Goal: Task Accomplishment & Management: Complete application form

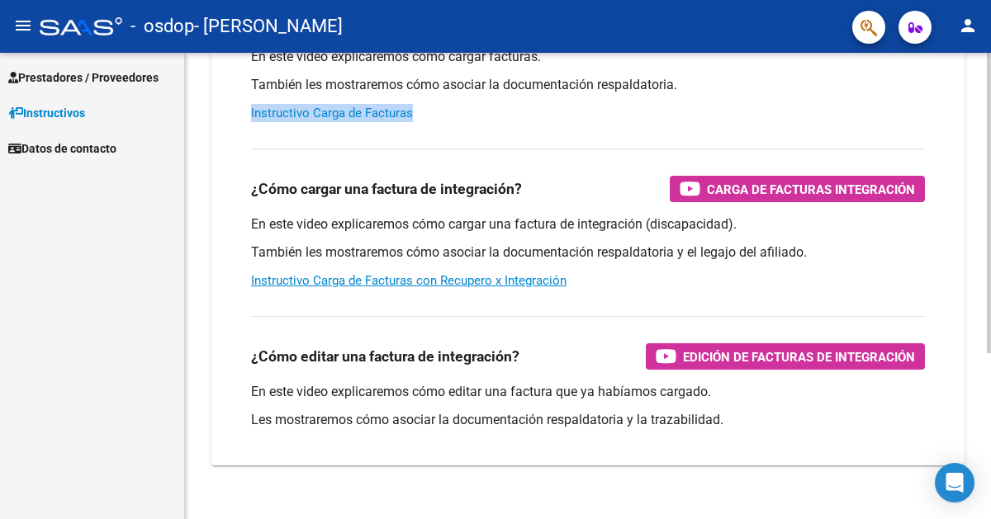
scroll to position [231, 0]
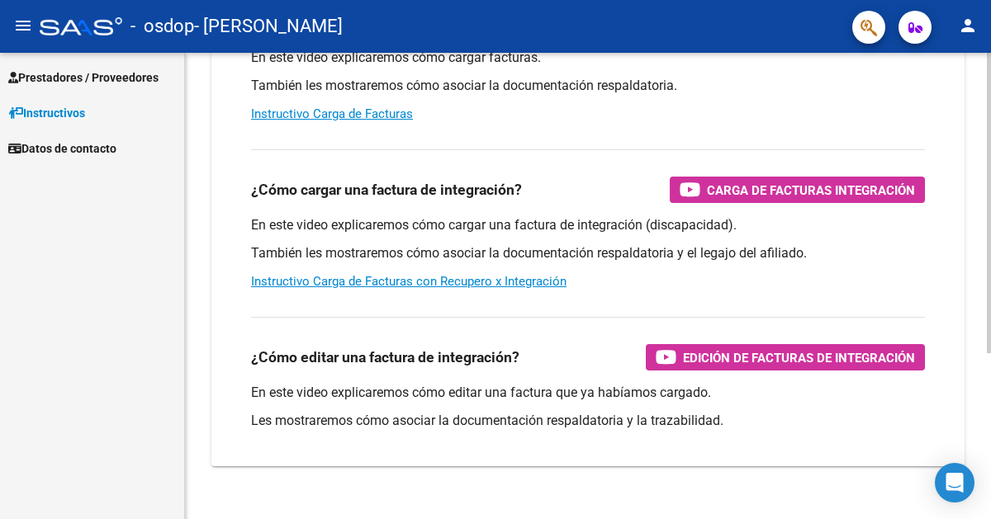
click at [537, 138] on div "¿Cómo cargar una factura de integración? Carga de Facturas Integración En este …" at bounding box center [587, 220] width 713 height 168
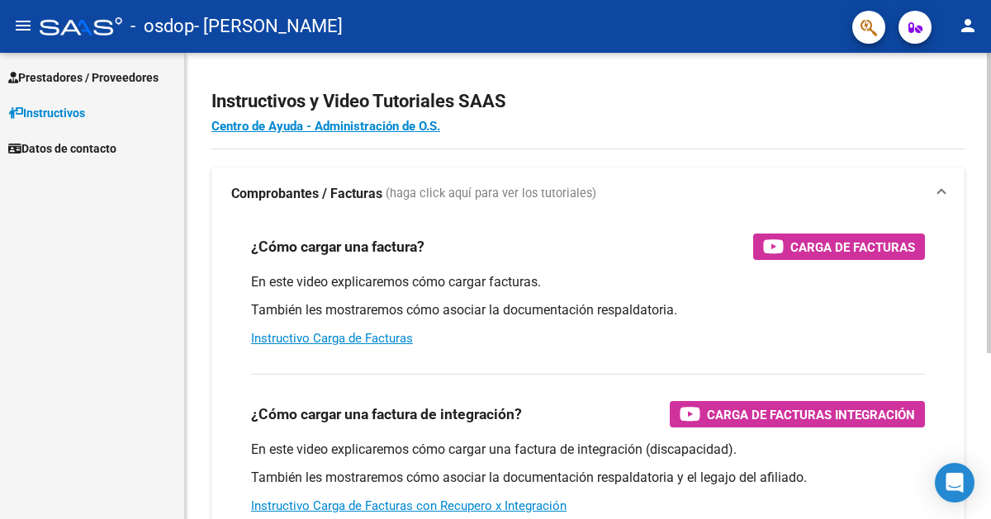
scroll to position [0, 0]
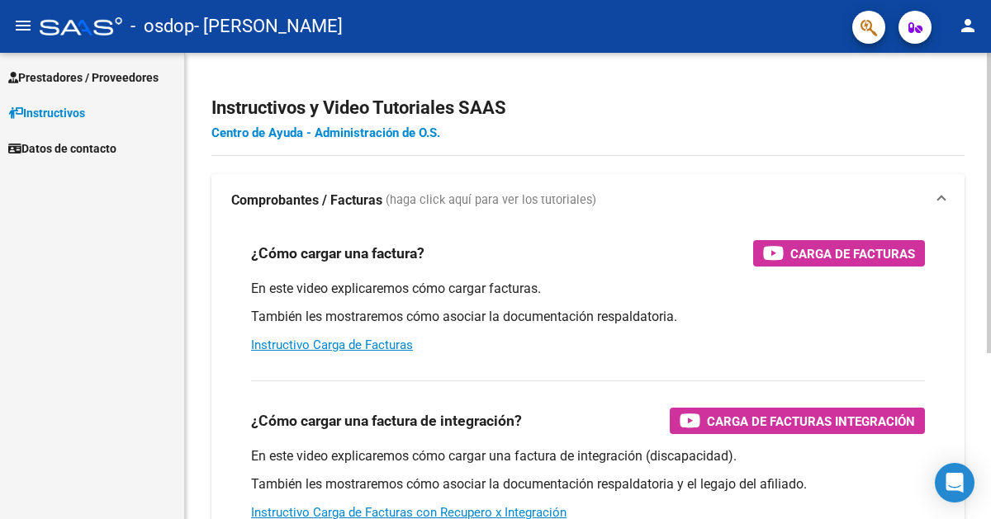
click at [370, 139] on link "Centro de Ayuda - Administración de O.S." at bounding box center [325, 132] width 229 height 15
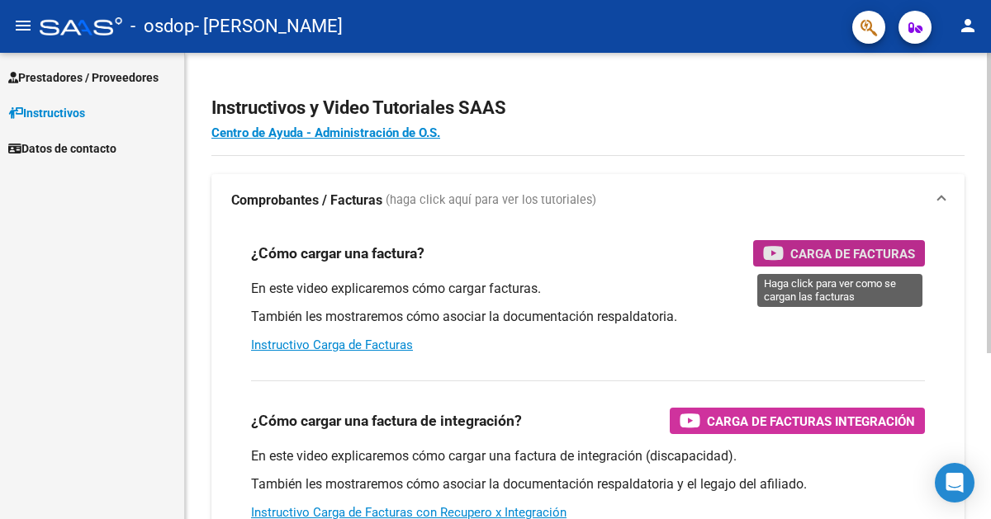
click at [760, 244] on button "Carga de Facturas" at bounding box center [839, 253] width 172 height 26
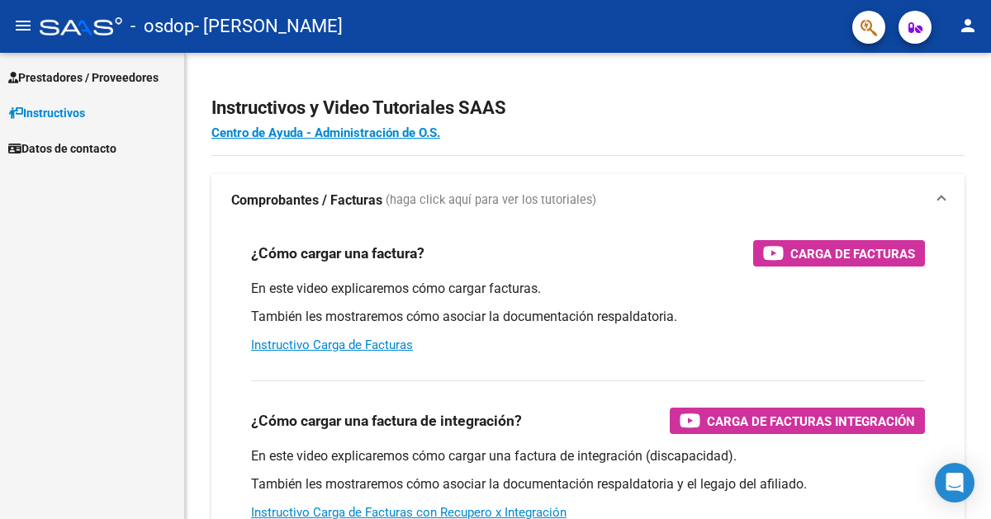
click at [23, 30] on mat-icon "menu" at bounding box center [23, 26] width 20 height 20
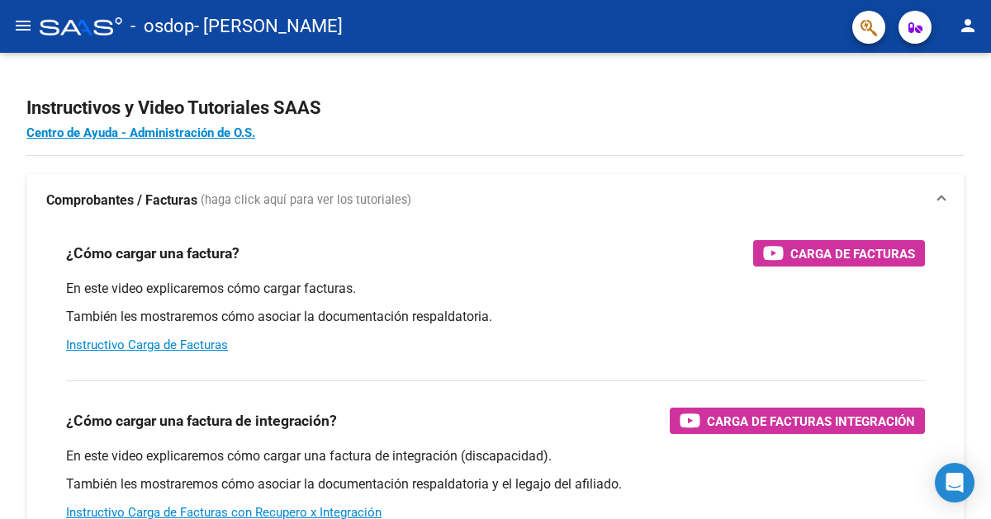
click at [63, 31] on div at bounding box center [81, 26] width 83 height 18
click at [31, 28] on mat-icon "menu" at bounding box center [23, 26] width 20 height 20
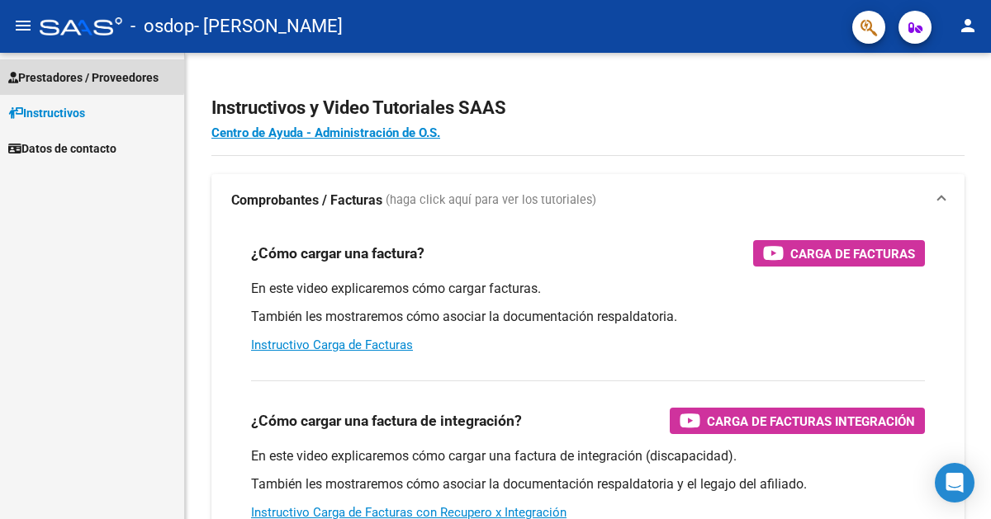
click at [78, 70] on span "Prestadores / Proveedores" at bounding box center [83, 78] width 150 height 18
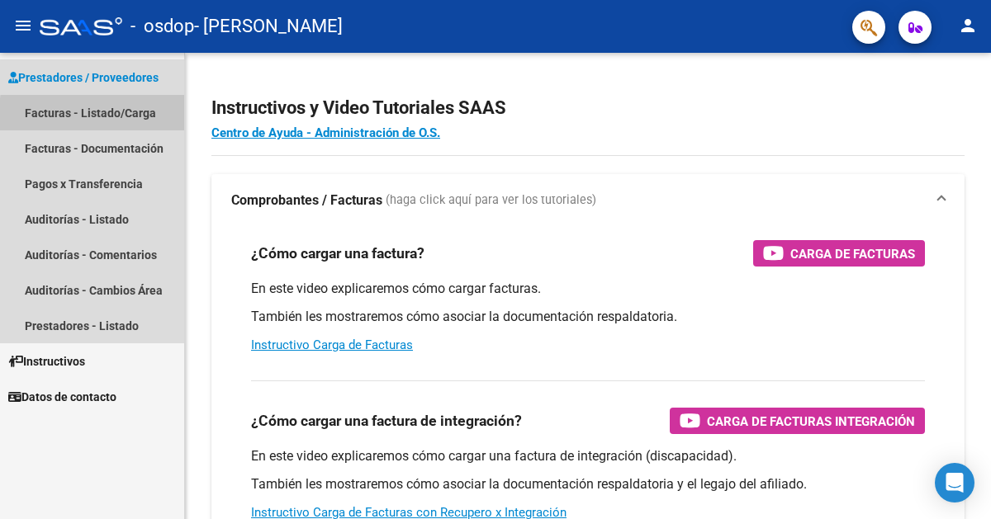
click at [102, 116] on link "Facturas - Listado/Carga" at bounding box center [92, 112] width 184 height 35
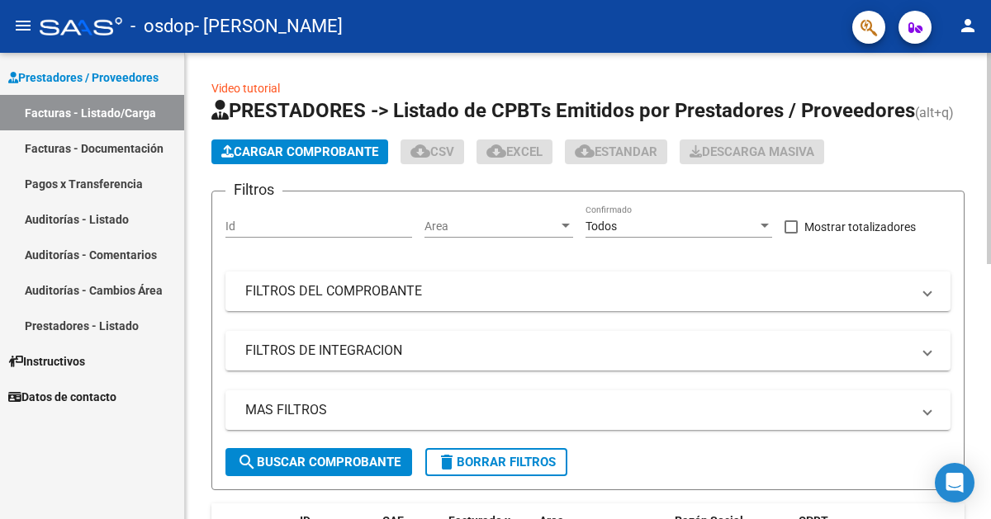
scroll to position [36, 0]
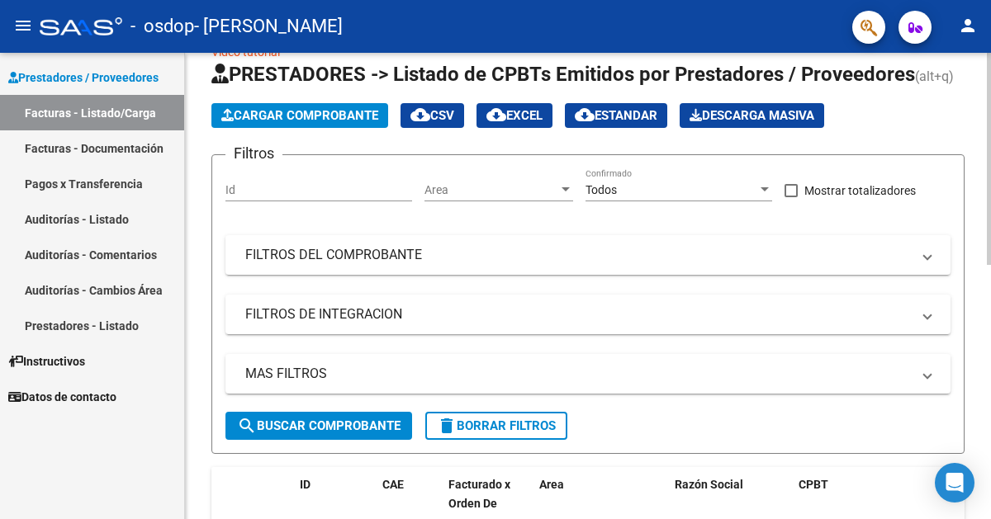
click at [302, 122] on button "Cargar Comprobante" at bounding box center [299, 115] width 177 height 25
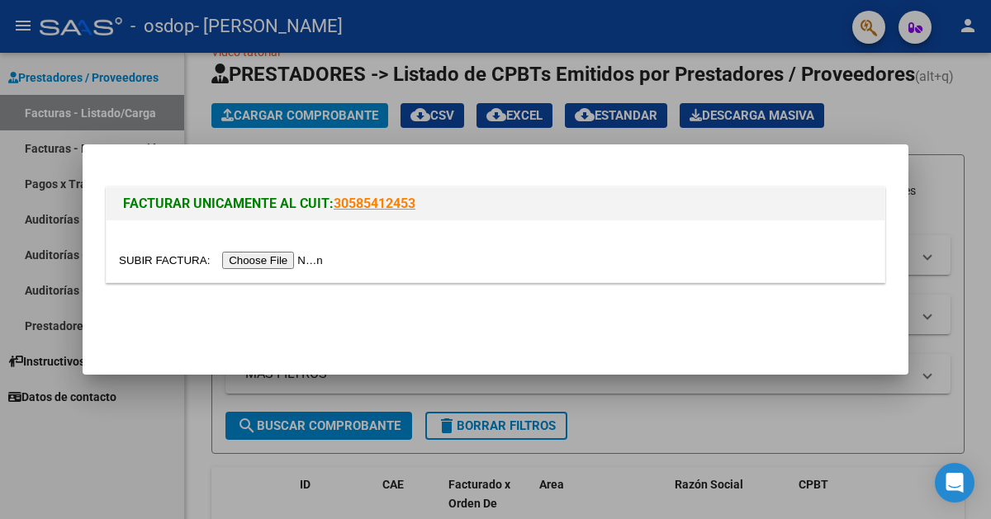
click at [291, 254] on input "file" at bounding box center [223, 260] width 209 height 17
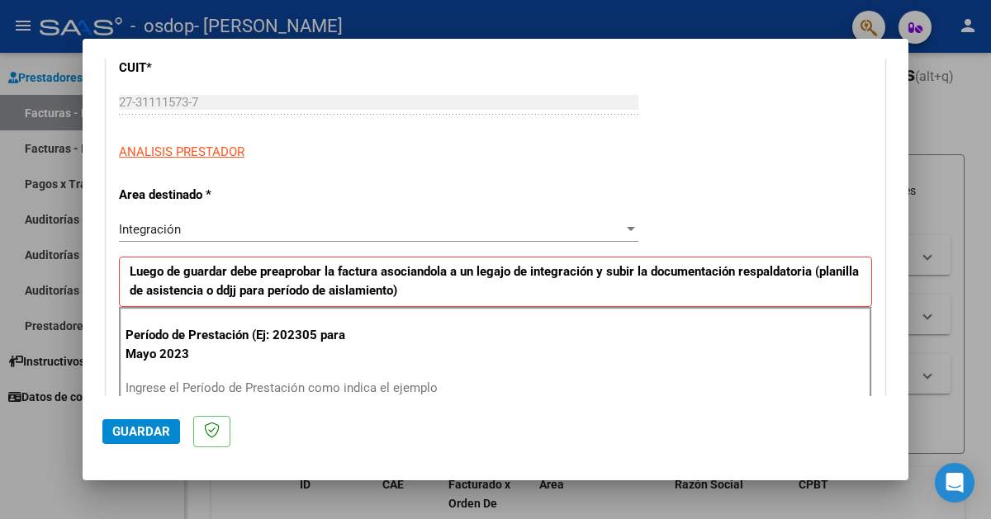
scroll to position [205, 0]
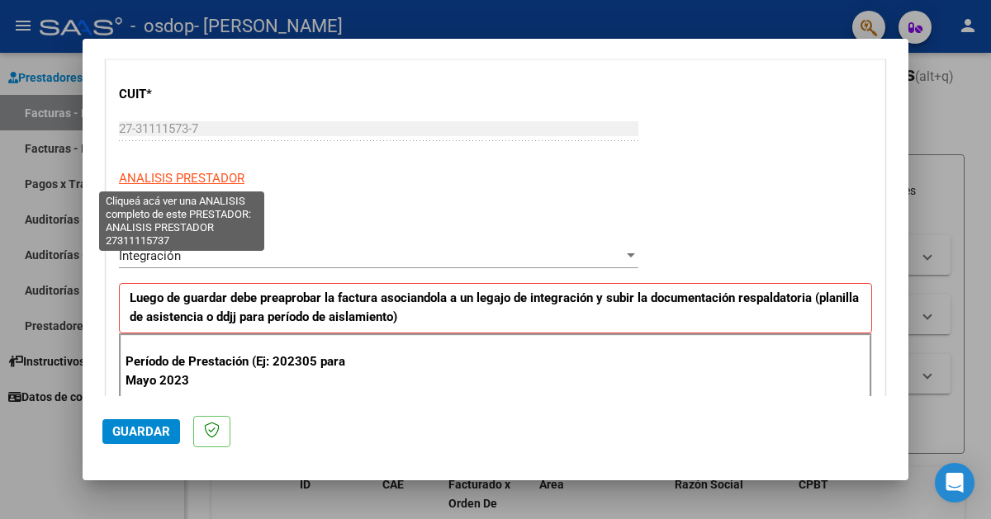
click at [166, 178] on span "ANALISIS PRESTADOR" at bounding box center [181, 178] width 125 height 15
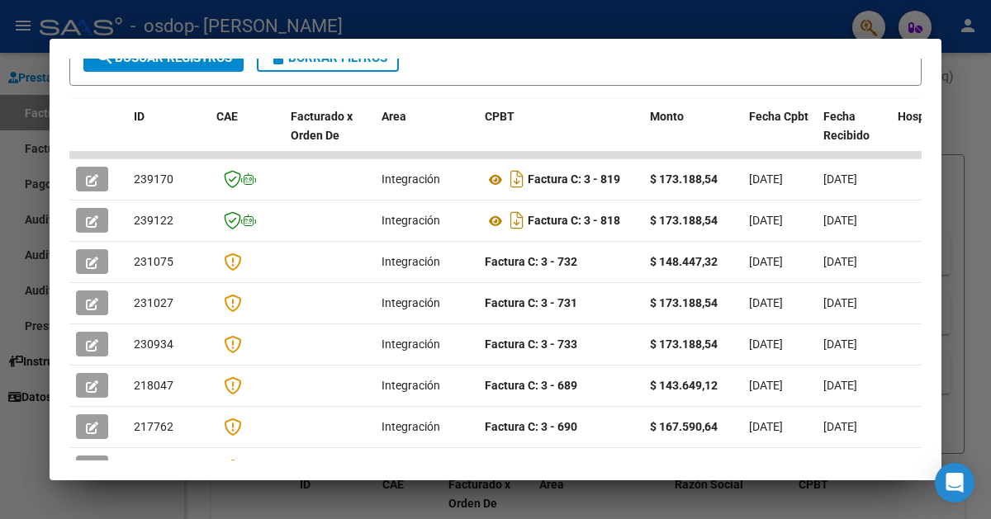
scroll to position [366, 0]
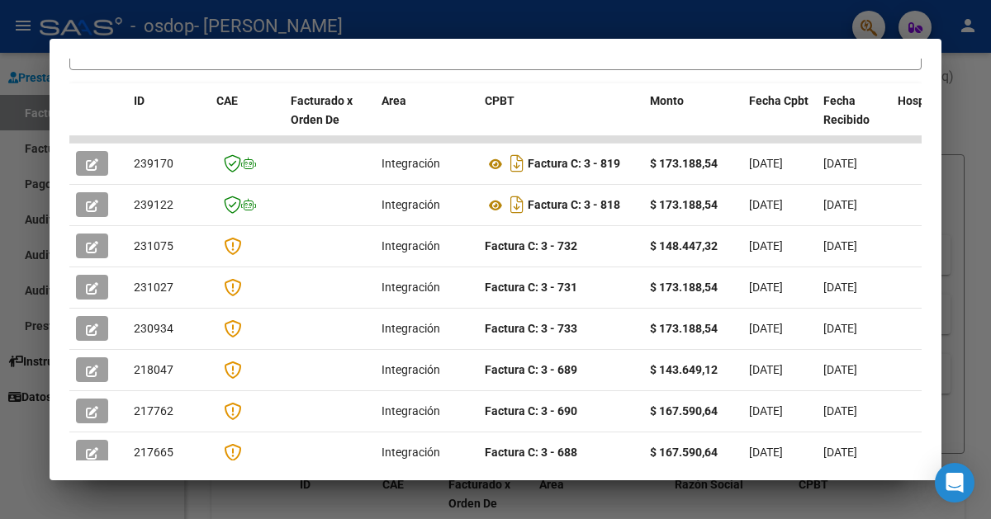
click at [33, 78] on div at bounding box center [495, 259] width 991 height 519
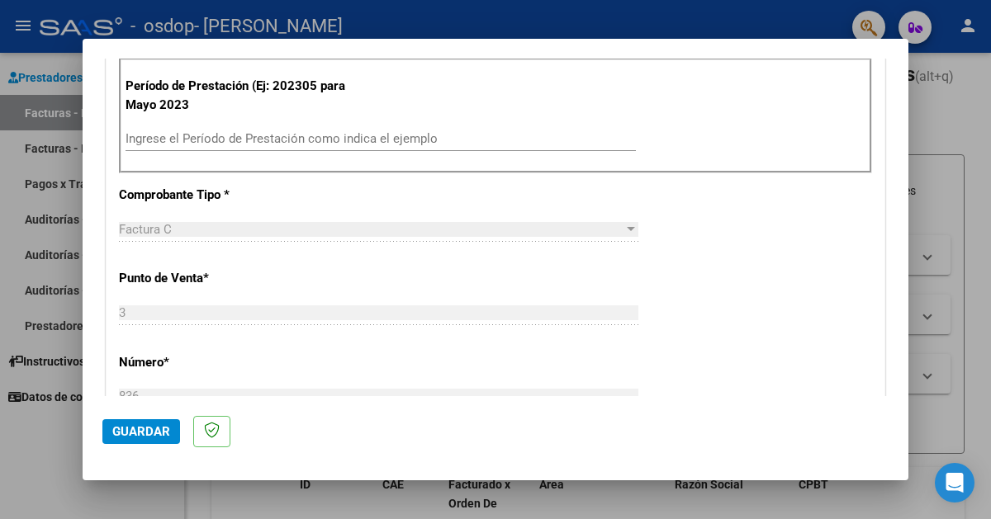
scroll to position [507, 0]
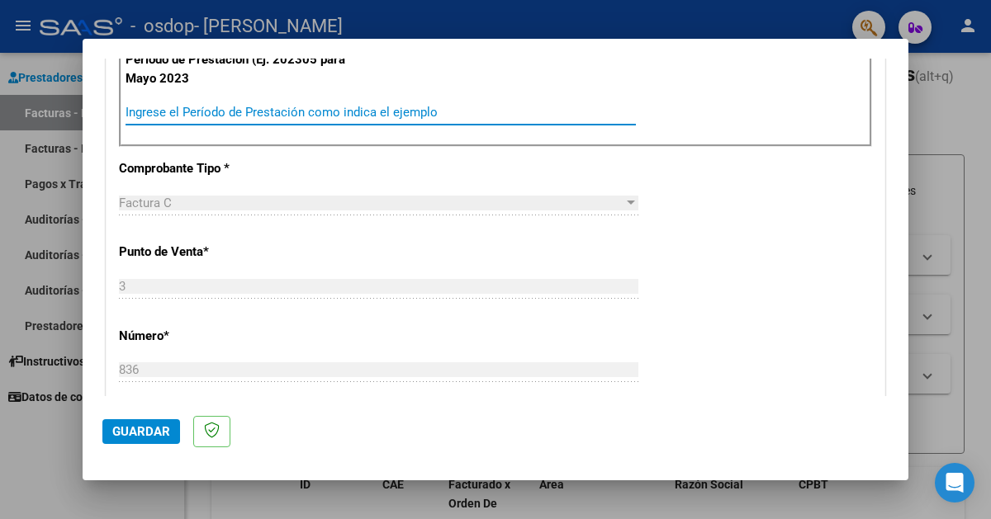
click at [336, 117] on input "Ingrese el Período de Prestación como indica el ejemplo" at bounding box center [380, 112] width 510 height 15
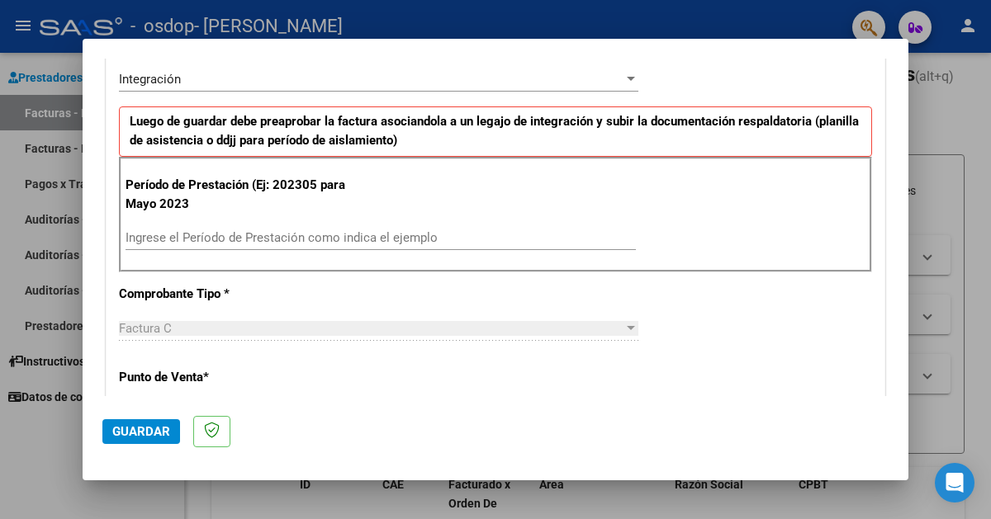
scroll to position [379, 0]
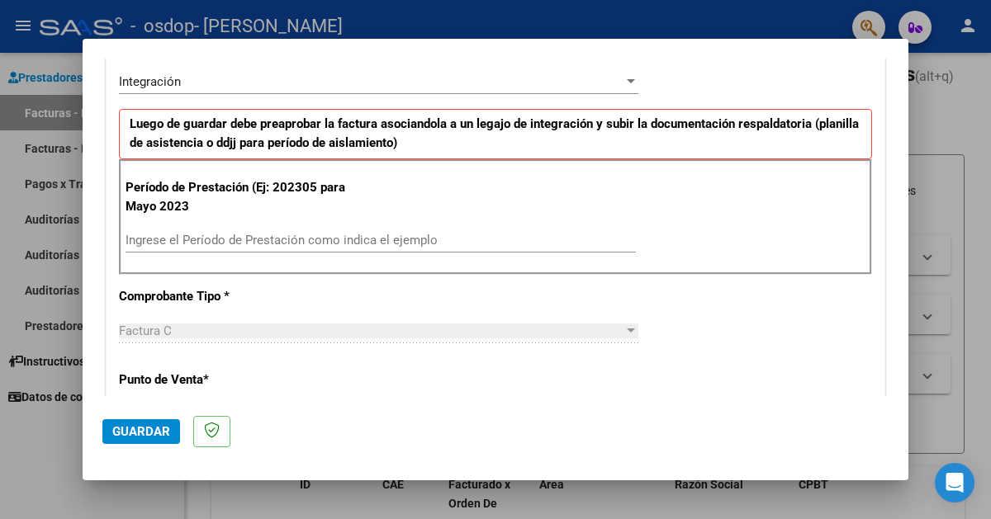
click at [399, 90] on div "Integración Seleccionar Area" at bounding box center [378, 81] width 519 height 25
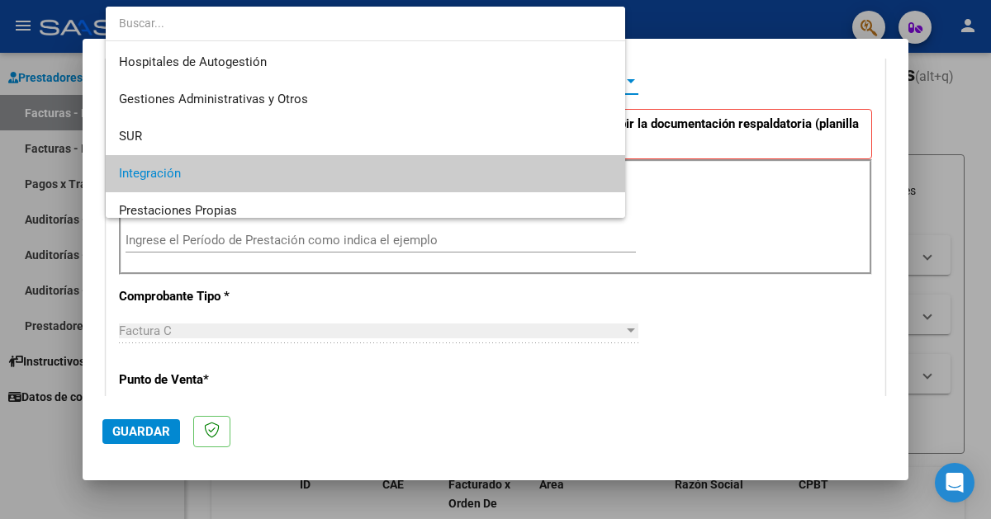
scroll to position [92, 0]
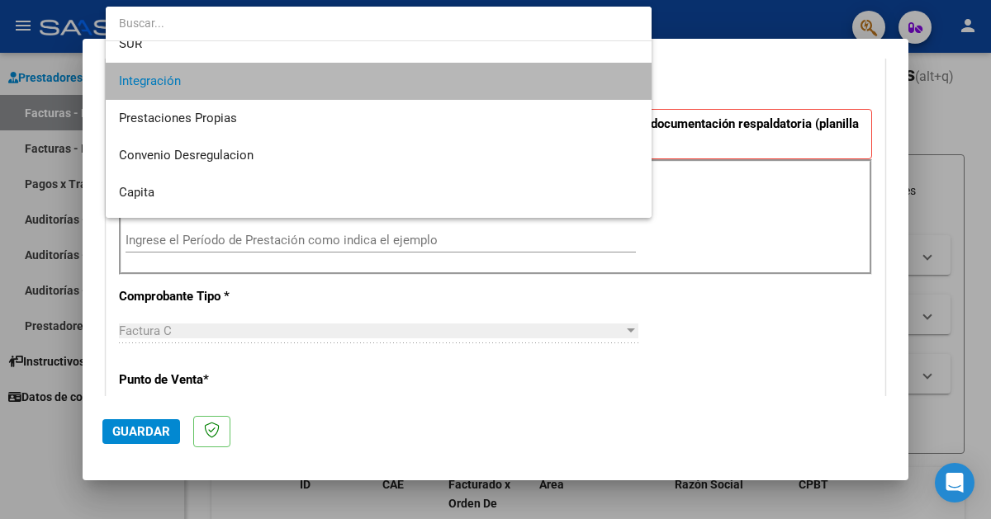
click at [399, 90] on span "Integración" at bounding box center [378, 81] width 519 height 37
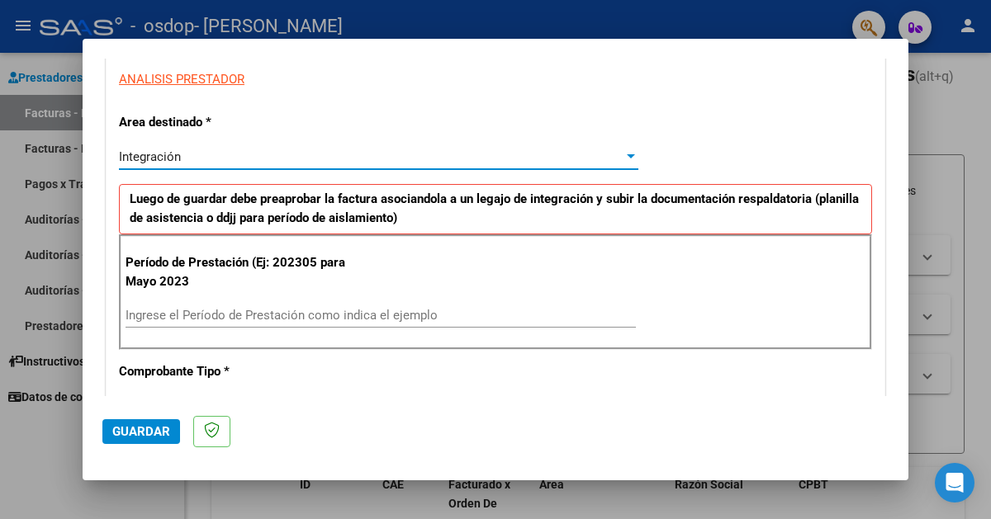
scroll to position [302, 0]
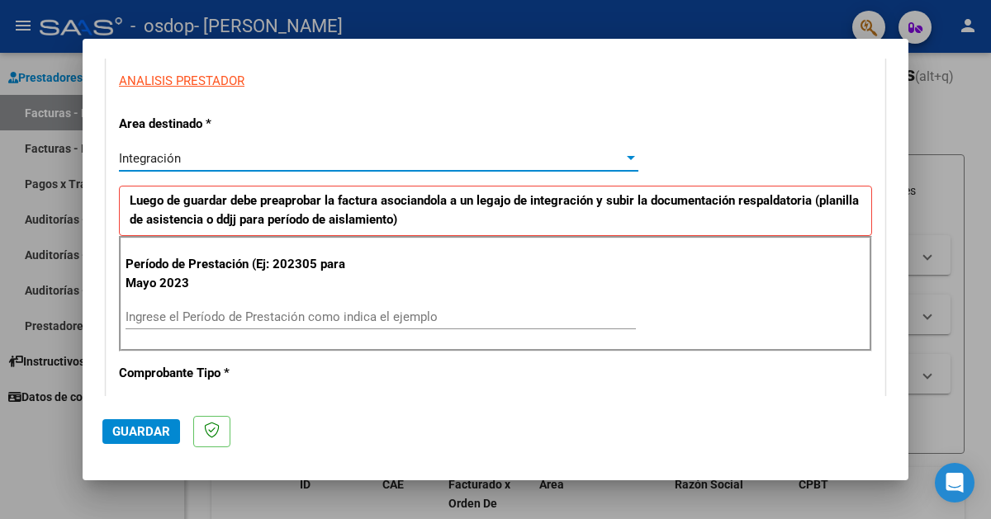
click at [626, 158] on div at bounding box center [630, 158] width 15 height 13
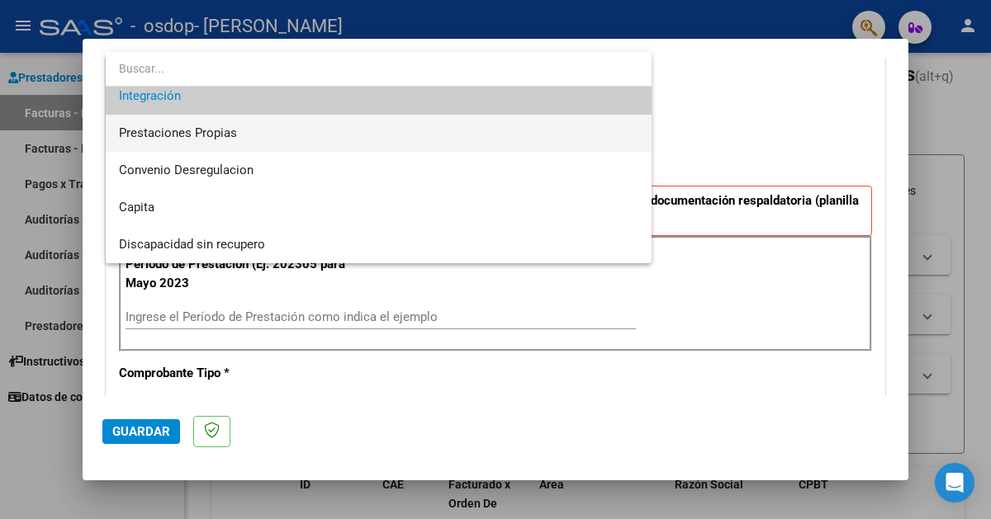
scroll to position [0, 0]
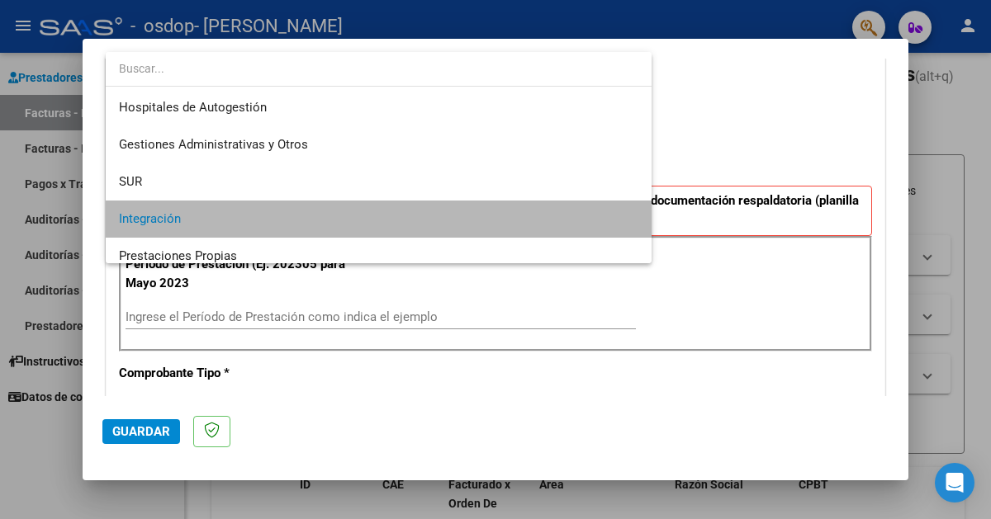
click at [502, 217] on span "Integración" at bounding box center [378, 219] width 519 height 37
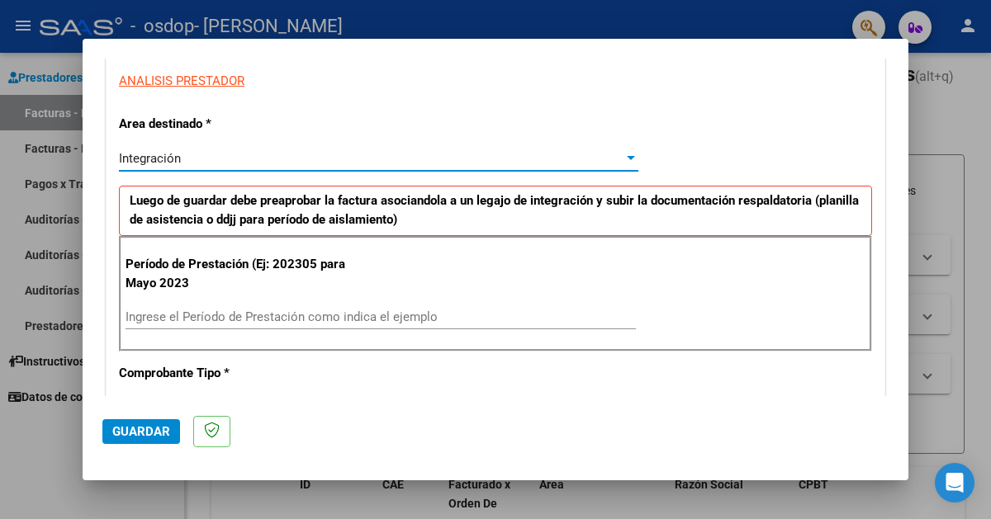
click at [328, 311] on input "Ingrese el Período de Prestación como indica el ejemplo" at bounding box center [380, 317] width 510 height 15
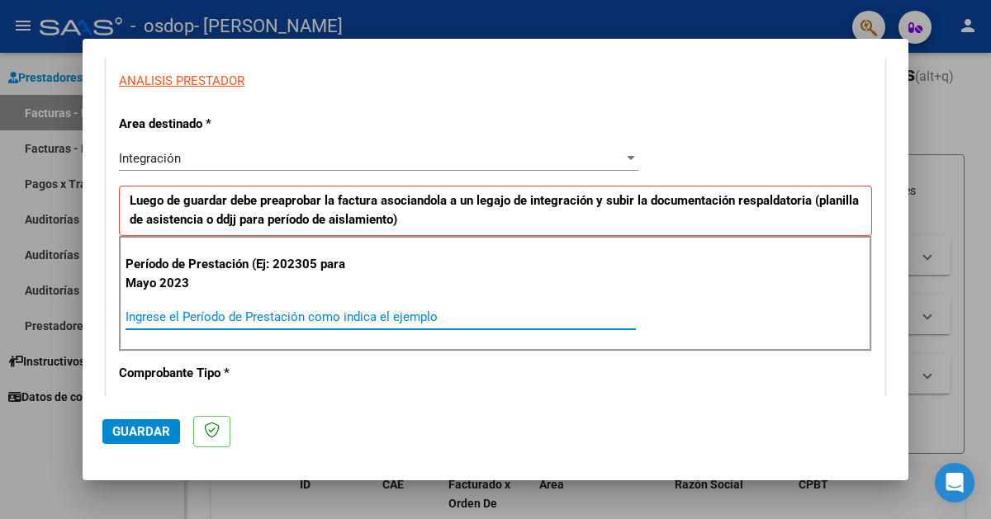
click at [295, 321] on input "Ingrese el Período de Prestación como indica el ejemplo" at bounding box center [380, 317] width 510 height 15
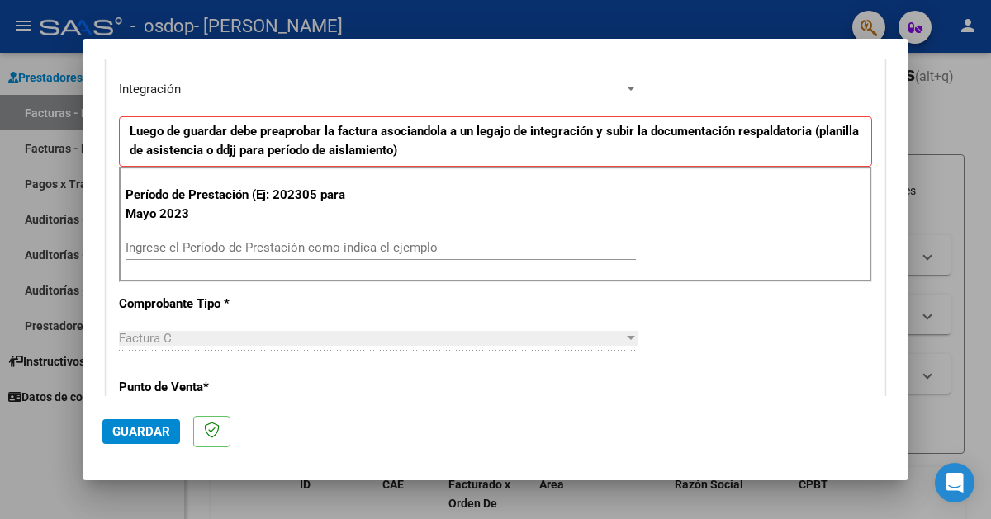
scroll to position [377, 0]
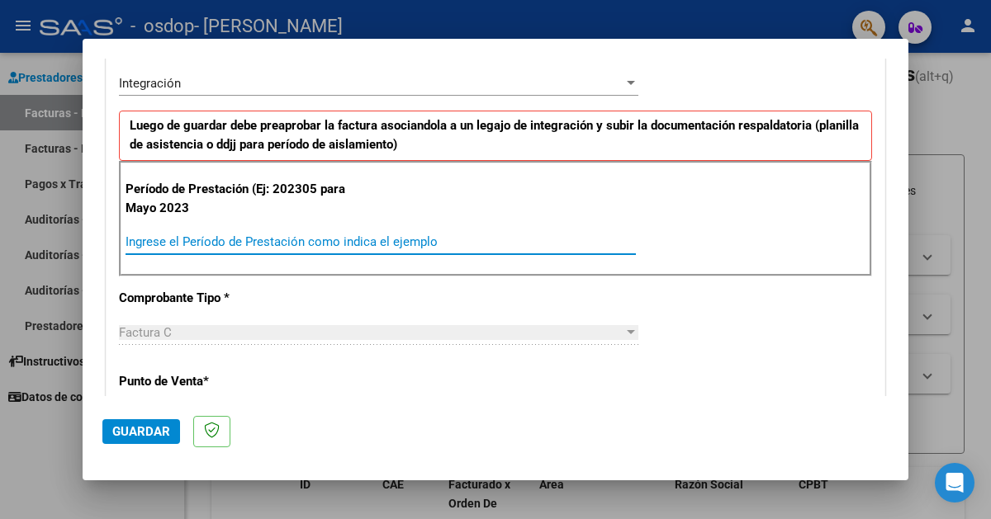
click at [293, 234] on input "Ingrese el Período de Prestación como indica el ejemplo" at bounding box center [380, 241] width 510 height 15
type input "202507"
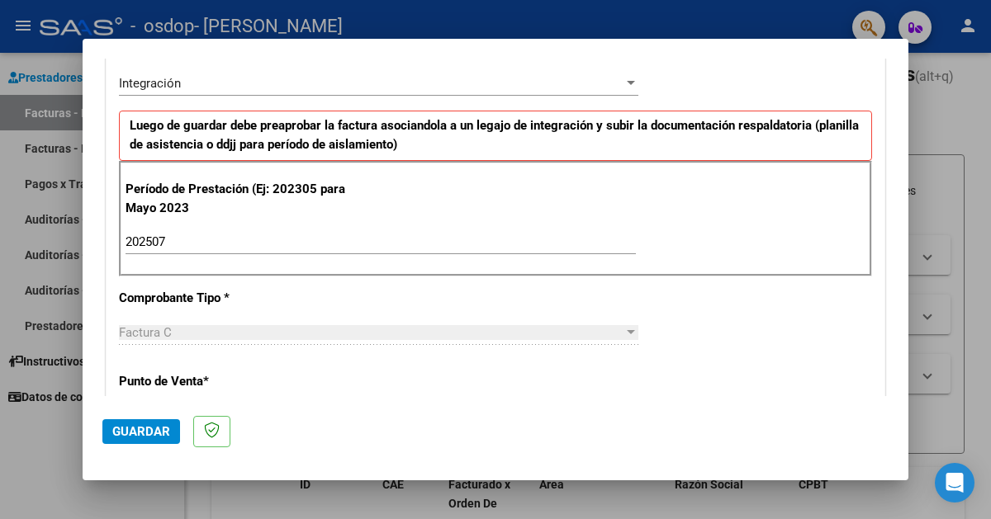
click at [684, 279] on div "CUIT * 27-31111573-7 Ingresar CUIT ANALISIS PRESTADOR Area destinado * Integrac…" at bounding box center [495, 493] width 778 height 1211
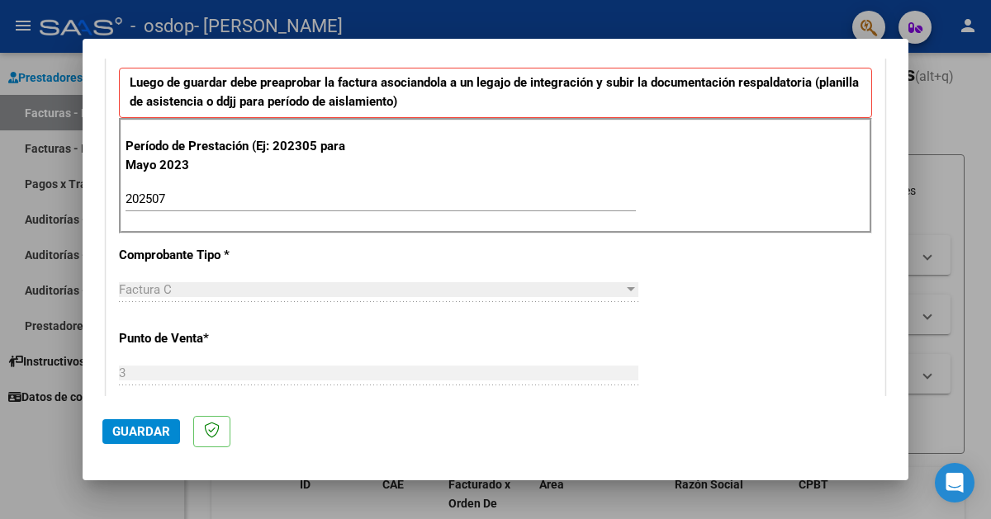
click at [630, 287] on div at bounding box center [631, 289] width 8 height 4
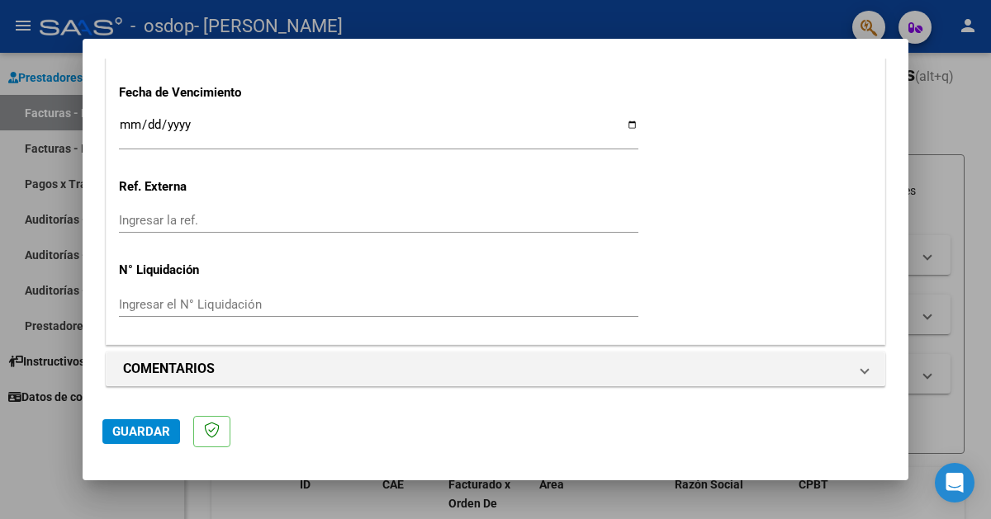
scroll to position [1087, 0]
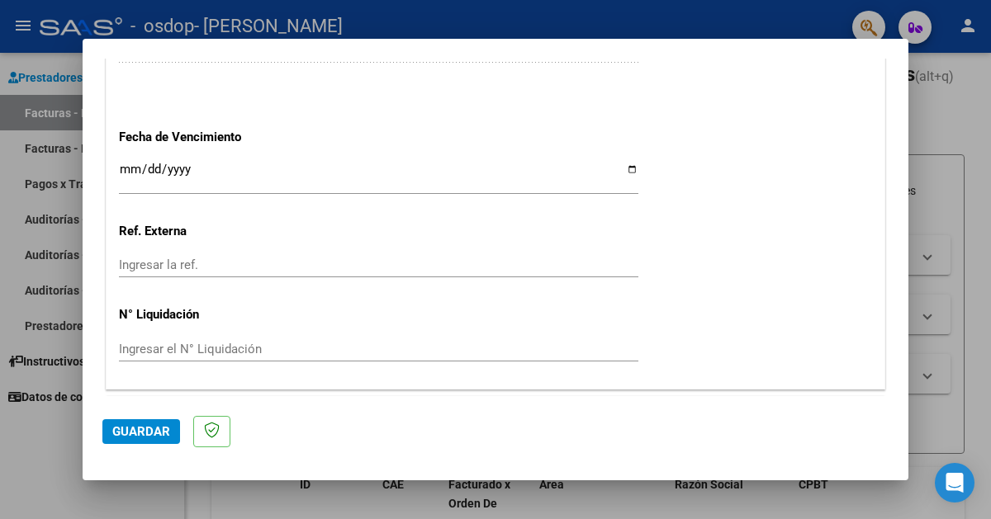
click at [629, 169] on input "Ingresar la fecha" at bounding box center [378, 176] width 519 height 26
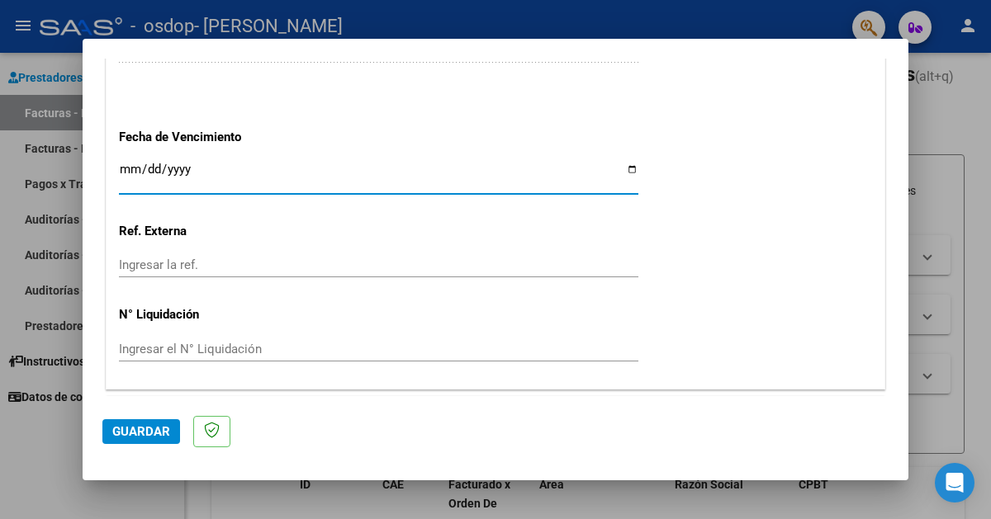
click at [627, 165] on input "[DATE]" at bounding box center [378, 176] width 519 height 26
type input "[DATE]"
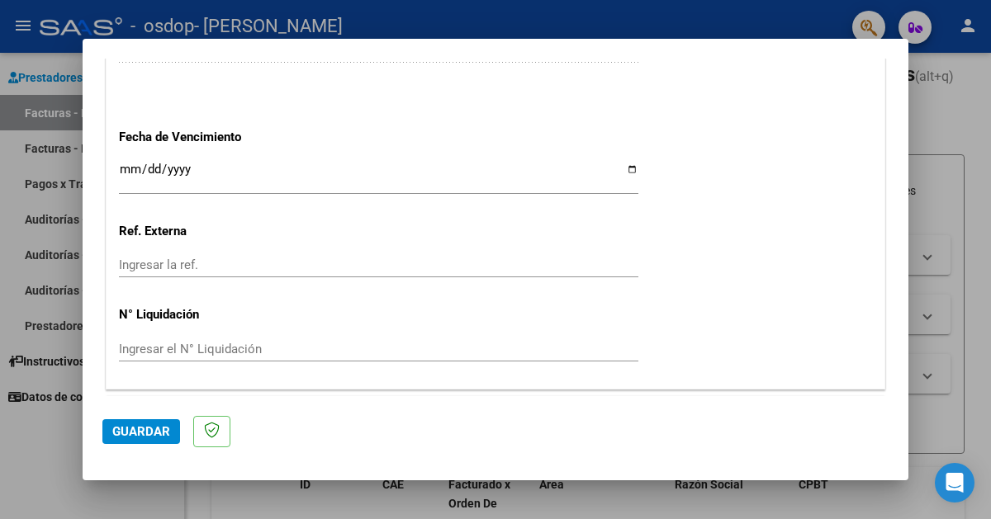
click at [347, 258] on input "Ingresar la ref." at bounding box center [378, 265] width 519 height 15
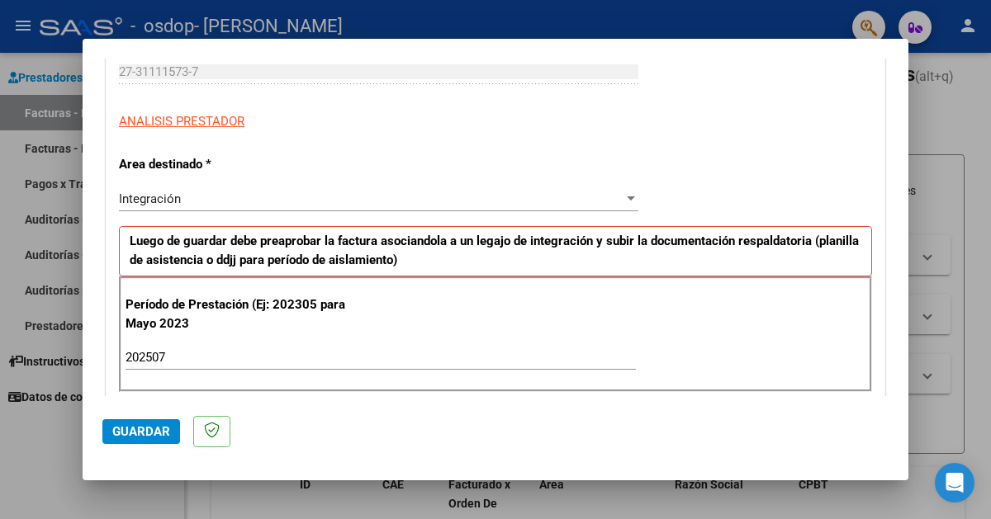
scroll to position [0, 0]
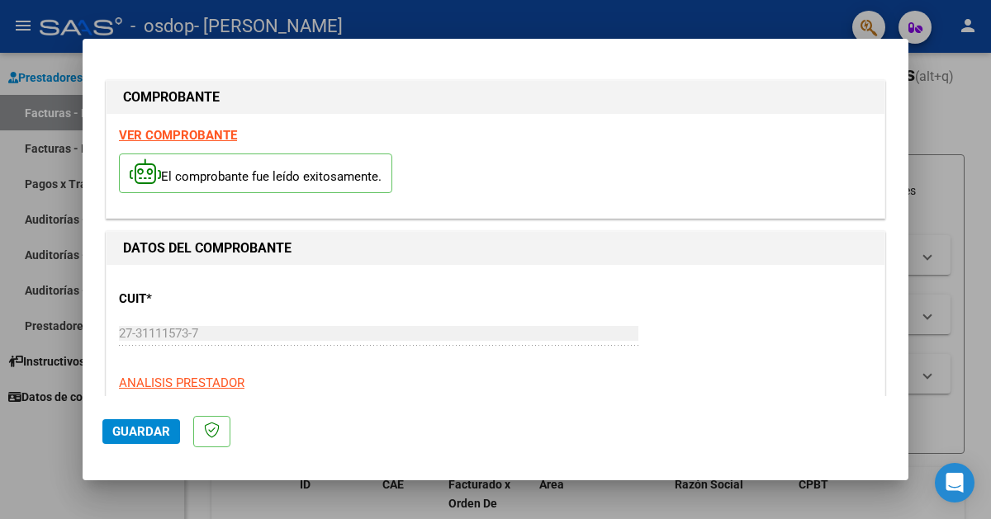
click at [216, 135] on strong "VER COMPROBANTE" at bounding box center [178, 135] width 118 height 15
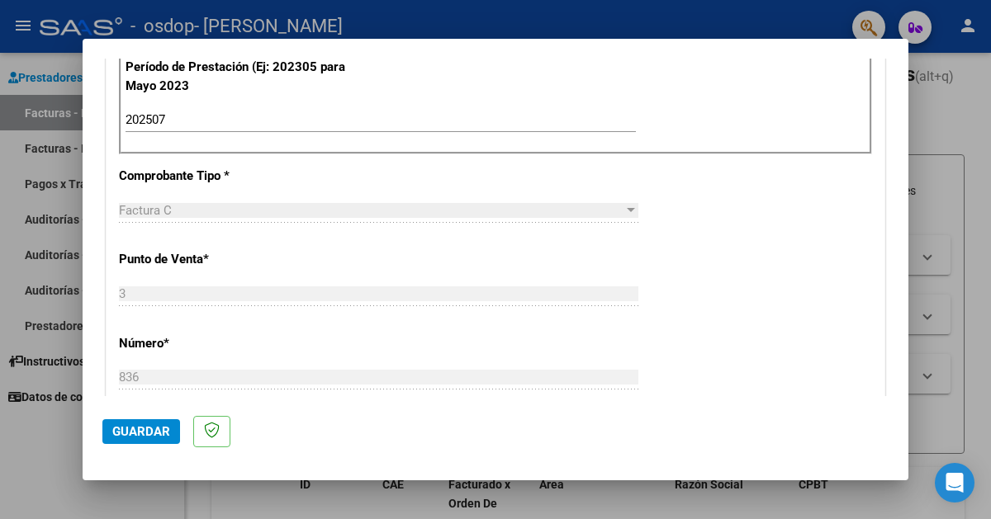
scroll to position [1132, 0]
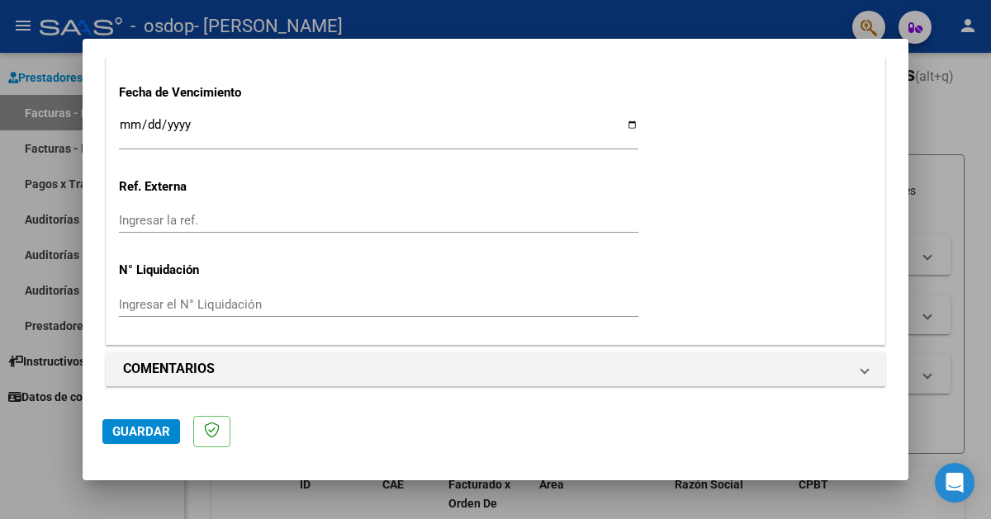
click at [160, 437] on span "Guardar" at bounding box center [141, 431] width 58 height 15
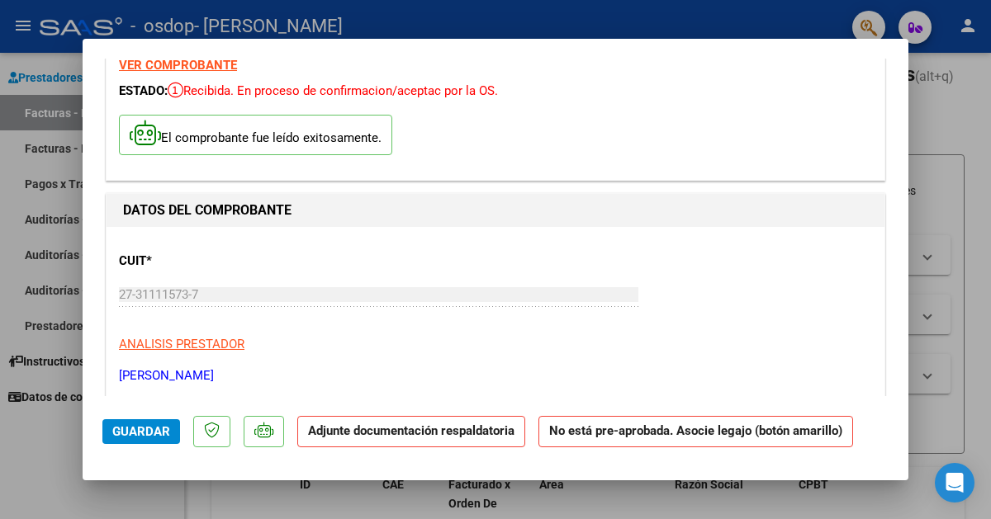
scroll to position [88, 0]
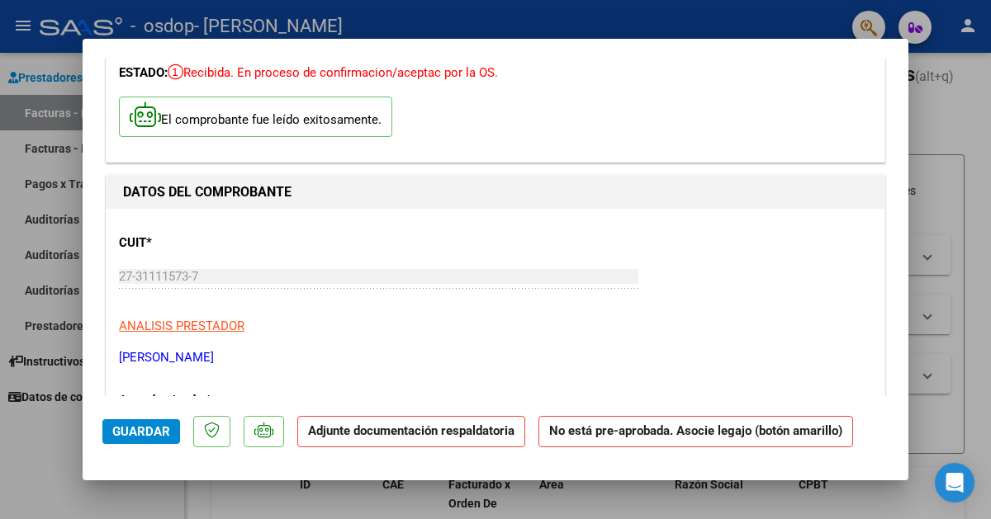
click at [459, 433] on strong "Adjunte documentación respaldatoria" at bounding box center [411, 430] width 206 height 15
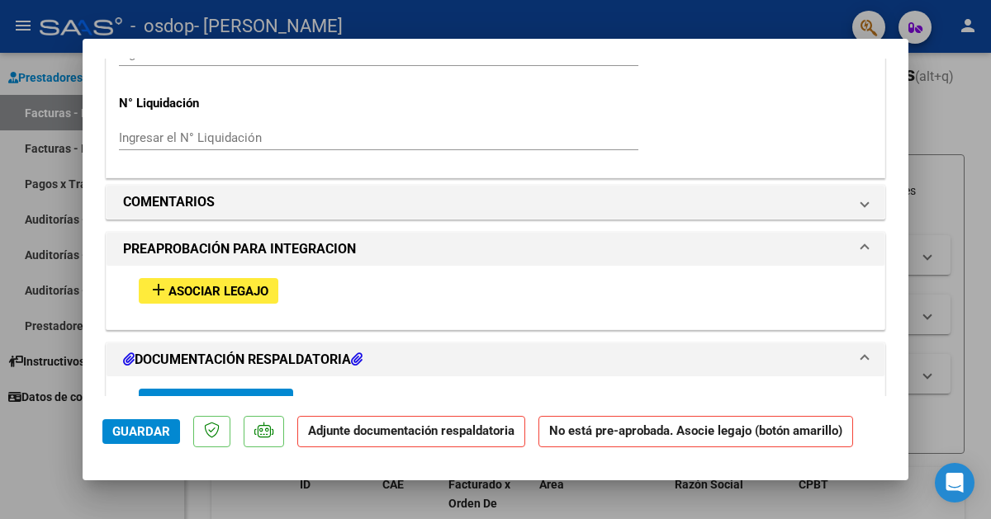
scroll to position [1314, 0]
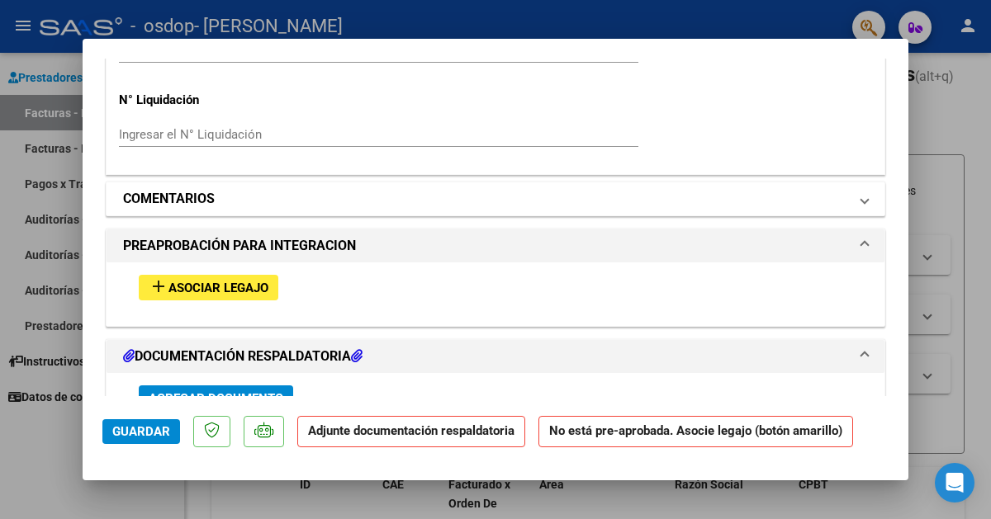
click at [422, 193] on mat-panel-title "COMENTARIOS" at bounding box center [485, 199] width 725 height 20
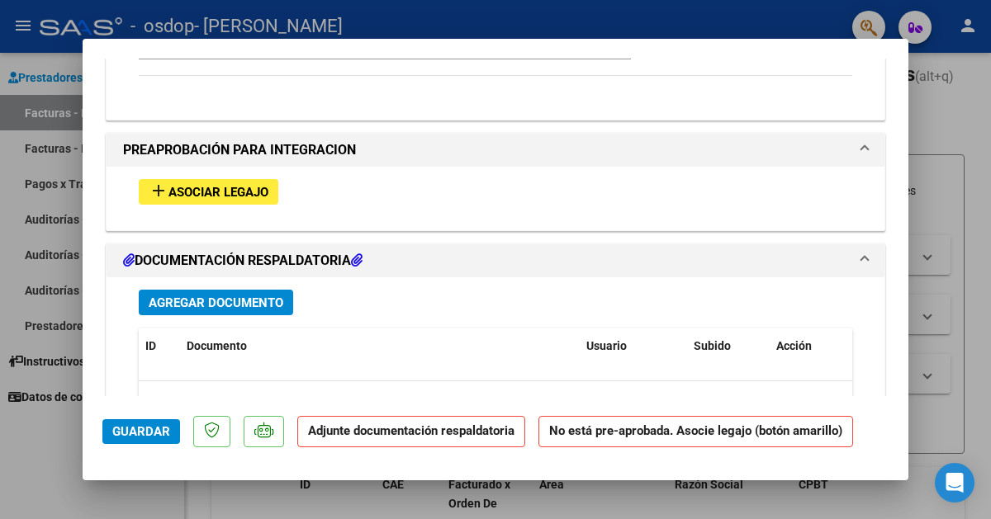
scroll to position [1583, 0]
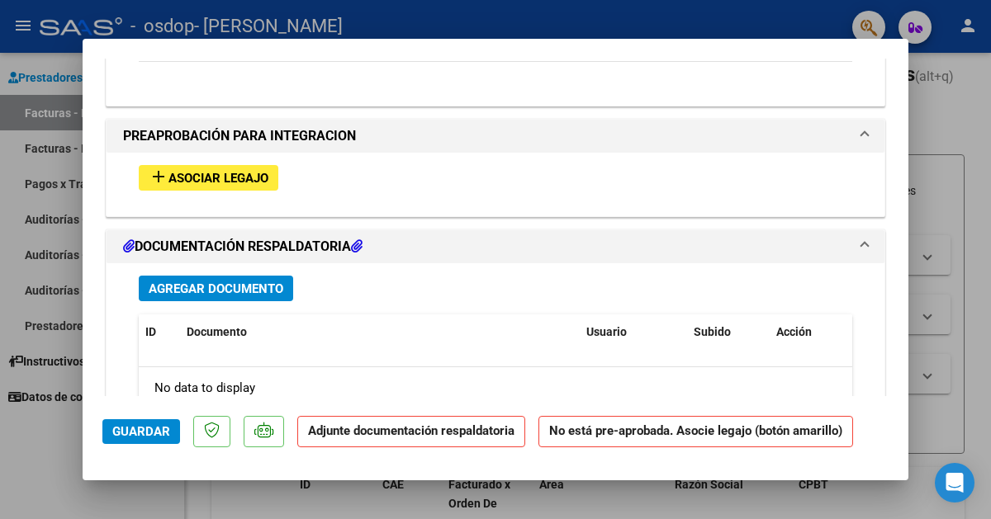
click at [225, 182] on span "Asociar Legajo" at bounding box center [218, 178] width 100 height 15
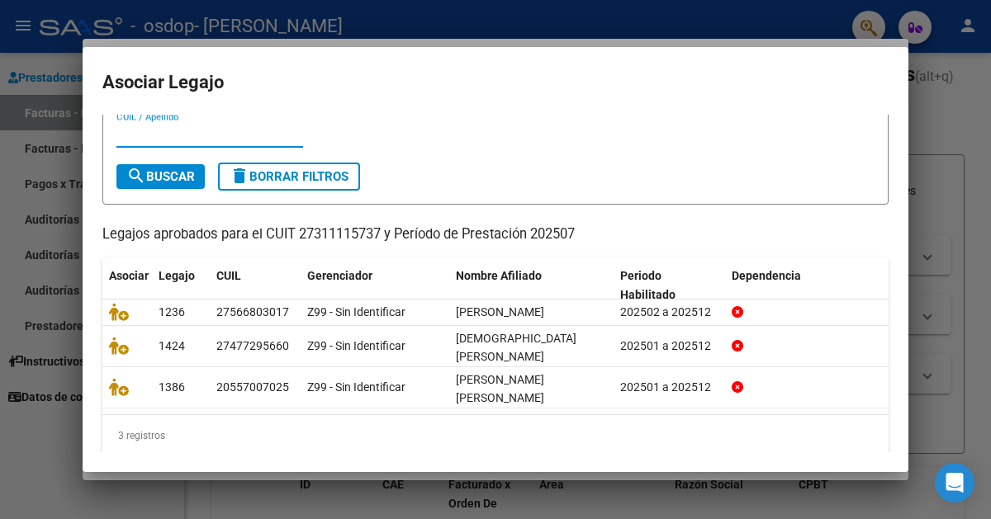
scroll to position [49, 0]
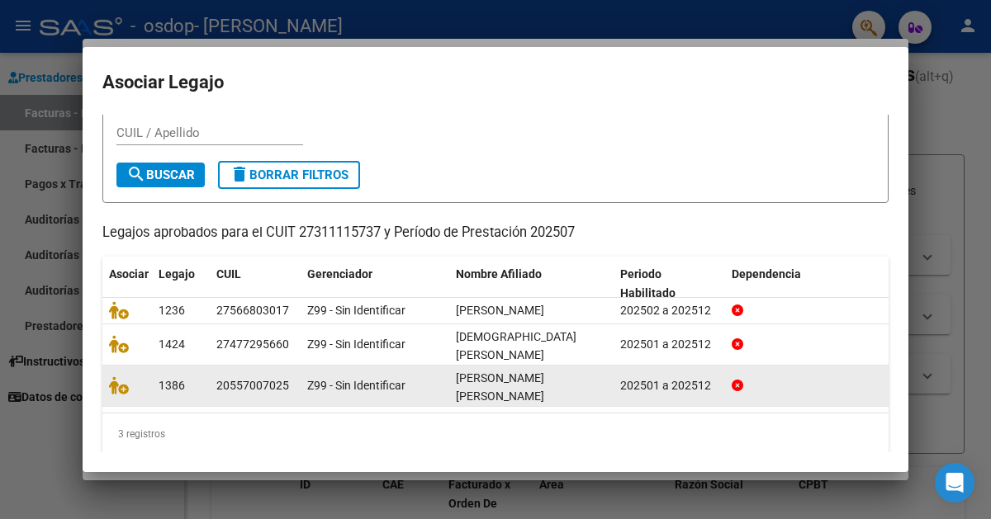
click at [414, 376] on div "Z99 - Sin Identificar" at bounding box center [374, 385] width 135 height 19
click at [124, 376] on icon at bounding box center [119, 385] width 20 height 18
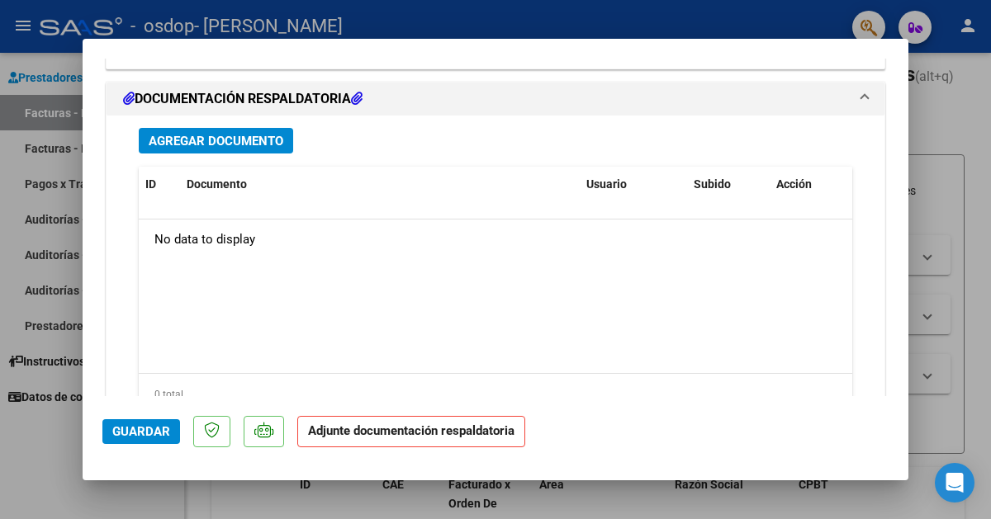
scroll to position [1975, 0]
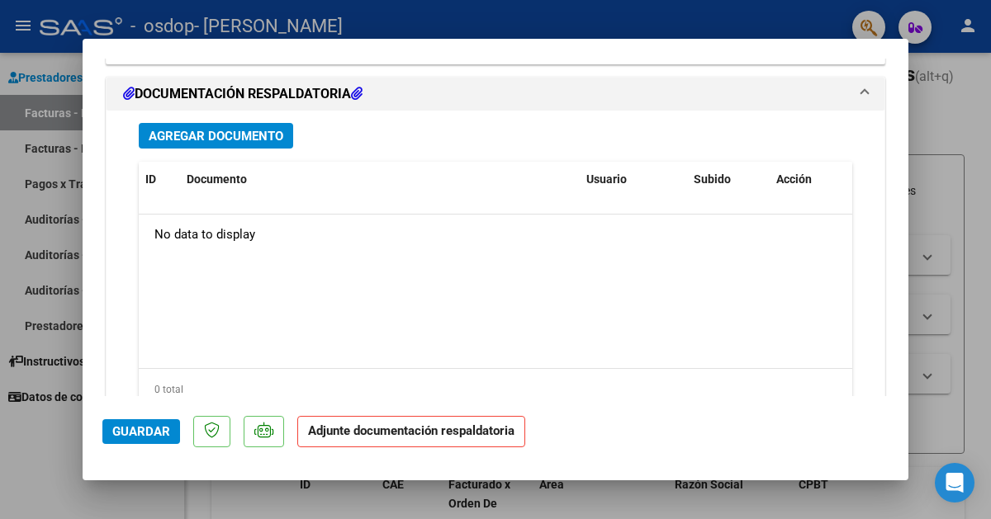
click at [362, 88] on icon at bounding box center [357, 93] width 12 height 13
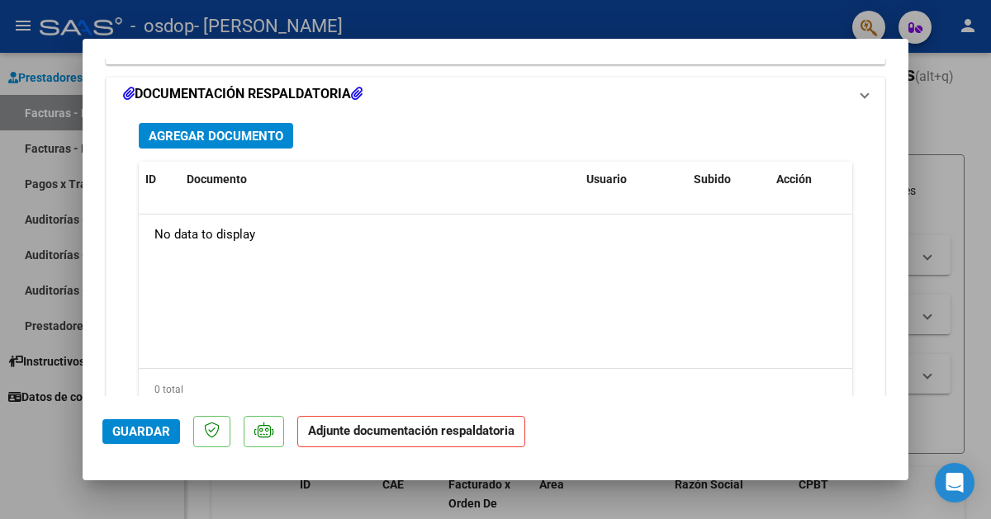
scroll to position [1700, 0]
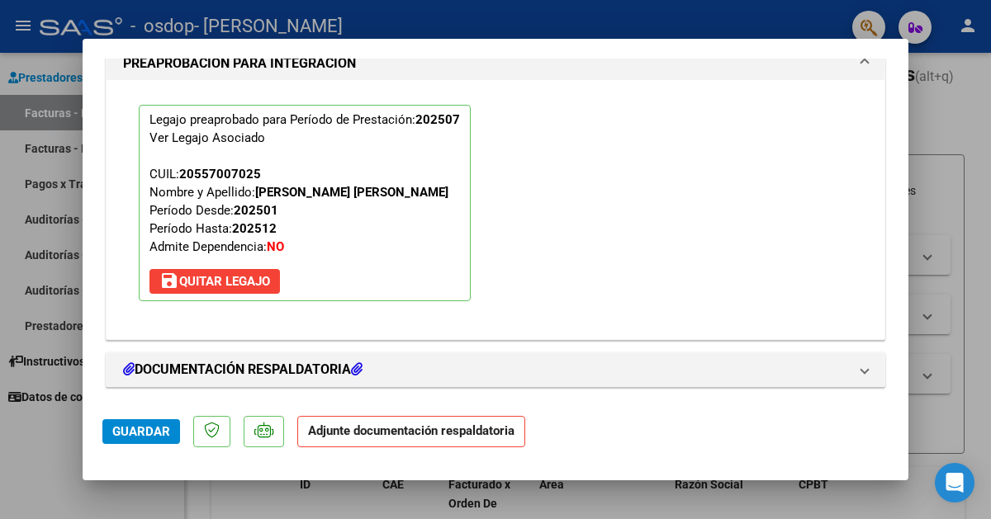
click at [381, 427] on strong "Adjunte documentación respaldatoria" at bounding box center [411, 430] width 206 height 15
click at [355, 425] on strong "Adjunte documentación respaldatoria" at bounding box center [411, 430] width 206 height 15
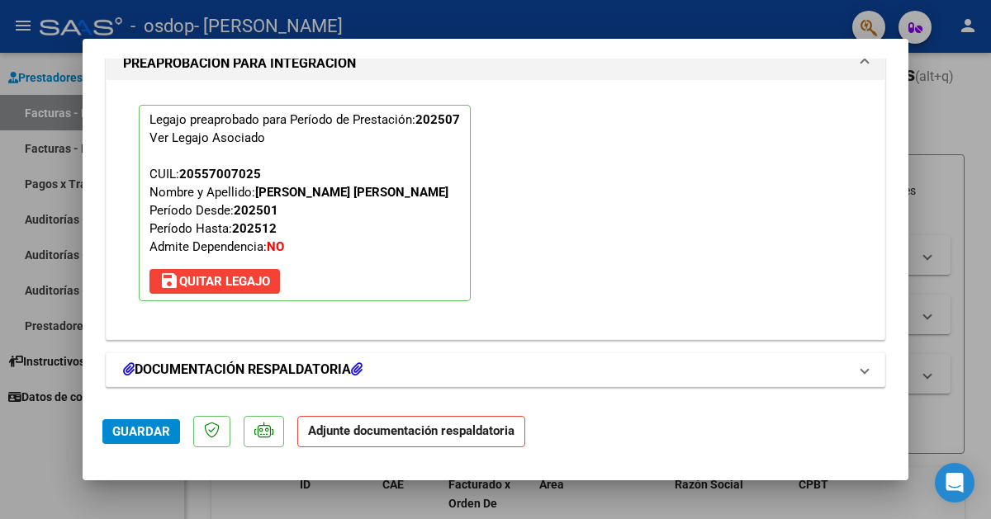
click at [868, 367] on span at bounding box center [864, 370] width 7 height 20
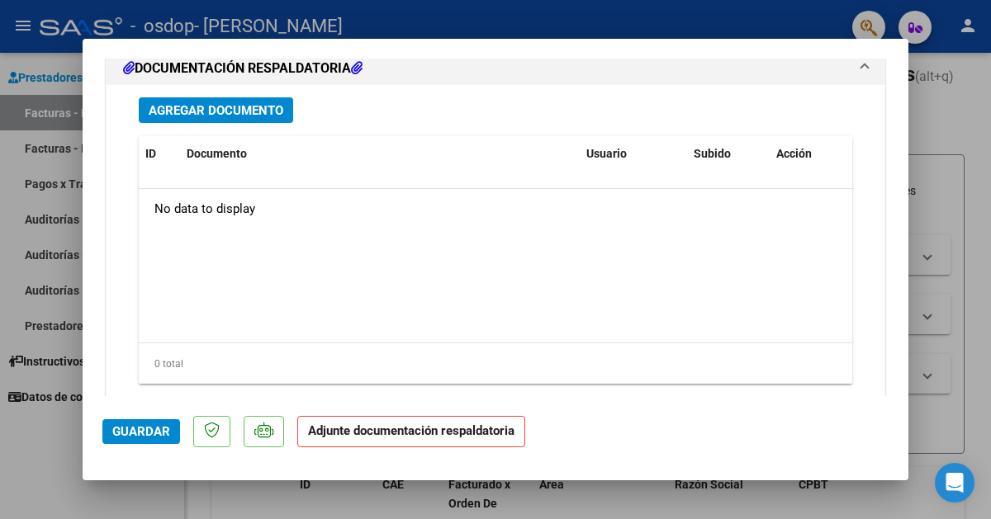
scroll to position [2024, 0]
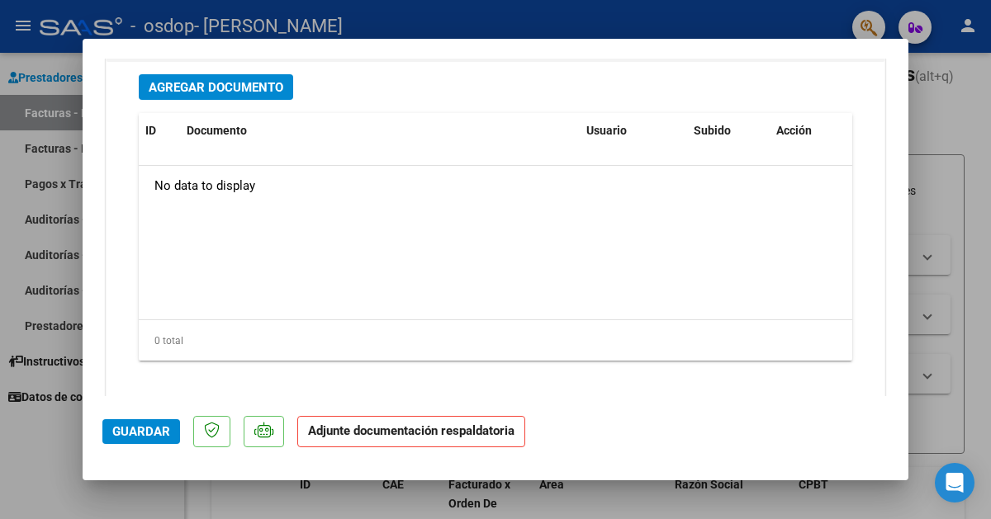
click at [268, 83] on span "Agregar Documento" at bounding box center [216, 87] width 135 height 15
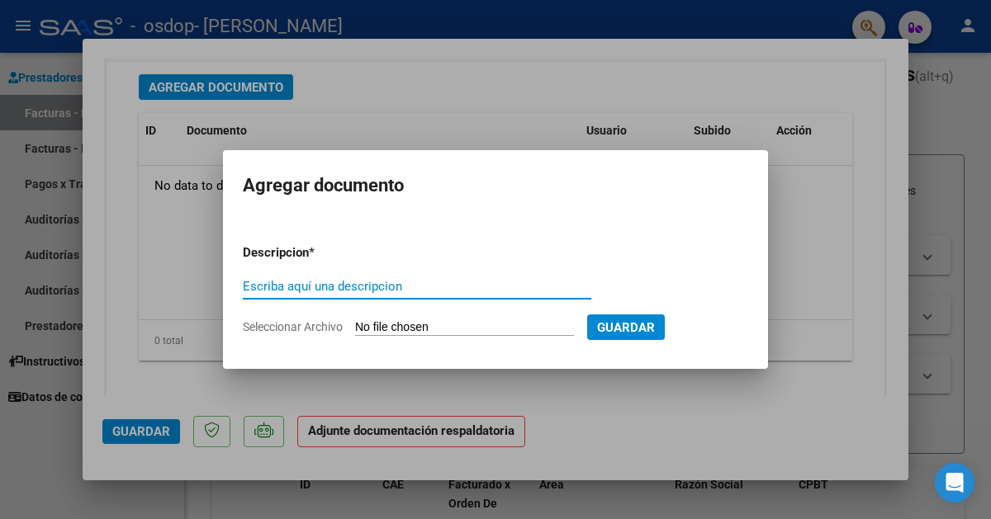
click at [324, 283] on input "Escriba aquí una descripcion" at bounding box center [417, 286] width 348 height 15
click at [472, 281] on input "Escriba aquí una descripcion" at bounding box center [417, 286] width 348 height 15
type input "Asistencia planilla"
click at [414, 326] on input "Seleccionar Archivo" at bounding box center [464, 328] width 219 height 16
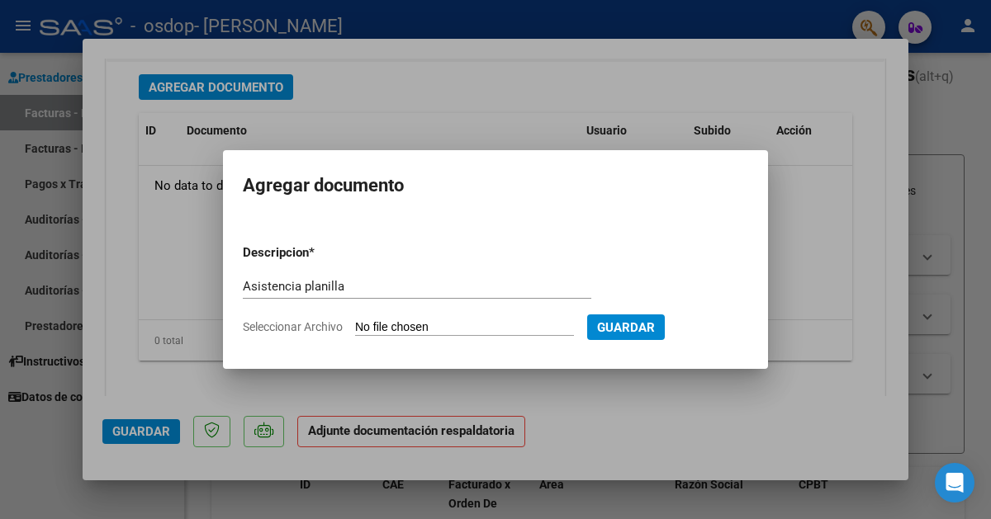
type input "C:\fakepath\Asistencia [PERSON_NAME] [DATE] PSP.pdf"
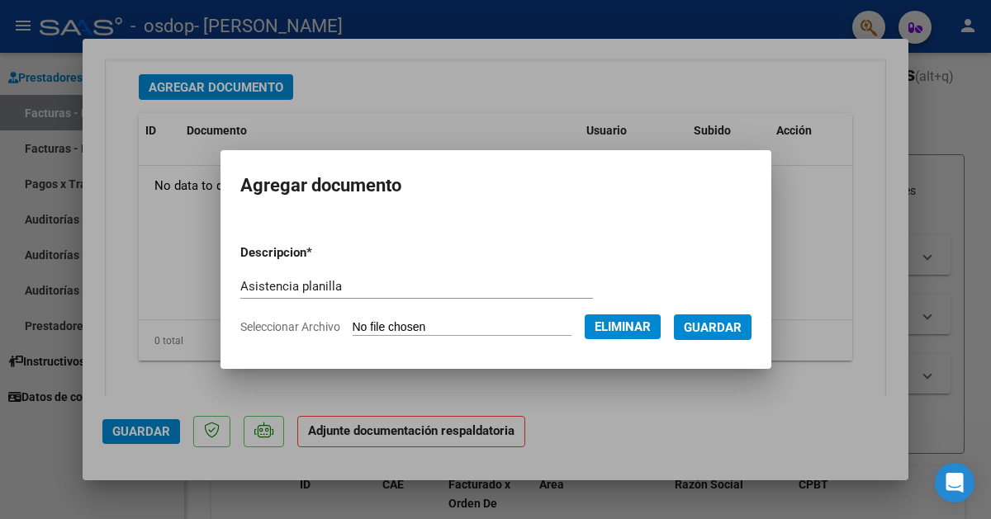
click at [712, 329] on span "Guardar" at bounding box center [713, 327] width 58 height 15
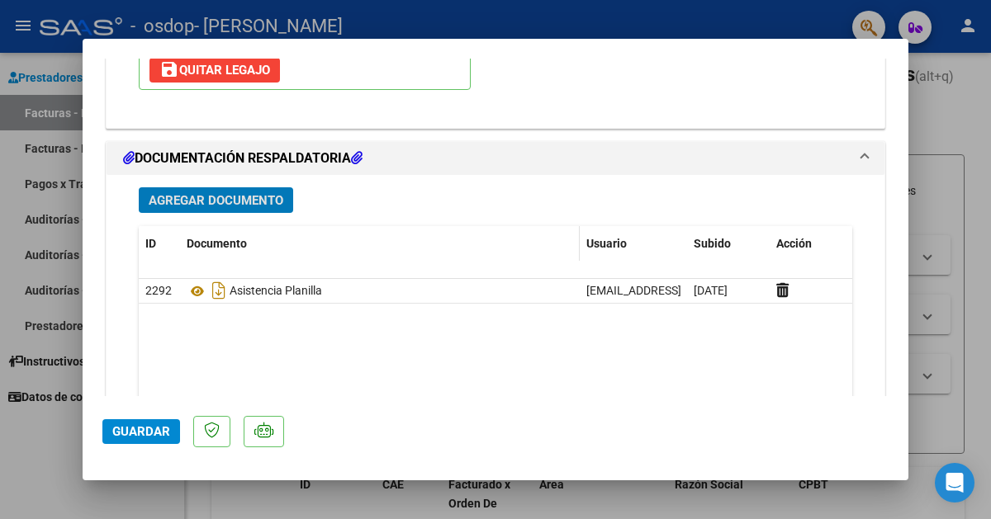
scroll to position [1882, 0]
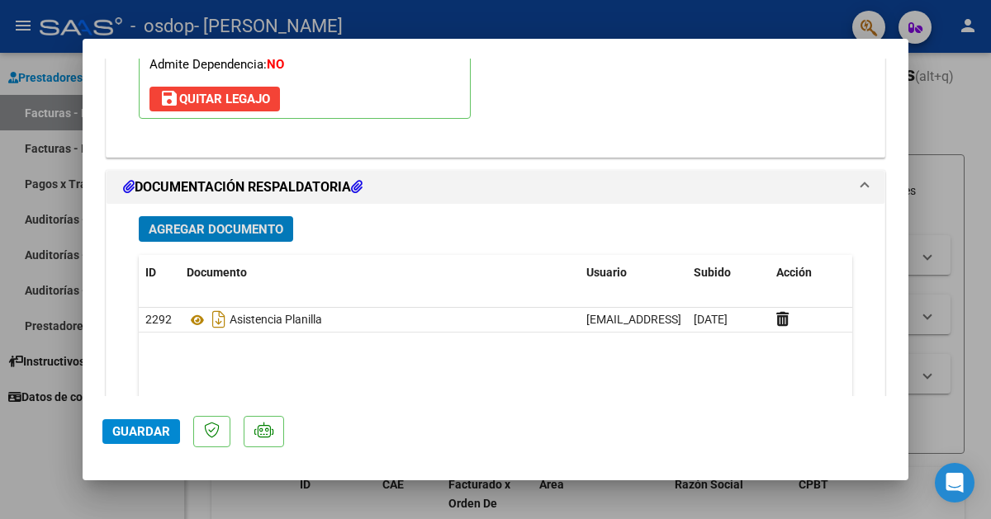
click at [269, 233] on button "Agregar Documento" at bounding box center [216, 229] width 154 height 26
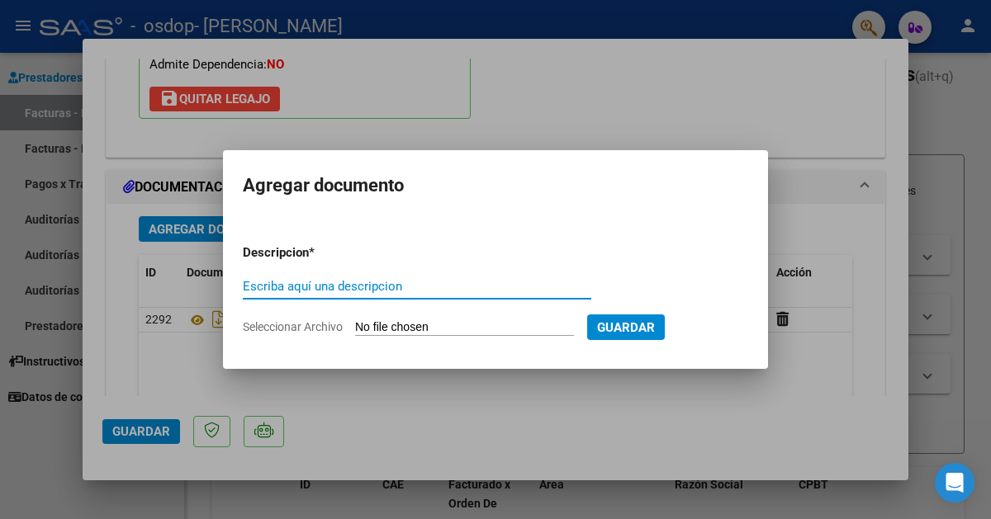
click at [308, 256] on p "Descripcion *" at bounding box center [319, 253] width 152 height 19
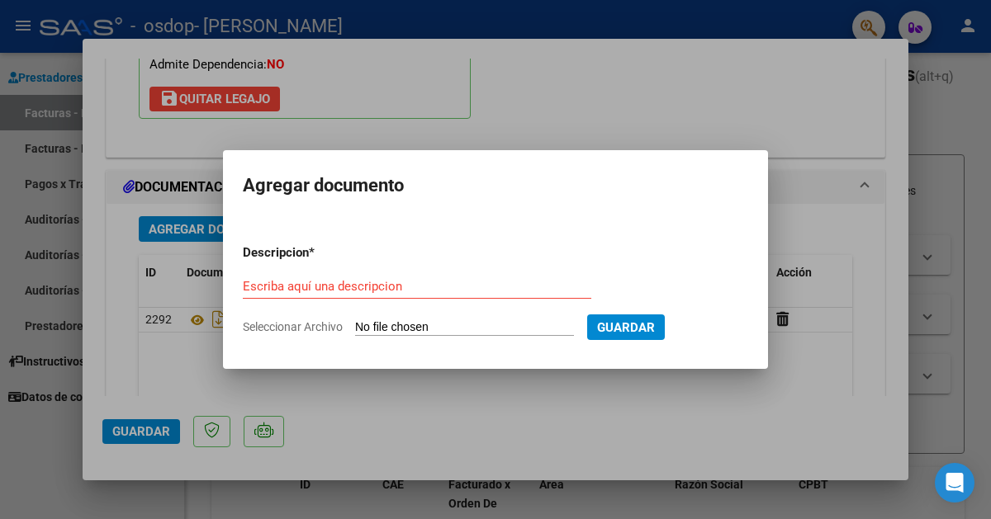
click at [643, 104] on div at bounding box center [495, 259] width 991 height 519
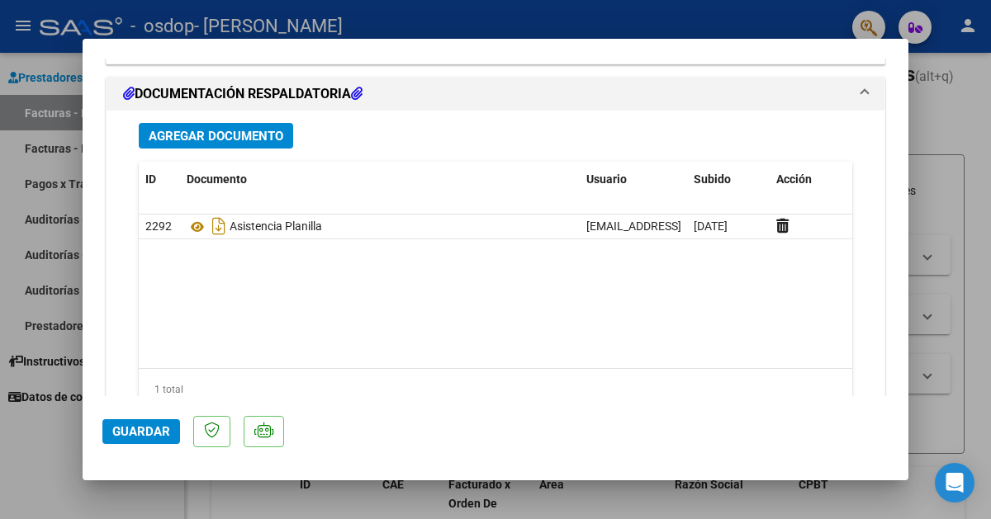
scroll to position [2037, 0]
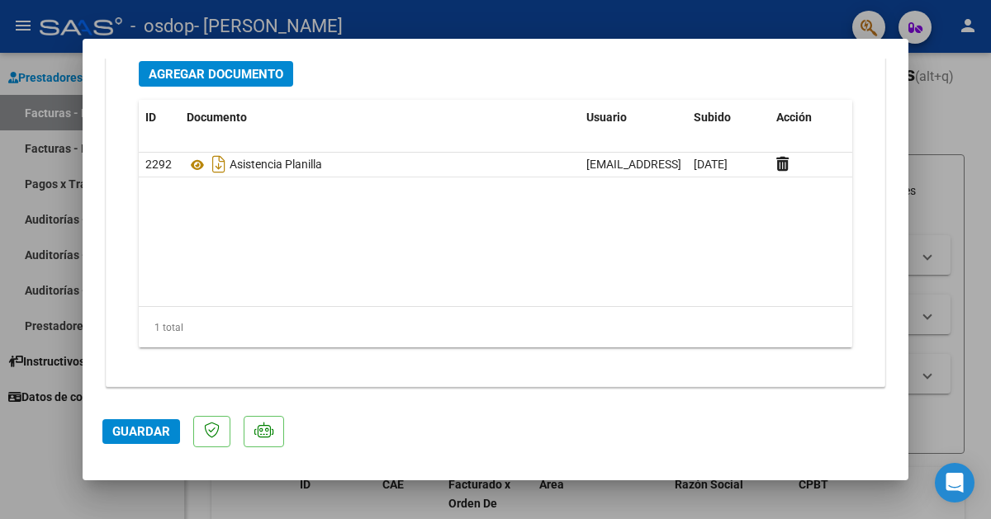
click at [120, 429] on span "Guardar" at bounding box center [141, 431] width 58 height 15
click at [149, 434] on span "Guardar" at bounding box center [141, 431] width 58 height 15
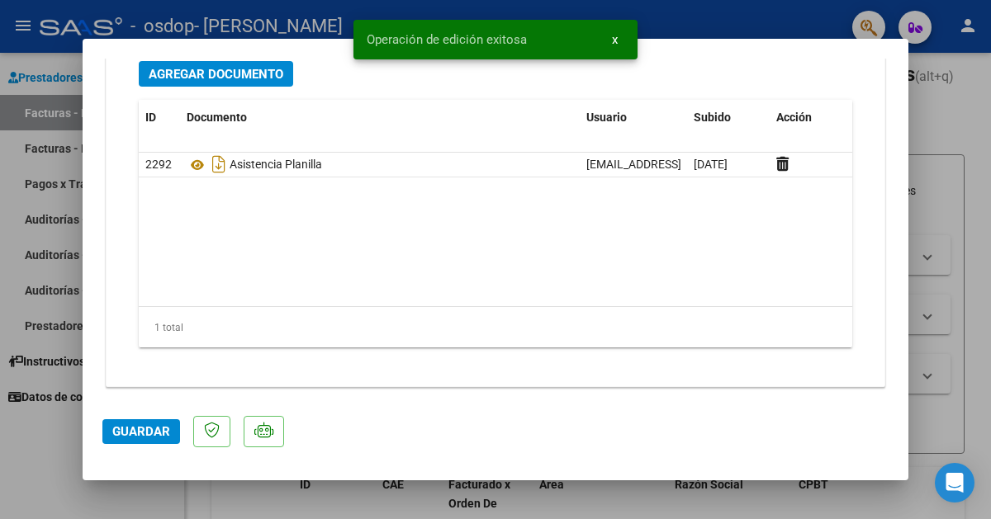
click at [21, 130] on div at bounding box center [495, 259] width 991 height 519
type input "$ 0,00"
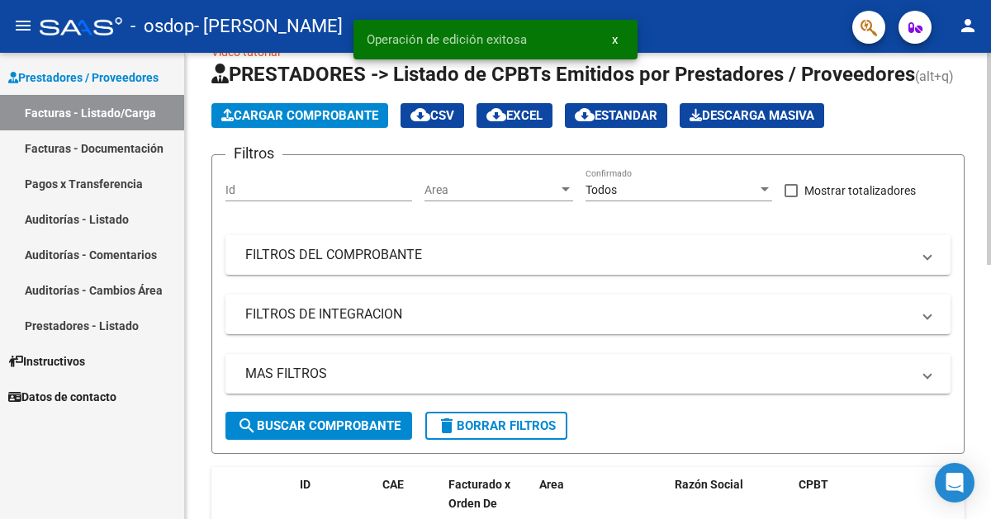
click at [280, 111] on span "Cargar Comprobante" at bounding box center [299, 115] width 157 height 15
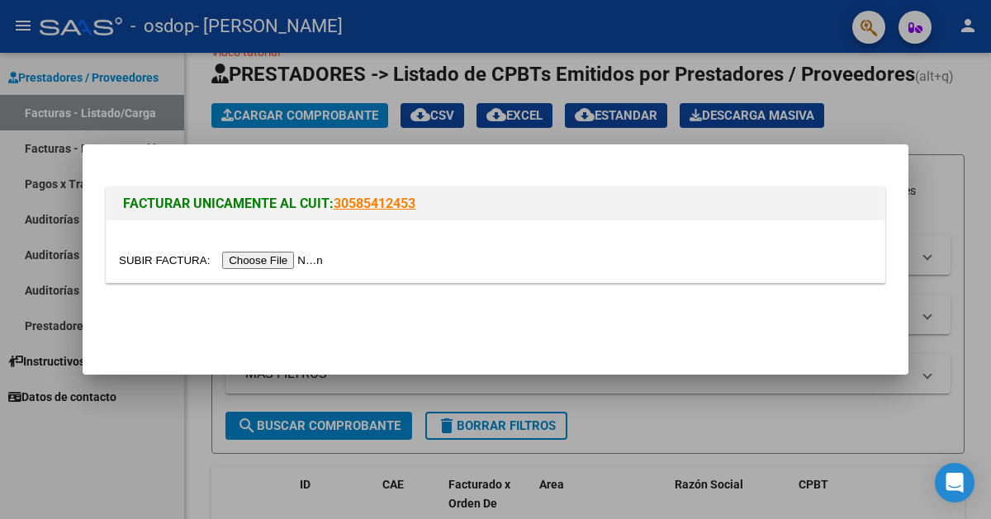
click at [311, 262] on input "file" at bounding box center [223, 260] width 209 height 17
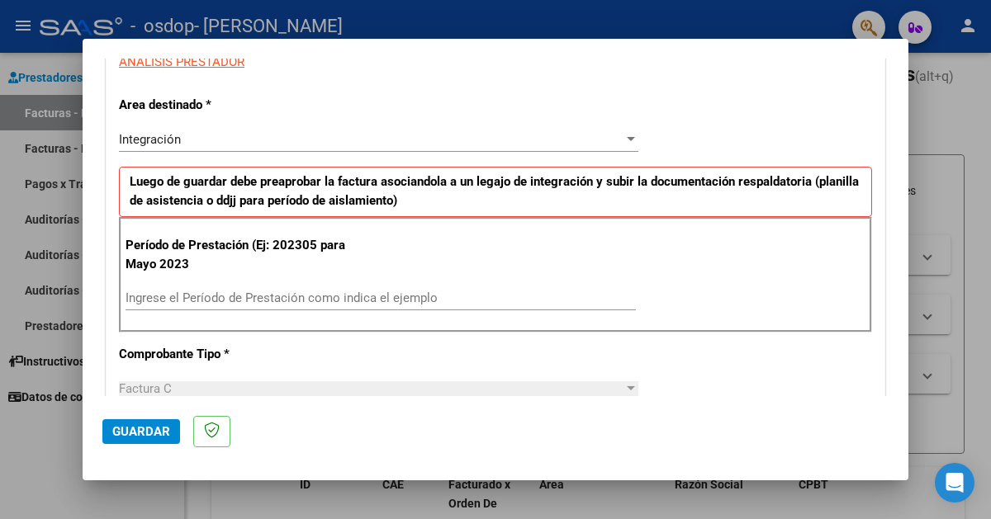
scroll to position [410, 0]
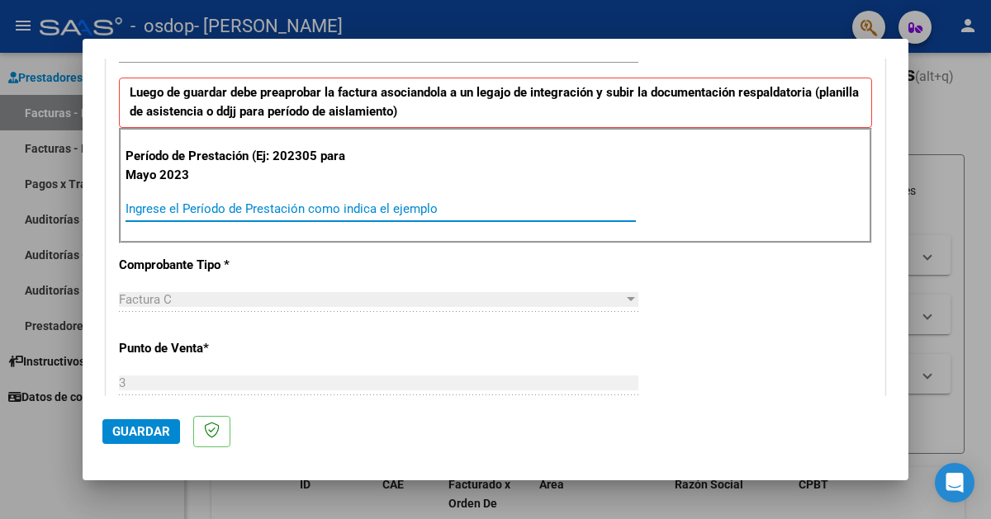
click at [360, 203] on input "Ingrese el Período de Prestación como indica el ejemplo" at bounding box center [380, 208] width 510 height 15
click at [324, 207] on input "202507" at bounding box center [380, 208] width 510 height 15
type input "202507"
click at [350, 262] on div "CUIT * 27-31111573-7 Ingresar CUIT ANALISIS PRESTADOR Area destinado * Integrac…" at bounding box center [495, 460] width 778 height 1211
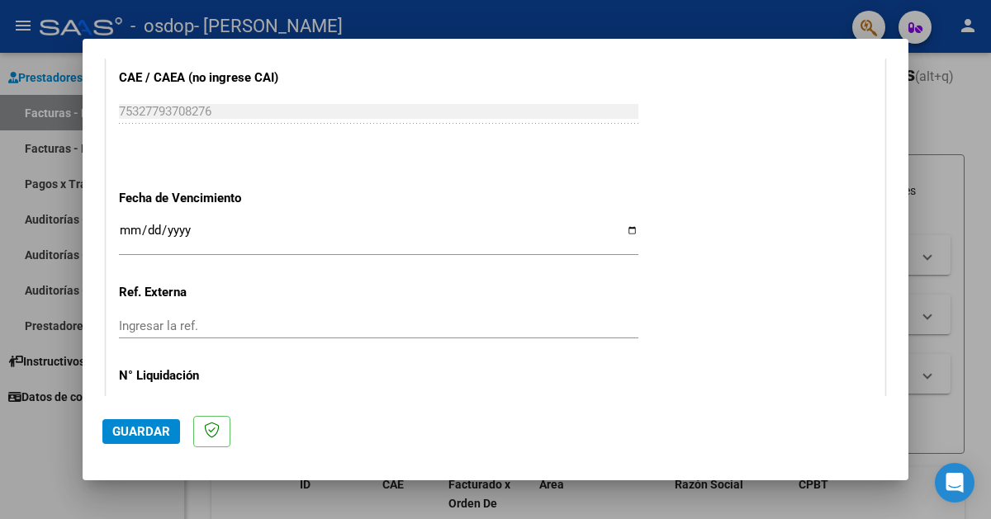
scroll to position [1041, 0]
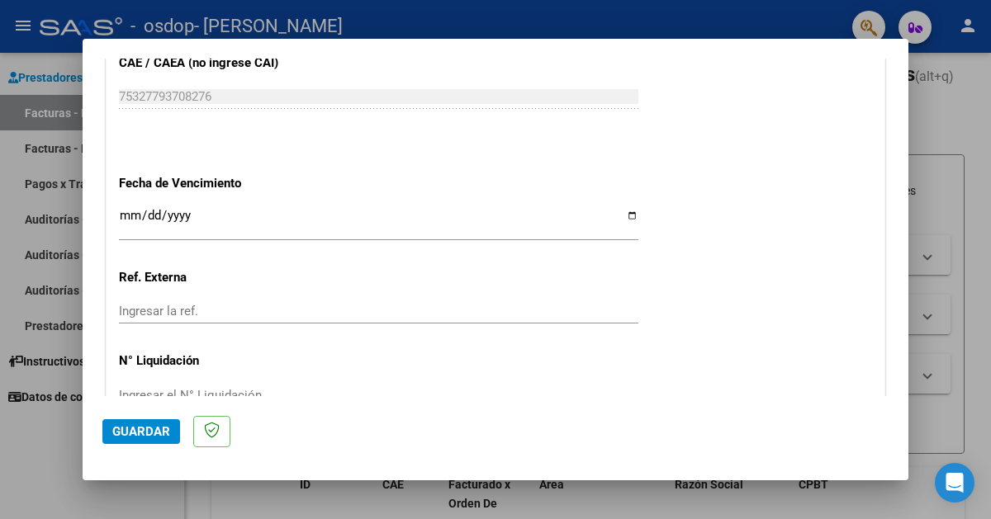
click at [624, 215] on input "Ingresar la fecha" at bounding box center [378, 222] width 519 height 26
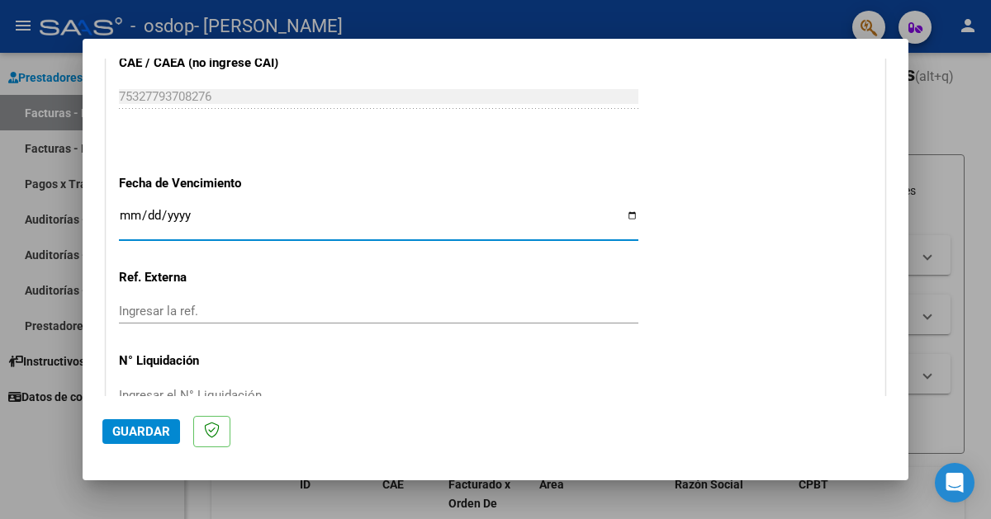
click at [630, 211] on input "Ingresar la fecha" at bounding box center [378, 222] width 519 height 26
type input "[DATE]"
click at [356, 248] on div "[DATE] Ingresar la fecha" at bounding box center [378, 231] width 519 height 50
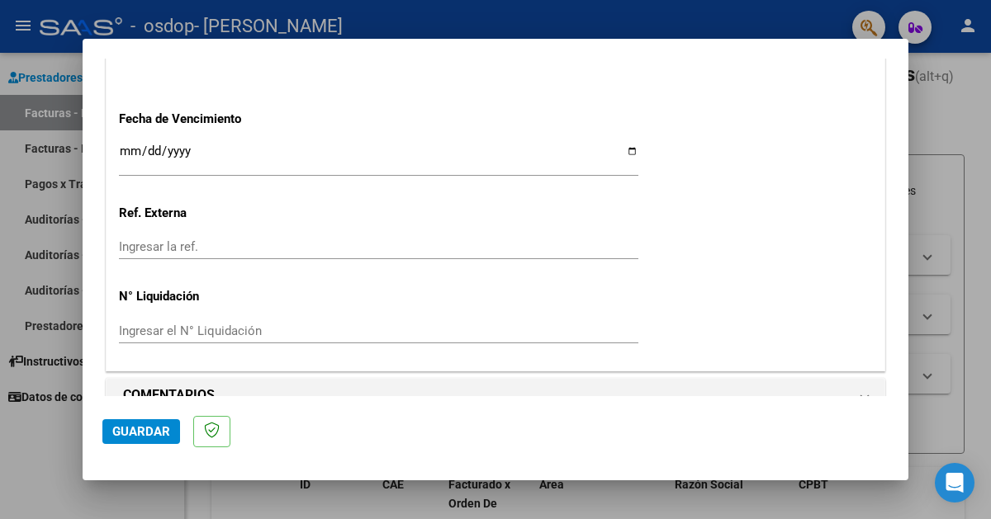
scroll to position [1132, 0]
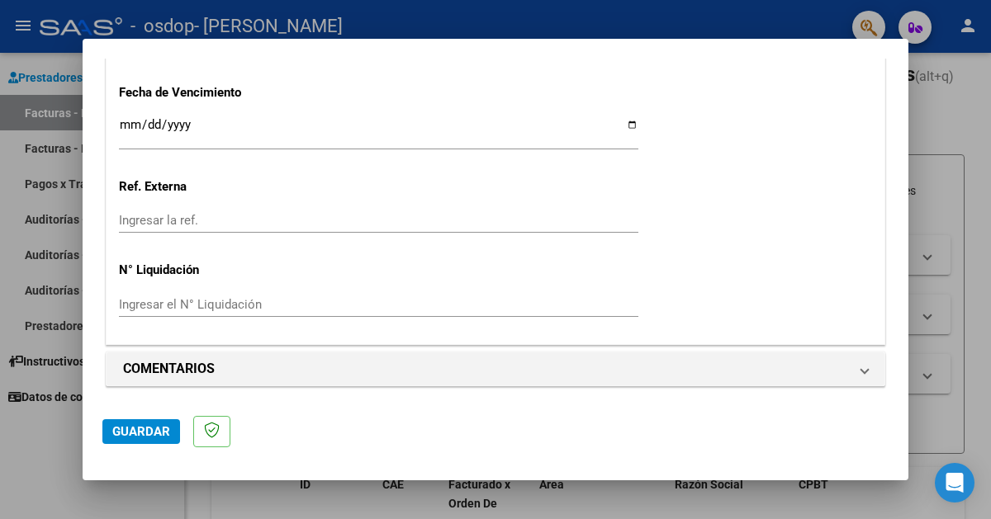
click at [347, 218] on input "Ingresar la ref." at bounding box center [378, 220] width 519 height 15
click at [321, 297] on input "Ingresar el N° Liquidación" at bounding box center [378, 304] width 519 height 15
click at [148, 436] on span "Guardar" at bounding box center [141, 431] width 58 height 15
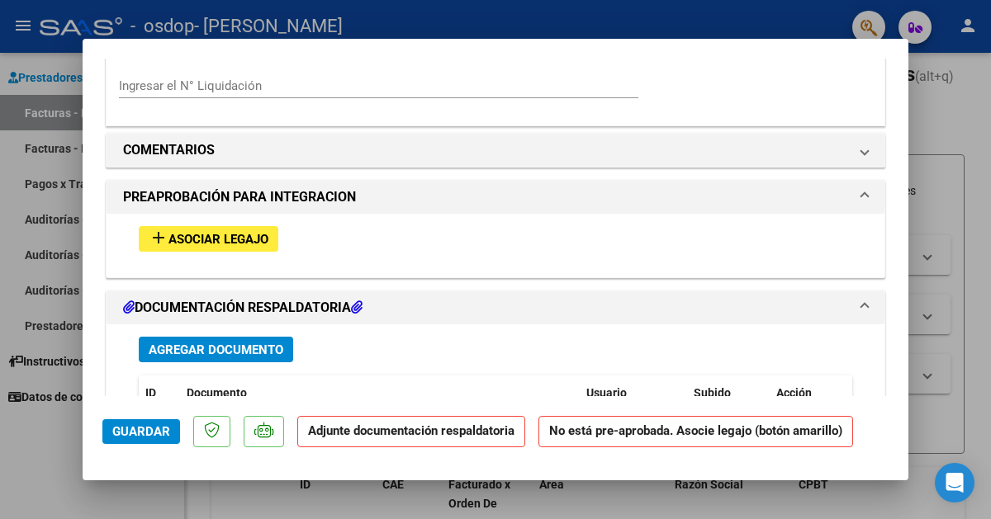
scroll to position [1369, 0]
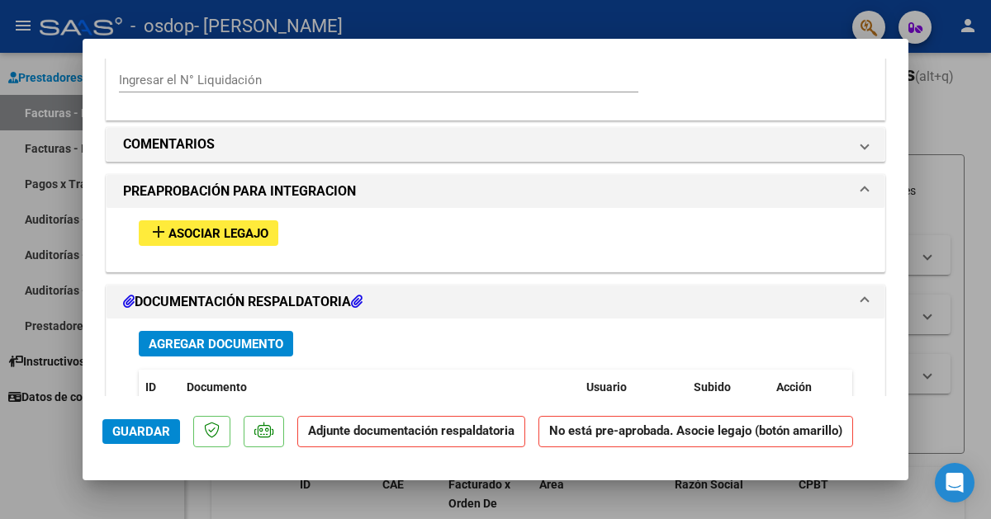
click at [248, 239] on button "add Asociar Legajo" at bounding box center [209, 233] width 140 height 26
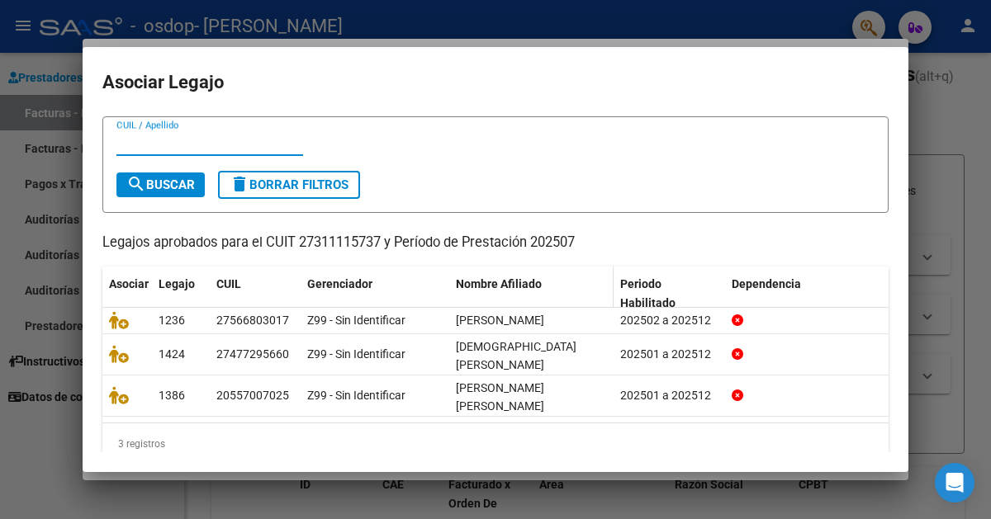
scroll to position [40, 0]
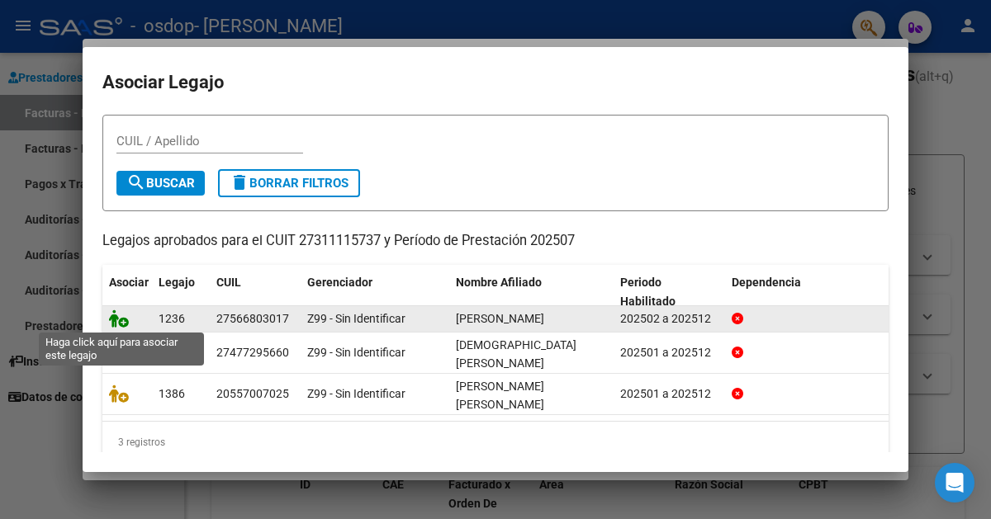
click at [122, 322] on icon at bounding box center [119, 319] width 20 height 18
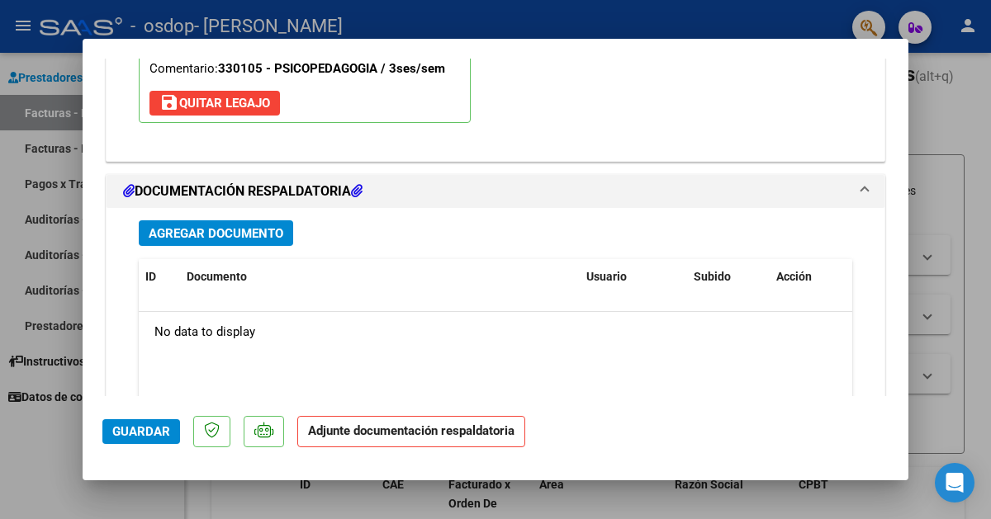
scroll to position [1749, 0]
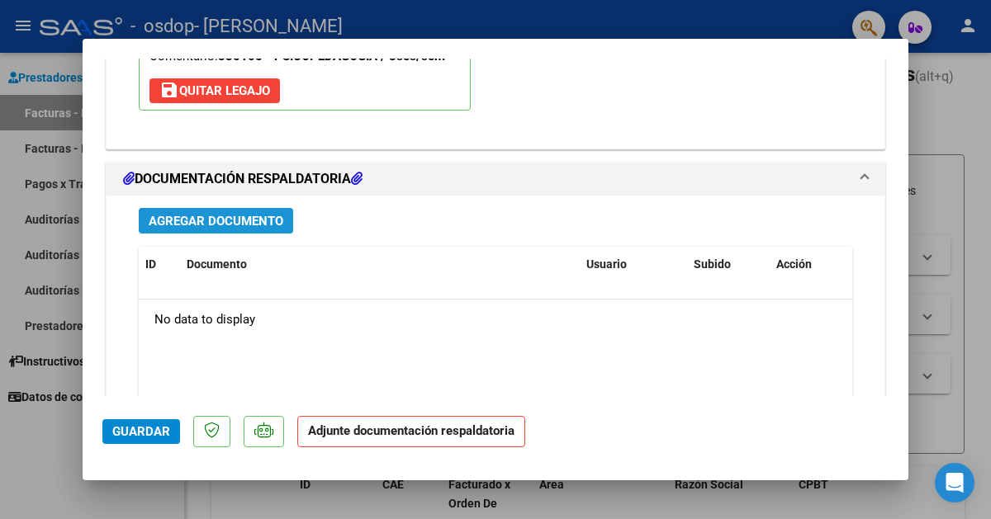
click at [270, 224] on span "Agregar Documento" at bounding box center [216, 221] width 135 height 15
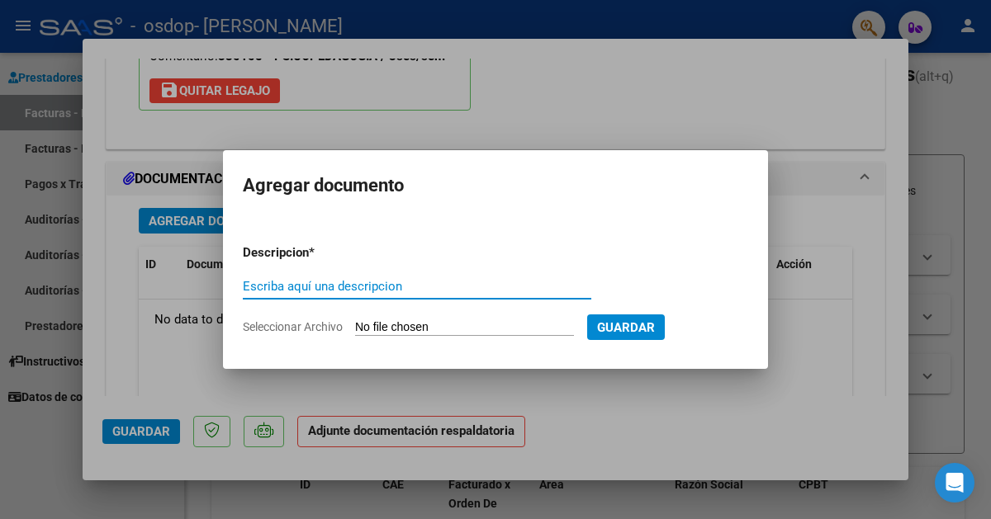
click at [423, 286] on input "Escriba aquí una descripcion" at bounding box center [417, 286] width 348 height 15
click at [497, 283] on input "Asistencia [PERSON_NAME]" at bounding box center [417, 286] width 348 height 15
type input "Asistencia [PERSON_NAME]"
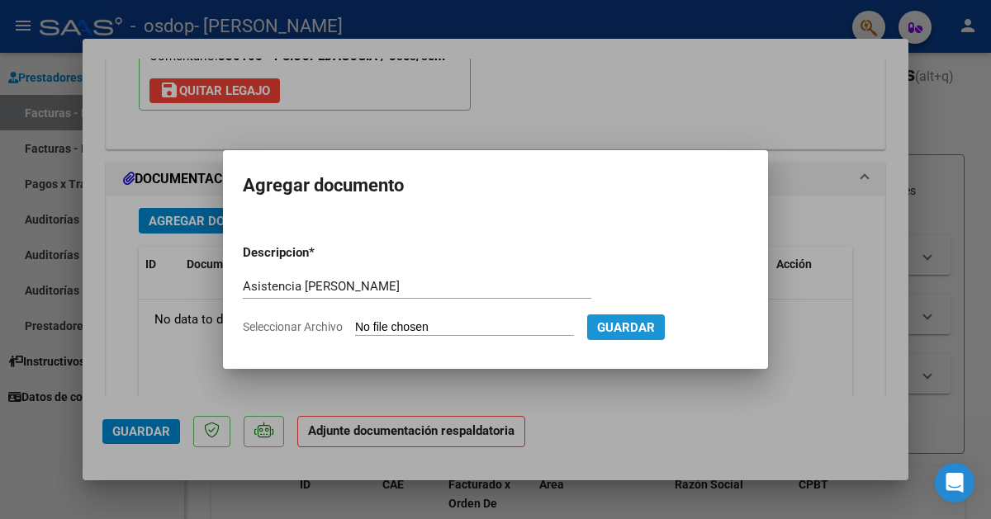
click at [621, 329] on button "Guardar" at bounding box center [626, 328] width 78 height 26
click at [382, 324] on input "Seleccionar Archivo" at bounding box center [464, 328] width 219 height 16
type input "C:\fakepath\Asistencia [PERSON_NAME] Julio PSP.pdf"
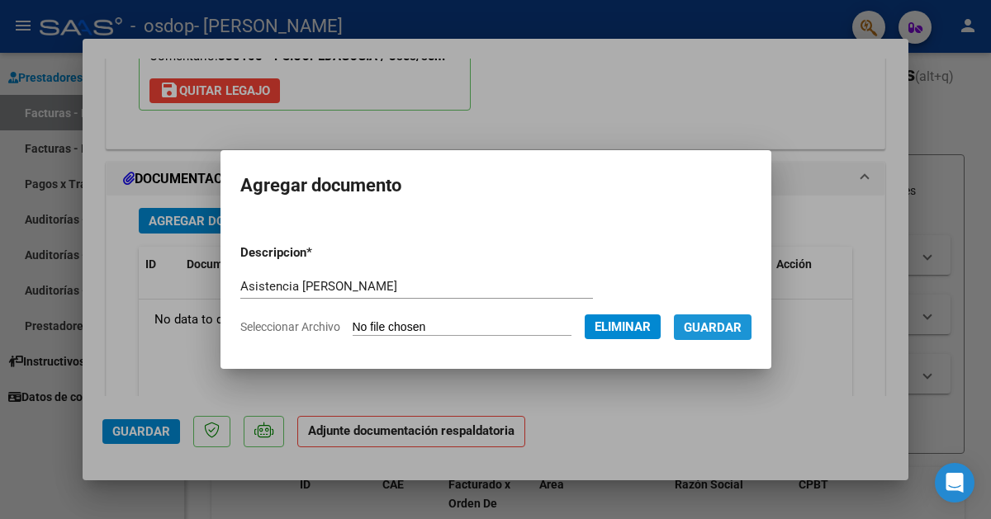
click at [707, 325] on span "Guardar" at bounding box center [713, 327] width 58 height 15
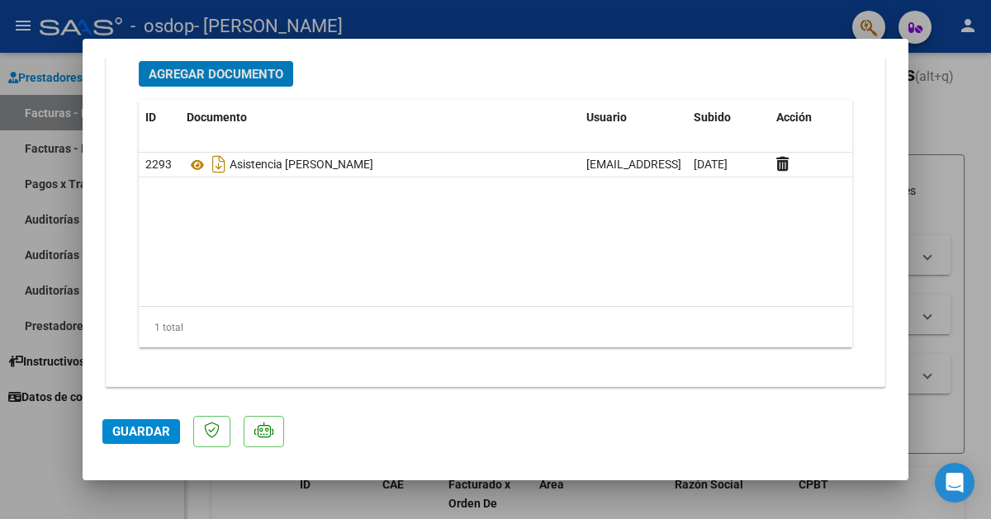
scroll to position [1879, 0]
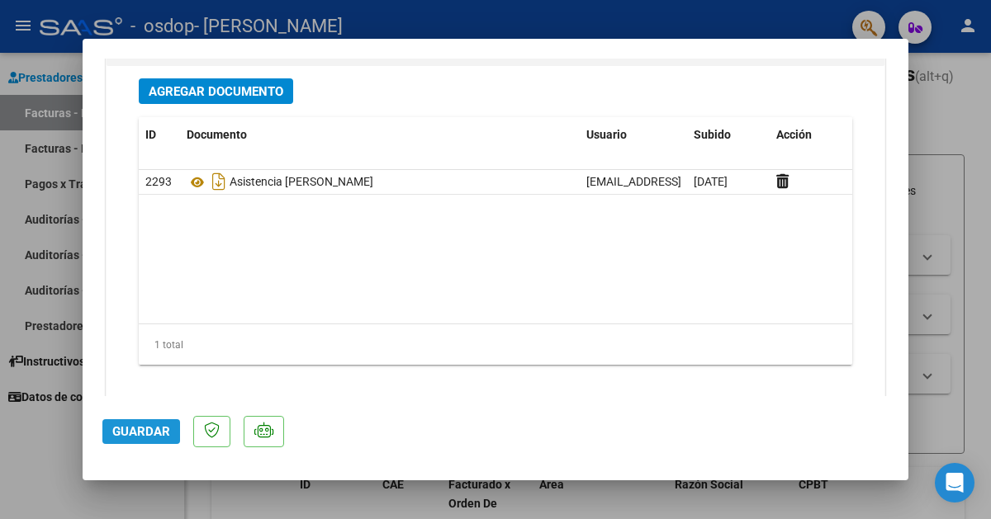
click at [160, 438] on span "Guardar" at bounding box center [141, 431] width 58 height 15
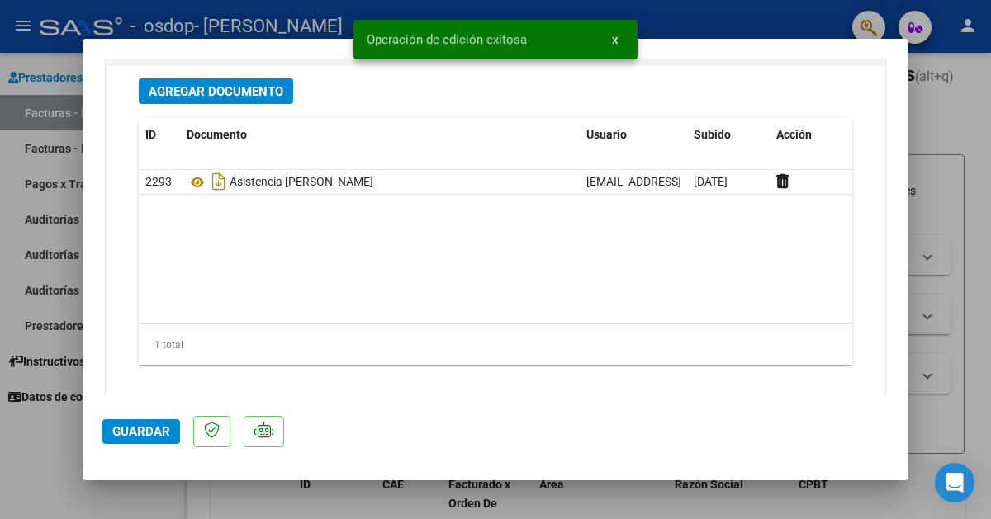
click at [618, 42] on button "x" at bounding box center [614, 40] width 32 height 30
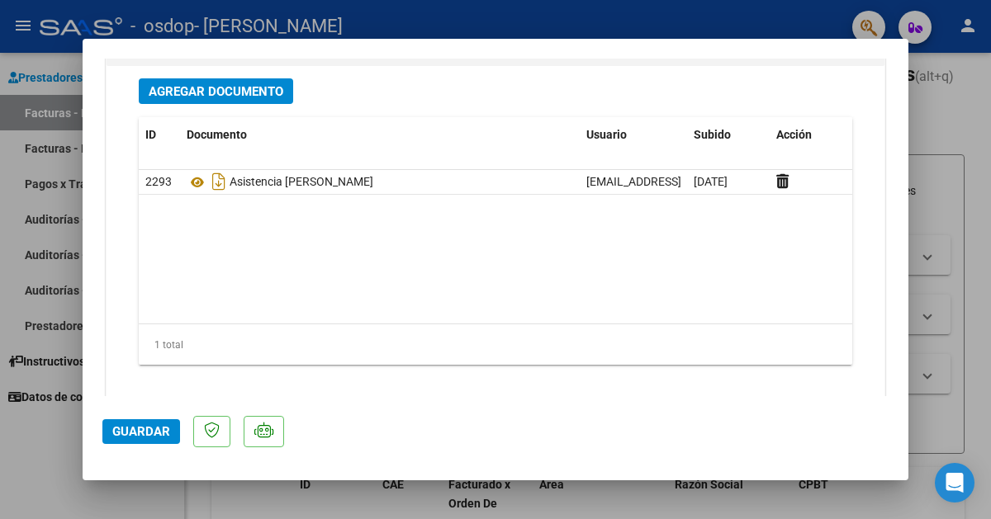
click at [61, 116] on div at bounding box center [495, 259] width 991 height 519
type input "$ 0,00"
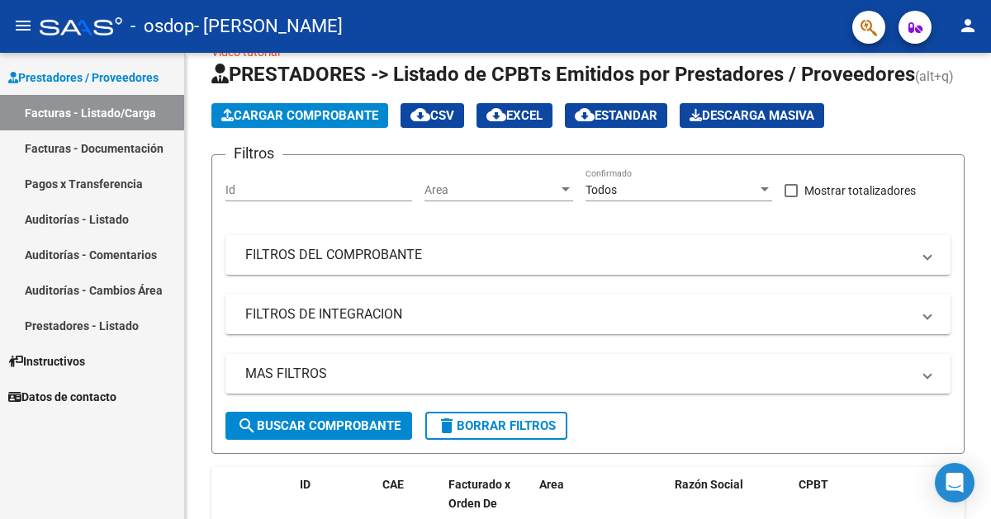
click at [67, 77] on span "Prestadores / Proveedores" at bounding box center [83, 78] width 150 height 18
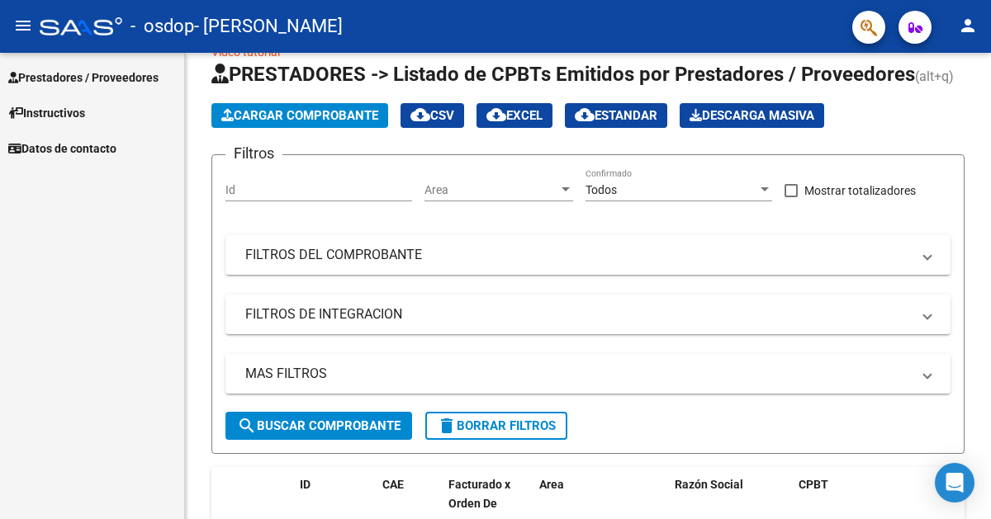
click at [67, 77] on span "Prestadores / Proveedores" at bounding box center [83, 78] width 150 height 18
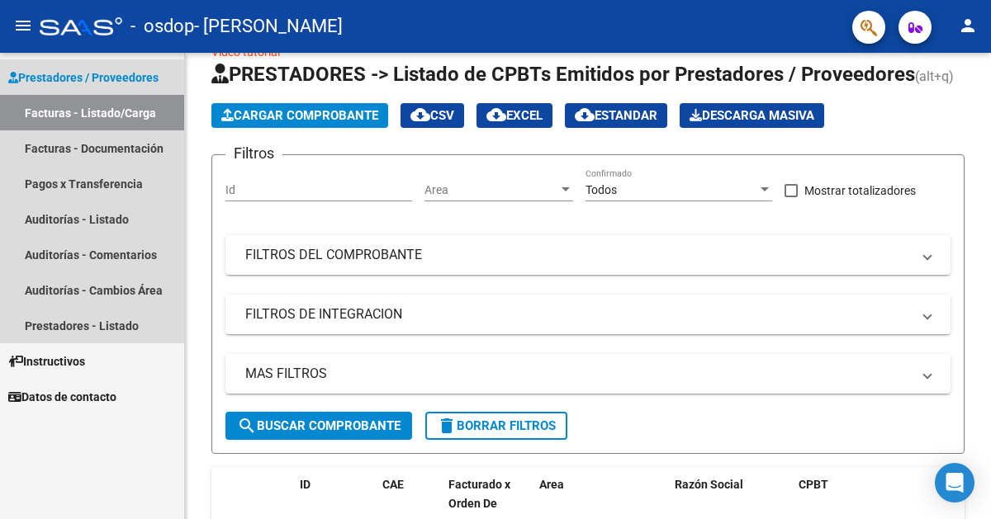
click at [83, 114] on link "Facturas - Listado/Carga" at bounding box center [92, 112] width 184 height 35
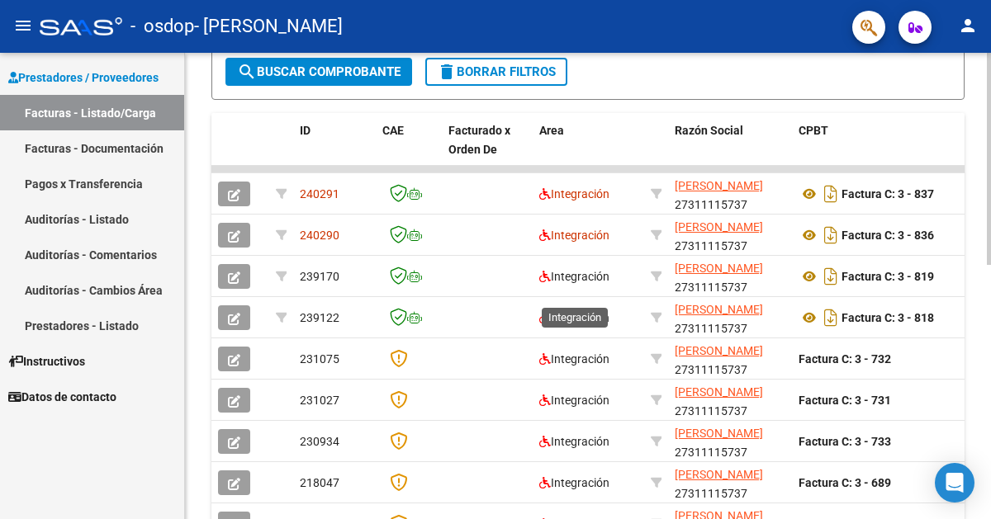
scroll to position [455, 0]
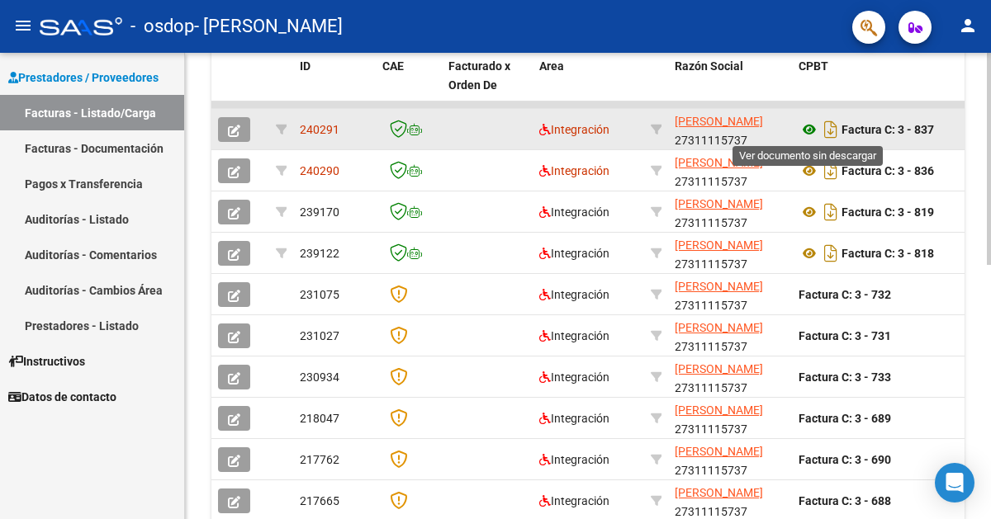
click at [811, 133] on icon at bounding box center [808, 130] width 21 height 20
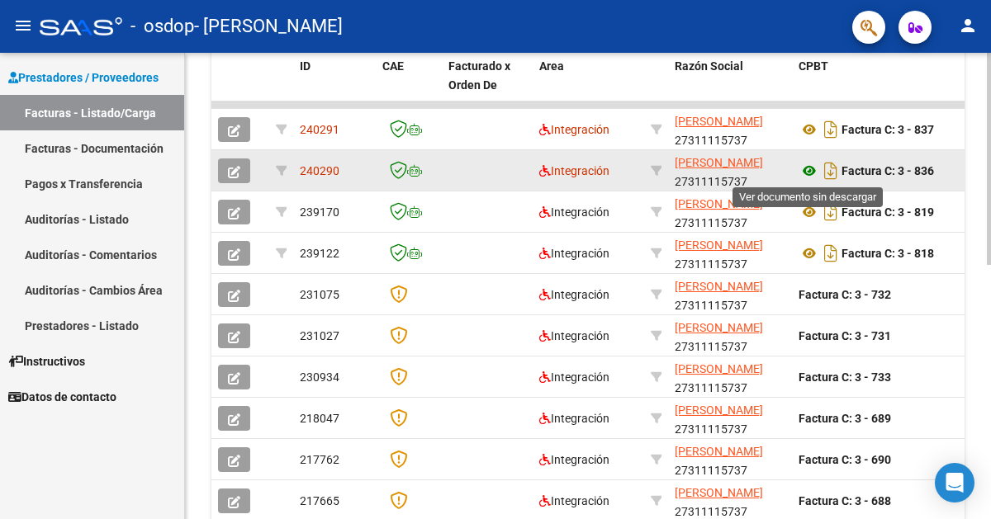
click at [808, 171] on icon at bounding box center [808, 171] width 21 height 20
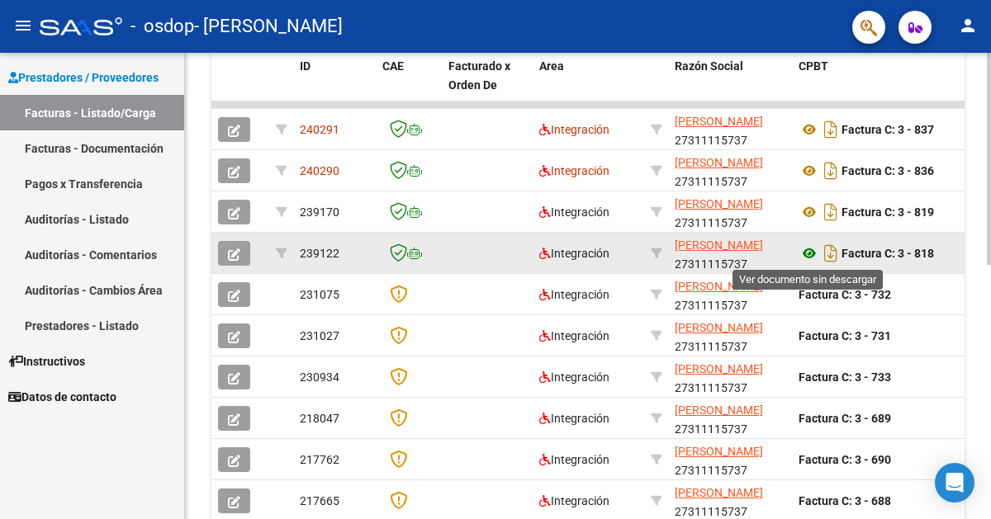
click at [811, 253] on icon at bounding box center [808, 254] width 21 height 20
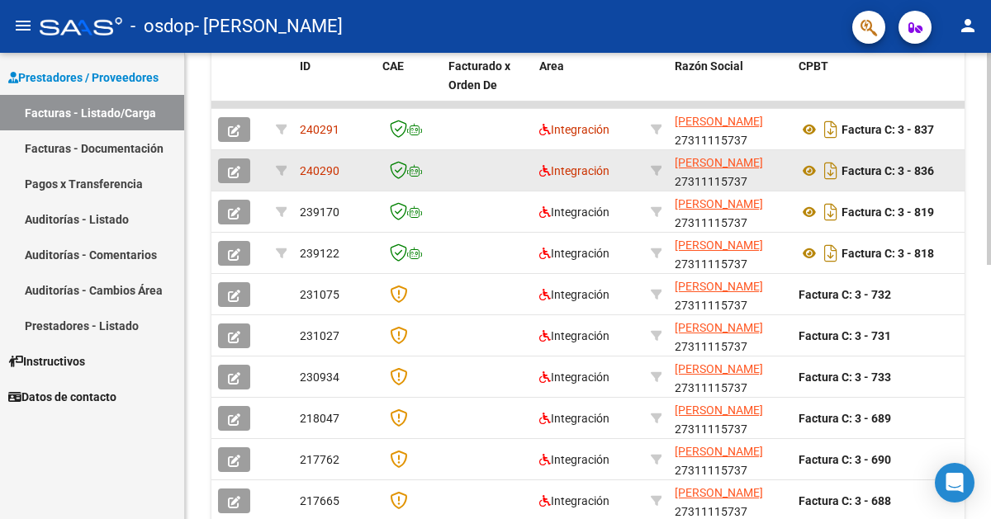
scroll to position [0, 0]
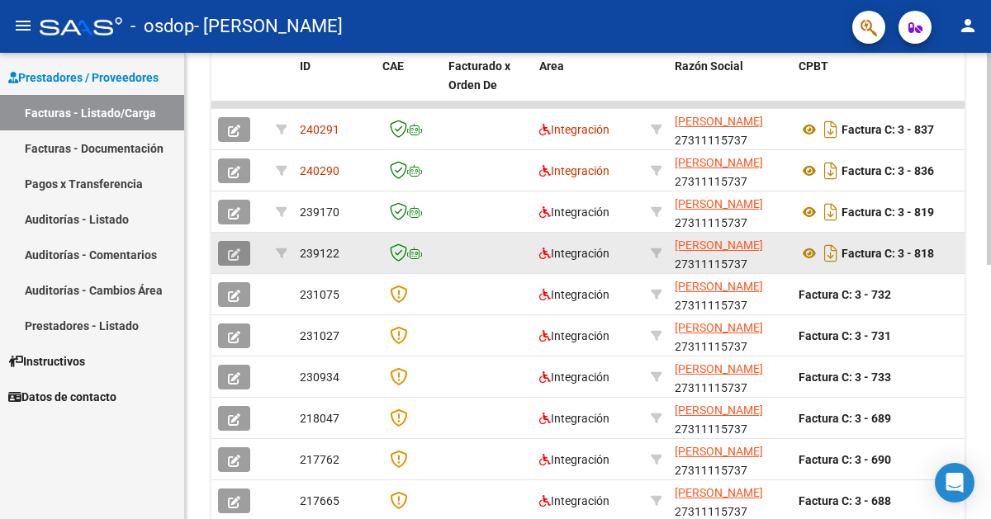
click at [234, 250] on icon "button" at bounding box center [234, 254] width 12 height 12
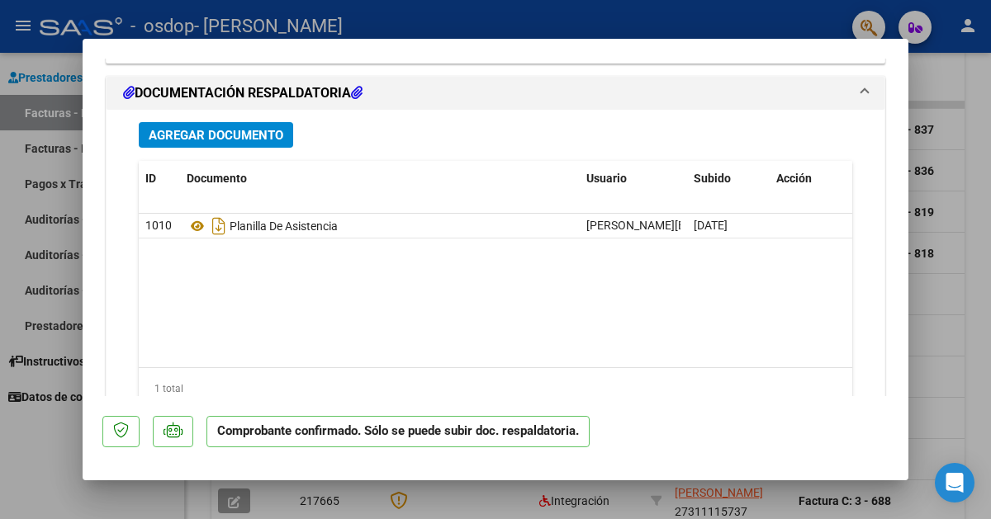
scroll to position [1928, 0]
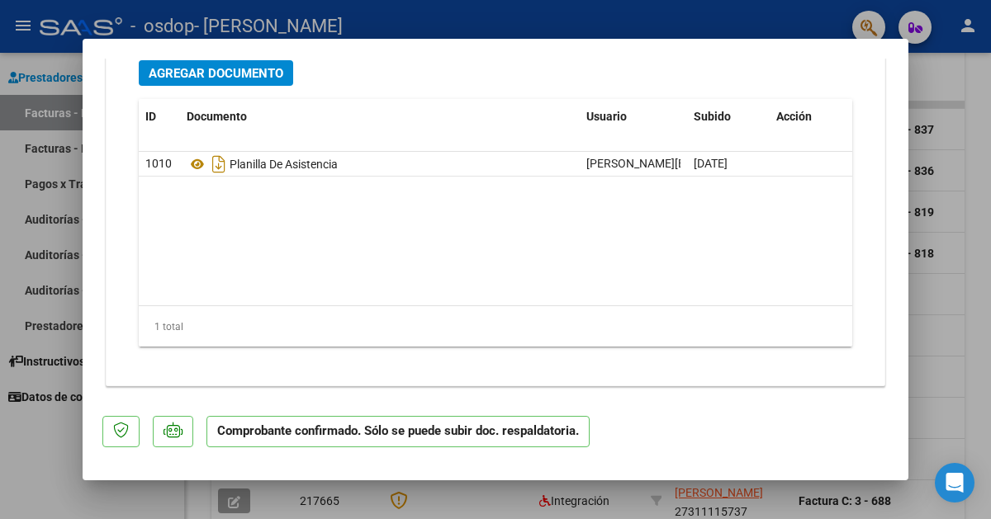
click at [65, 149] on div at bounding box center [495, 259] width 991 height 519
type input "$ 0,00"
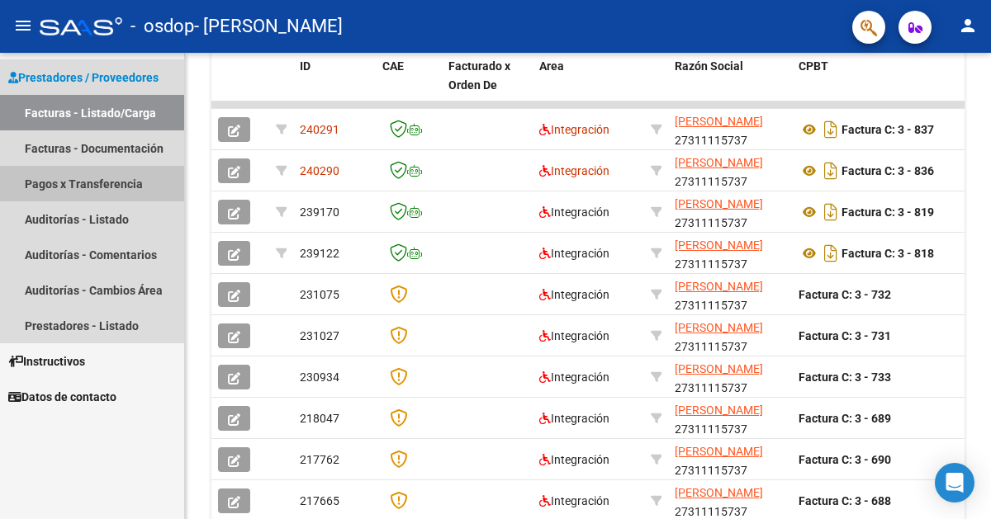
click at [73, 174] on link "Pagos x Transferencia" at bounding box center [92, 183] width 184 height 35
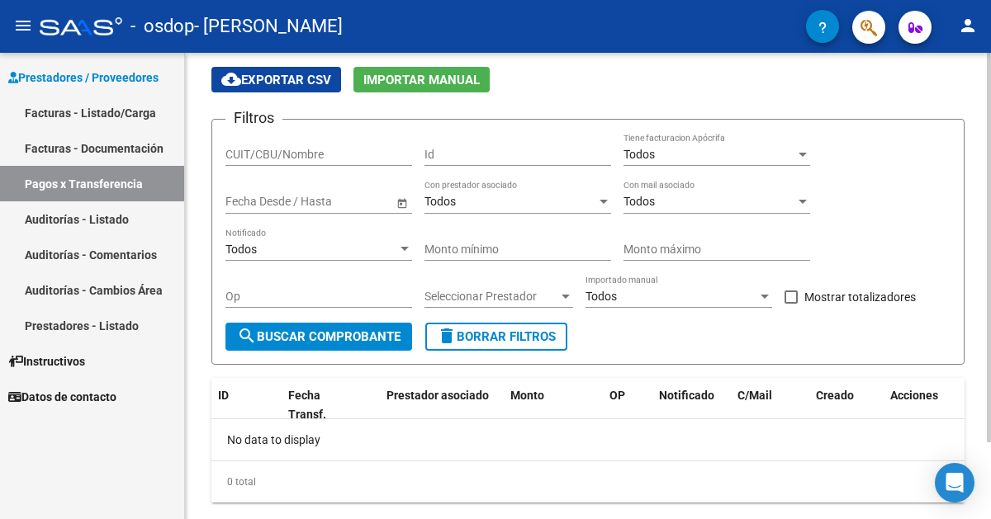
scroll to position [92, 0]
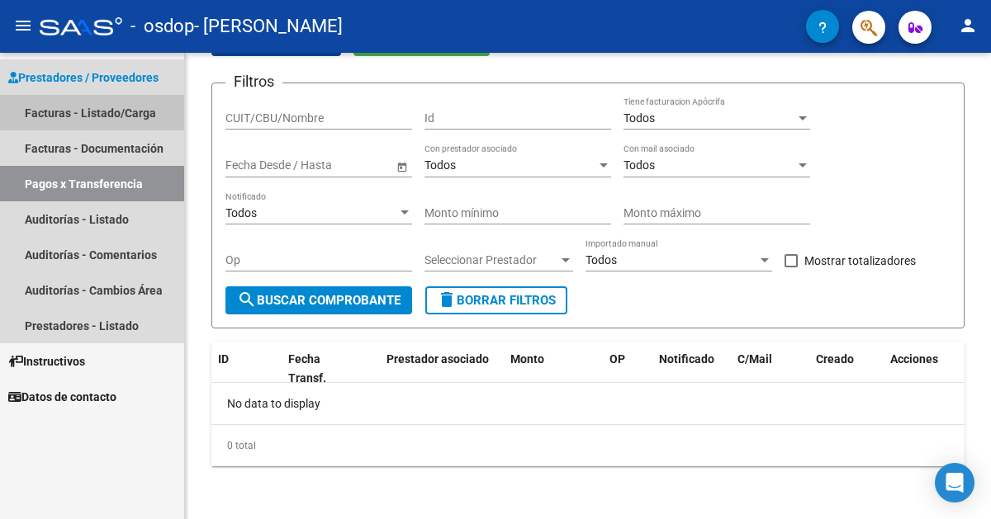
click at [146, 115] on link "Facturas - Listado/Carga" at bounding box center [92, 112] width 184 height 35
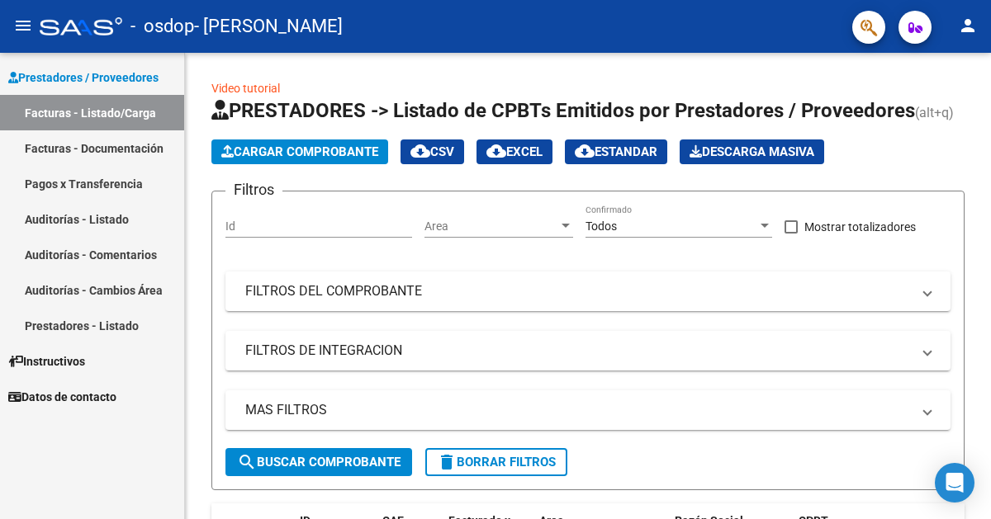
click at [150, 151] on link "Facturas - Documentación" at bounding box center [92, 147] width 184 height 35
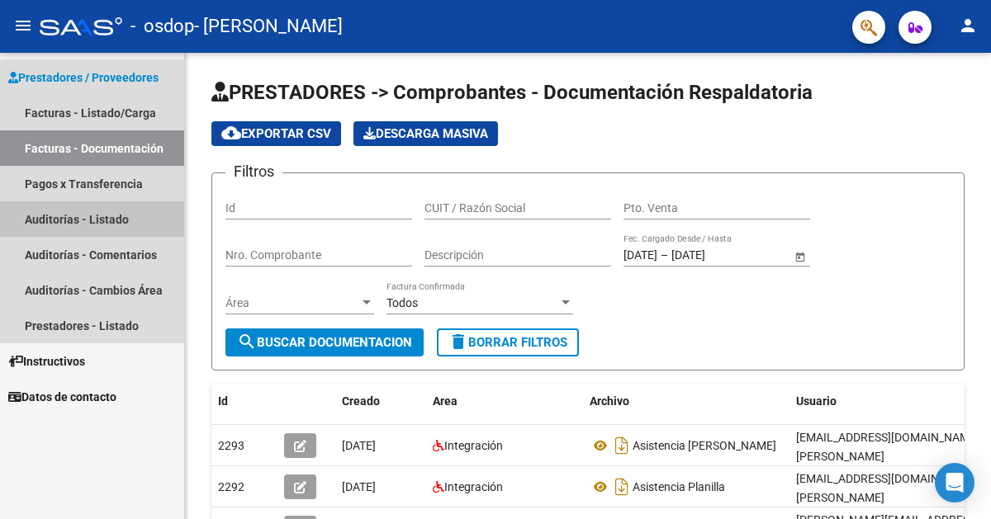
click at [135, 216] on link "Auditorías - Listado" at bounding box center [92, 218] width 184 height 35
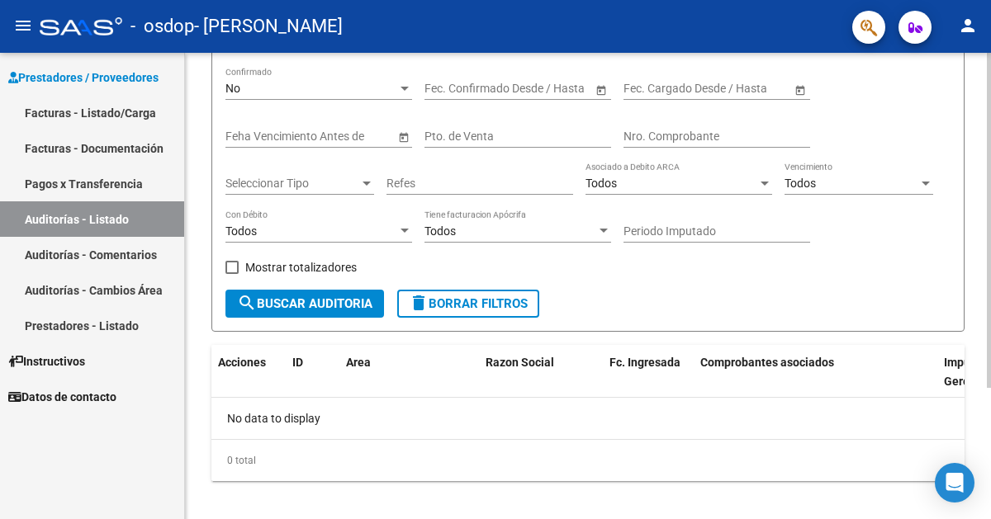
scroll to position [183, 0]
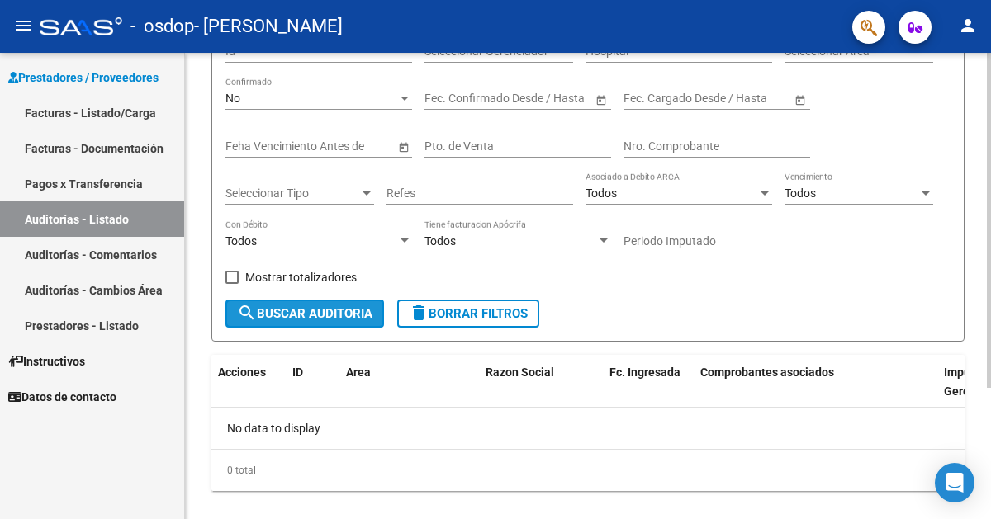
click at [357, 317] on span "search Buscar Auditoria" at bounding box center [304, 313] width 135 height 15
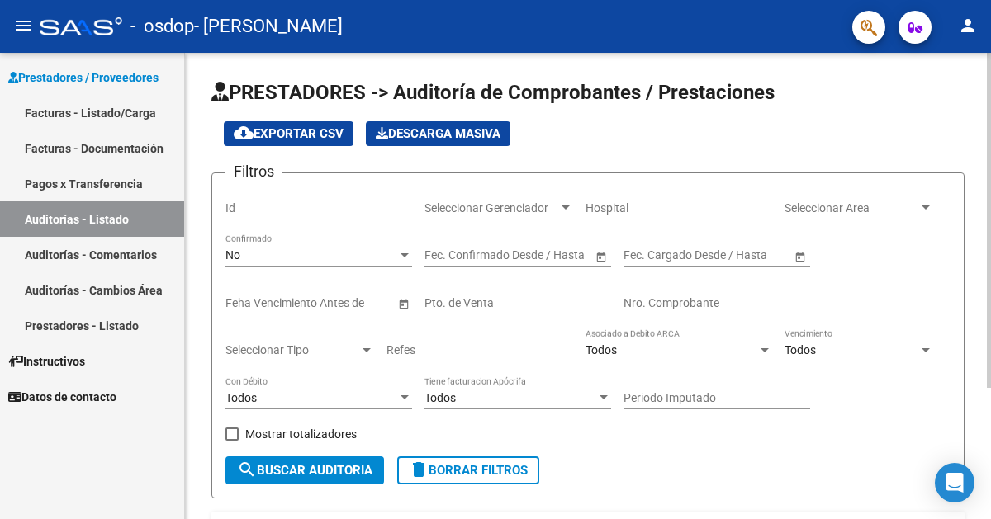
click at [537, 210] on span "Seleccionar Gerenciador" at bounding box center [491, 208] width 134 height 14
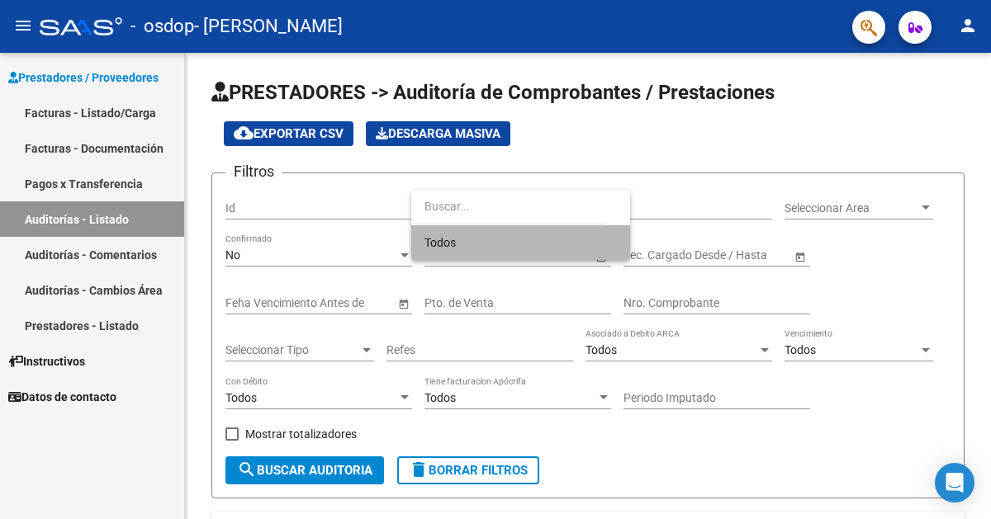
click at [529, 231] on span "Todos" at bounding box center [520, 242] width 192 height 35
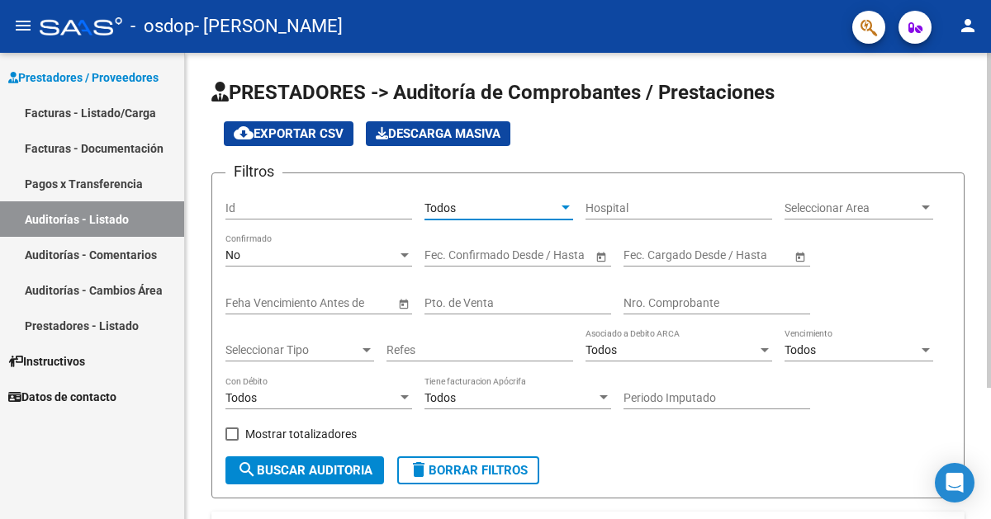
click at [361, 467] on span "search Buscar Auditoria" at bounding box center [304, 470] width 135 height 15
click at [140, 250] on link "Auditorías - Comentarios" at bounding box center [92, 254] width 184 height 35
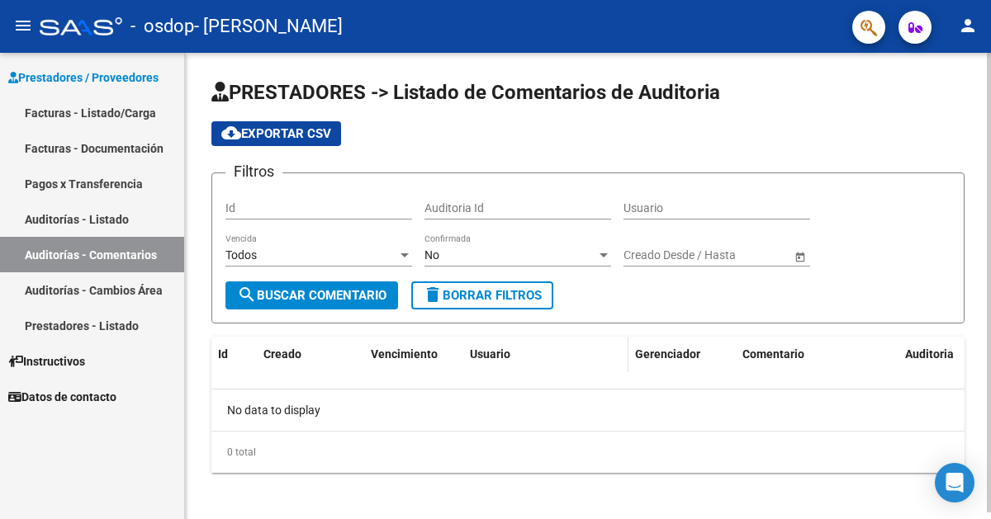
scroll to position [7, 0]
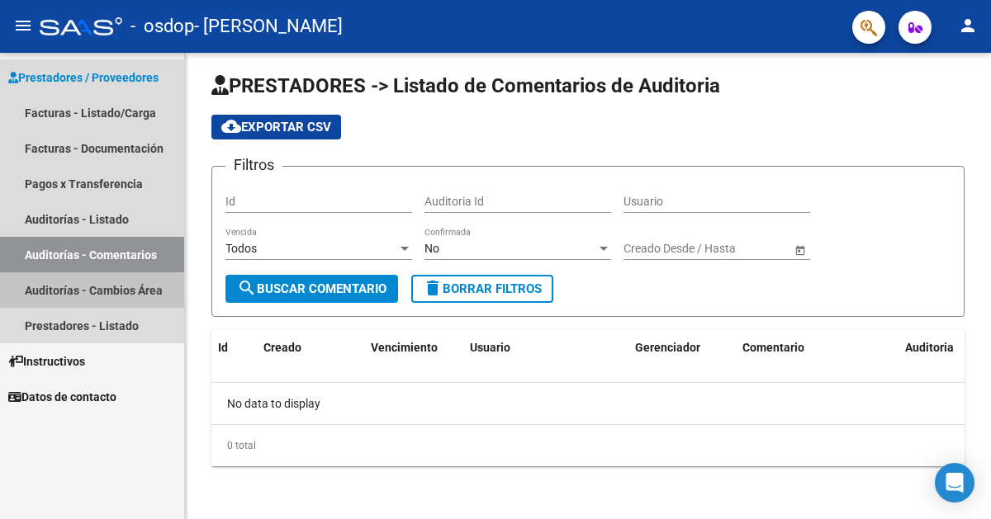
click at [115, 281] on link "Auditorías - Cambios Área" at bounding box center [92, 289] width 184 height 35
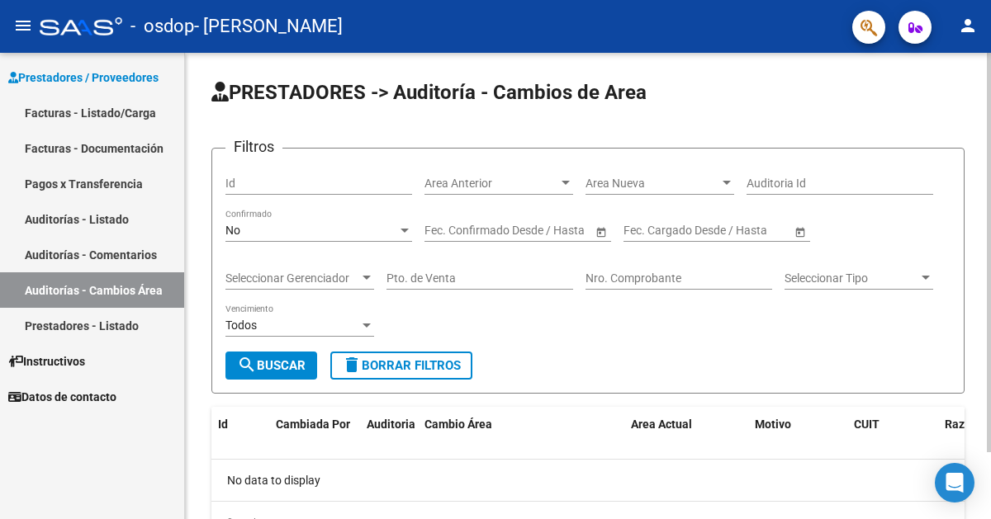
scroll to position [78, 0]
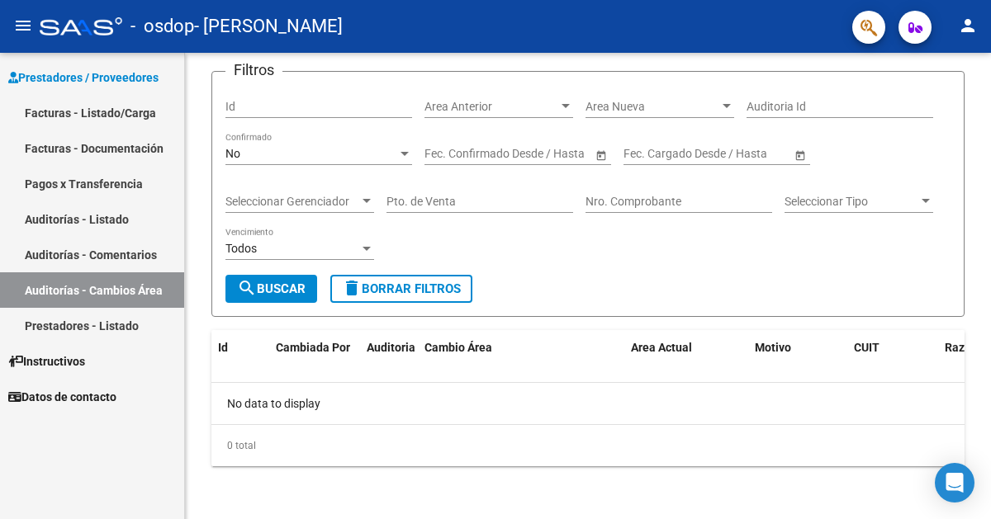
click at [130, 322] on link "Prestadores - Listado" at bounding box center [92, 325] width 184 height 35
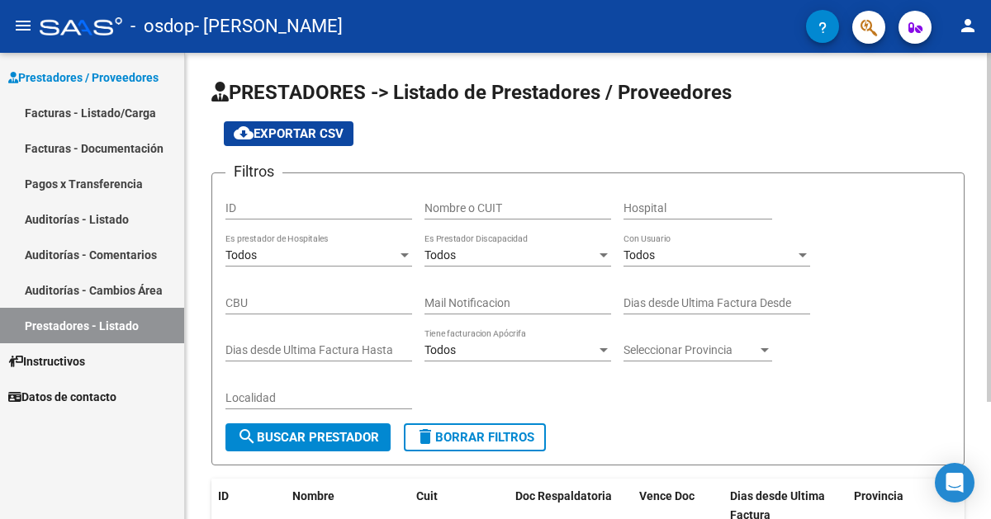
scroll to position [156, 0]
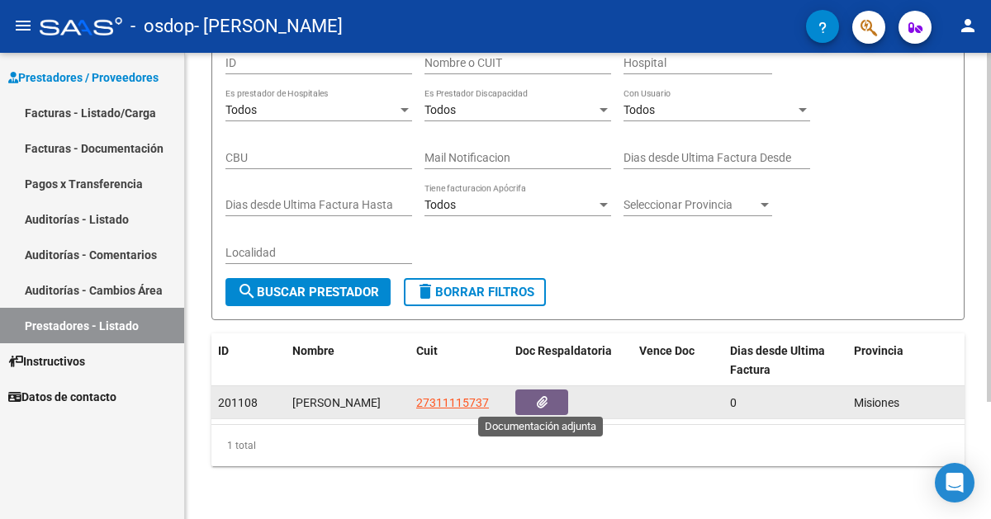
click at [546, 400] on button "button" at bounding box center [541, 403] width 53 height 26
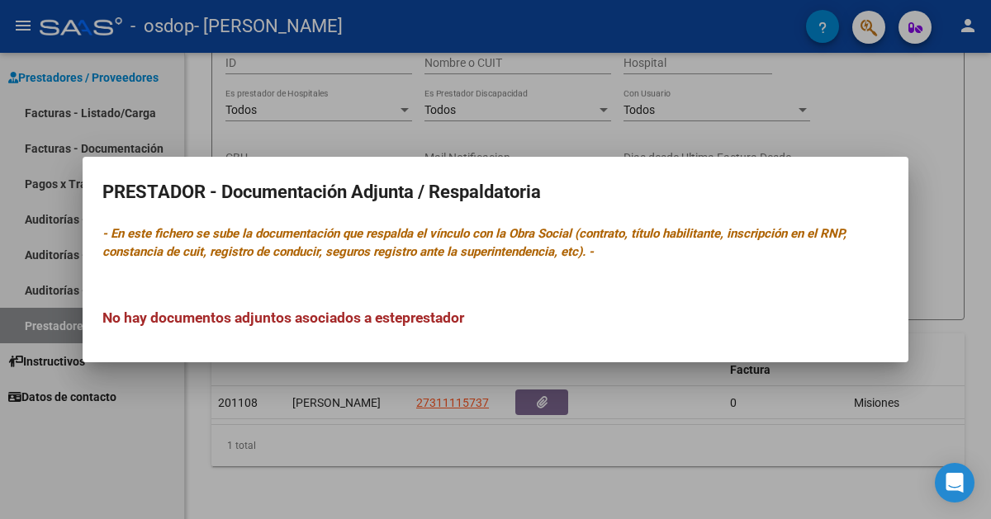
click at [693, 440] on div at bounding box center [495, 259] width 991 height 519
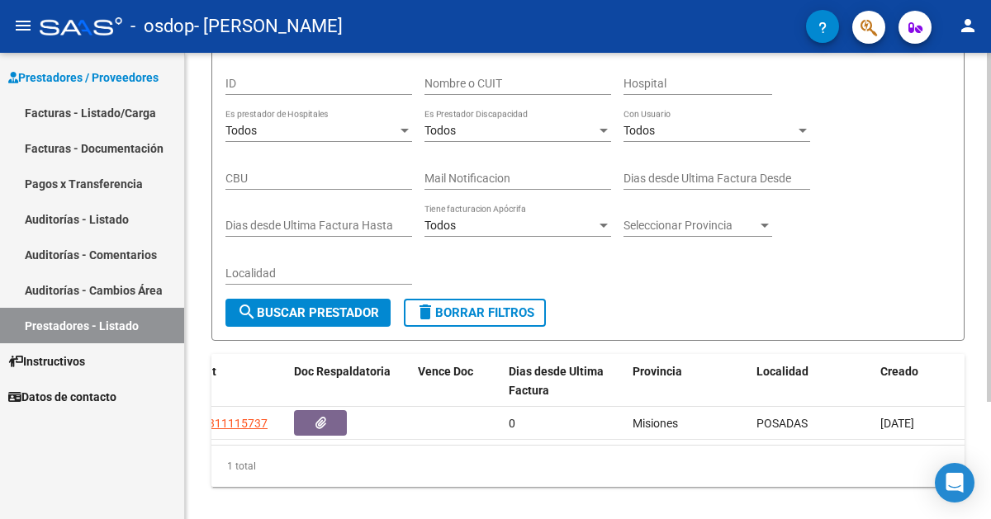
scroll to position [125, 0]
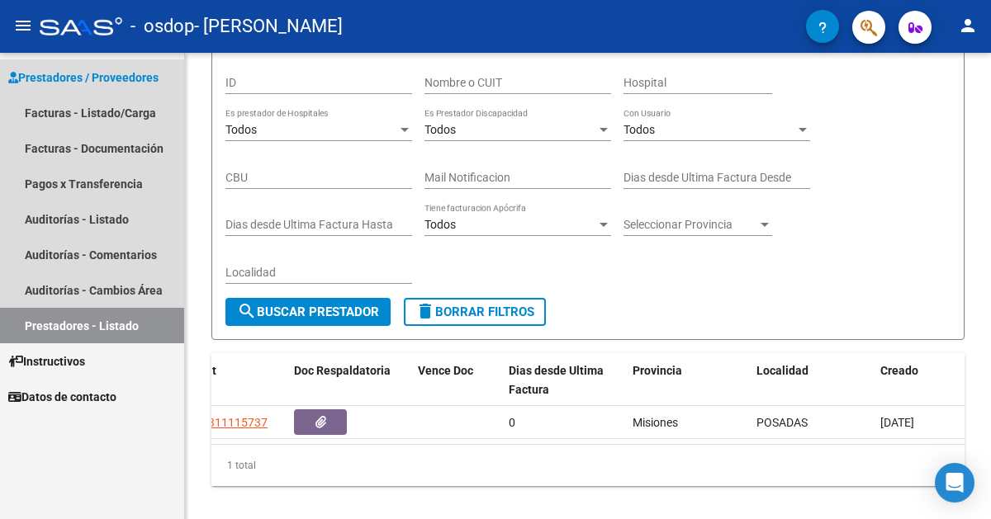
click at [67, 73] on span "Prestadores / Proveedores" at bounding box center [83, 78] width 150 height 18
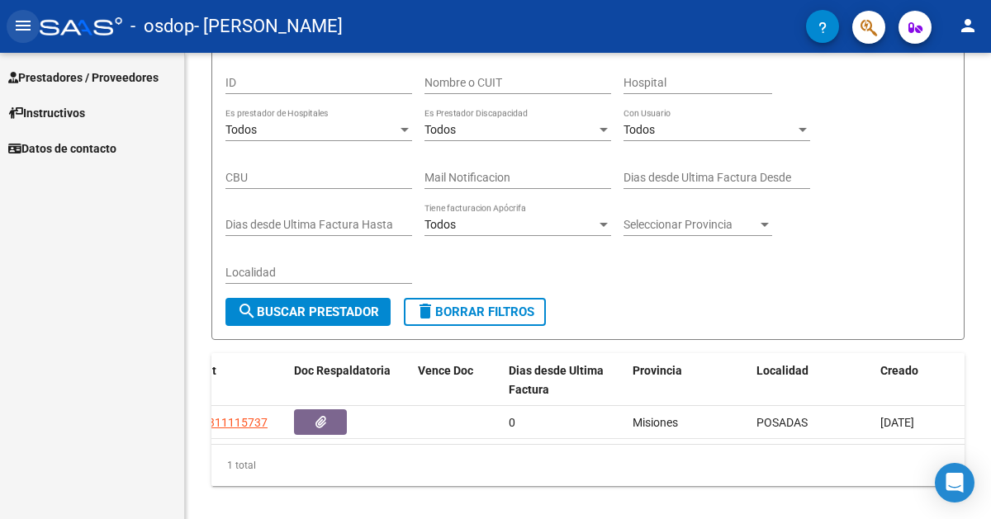
click at [26, 35] on mat-icon "menu" at bounding box center [23, 26] width 20 height 20
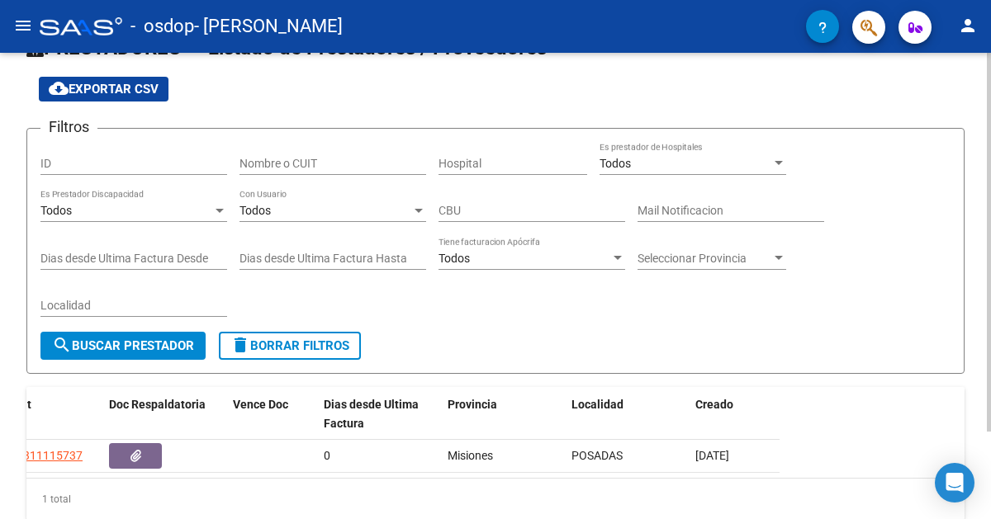
scroll to position [0, 0]
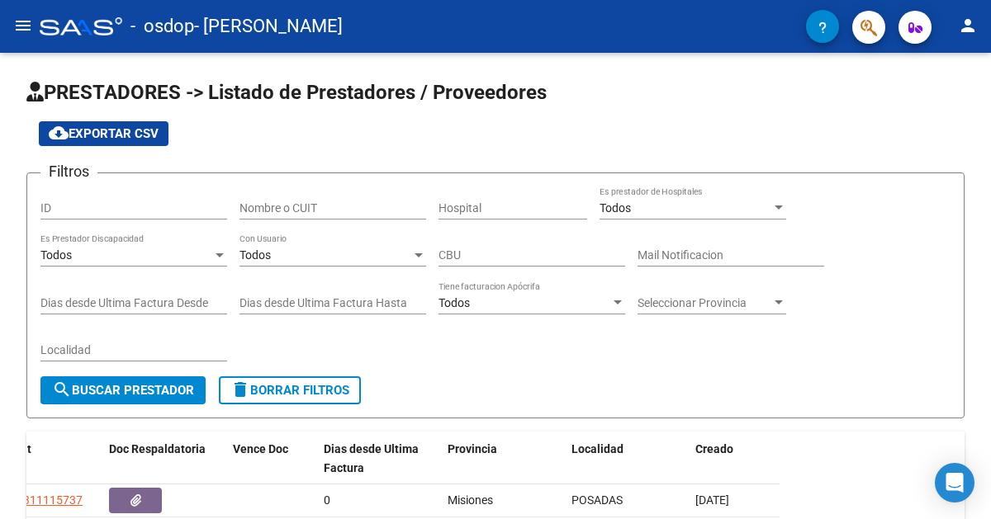
click at [873, 38] on span "button" at bounding box center [868, 28] width 17 height 34
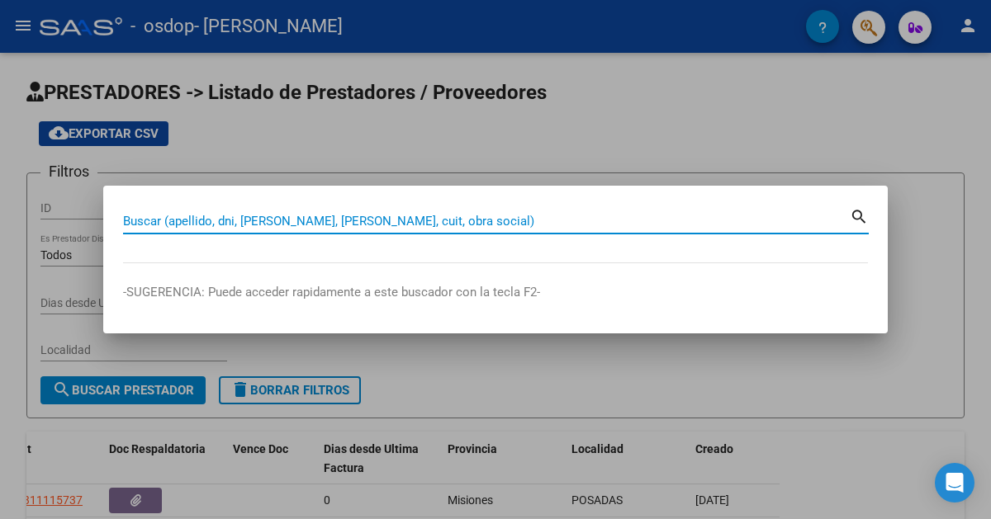
click at [813, 227] on input "Buscar (apellido, dni, [PERSON_NAME], [PERSON_NAME], cuit, obra social)" at bounding box center [486, 221] width 726 height 15
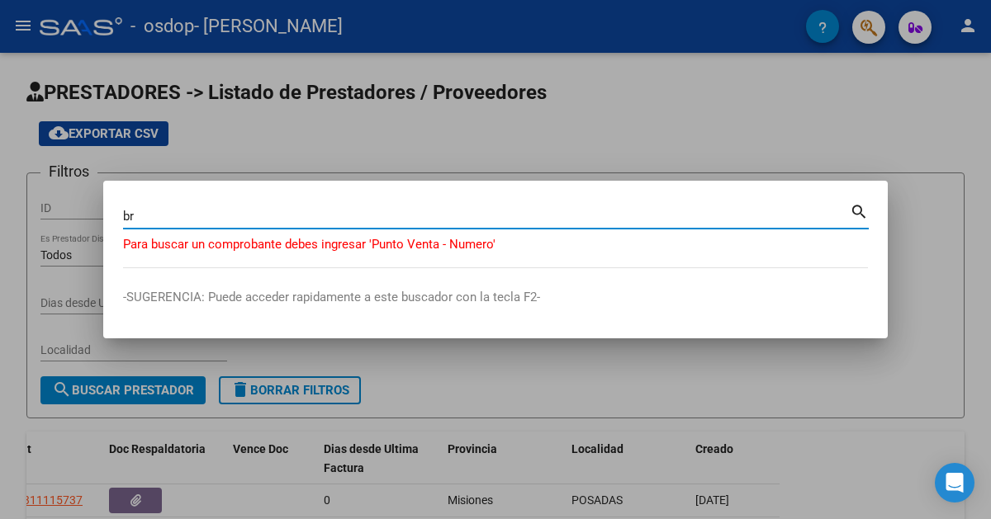
type input "b"
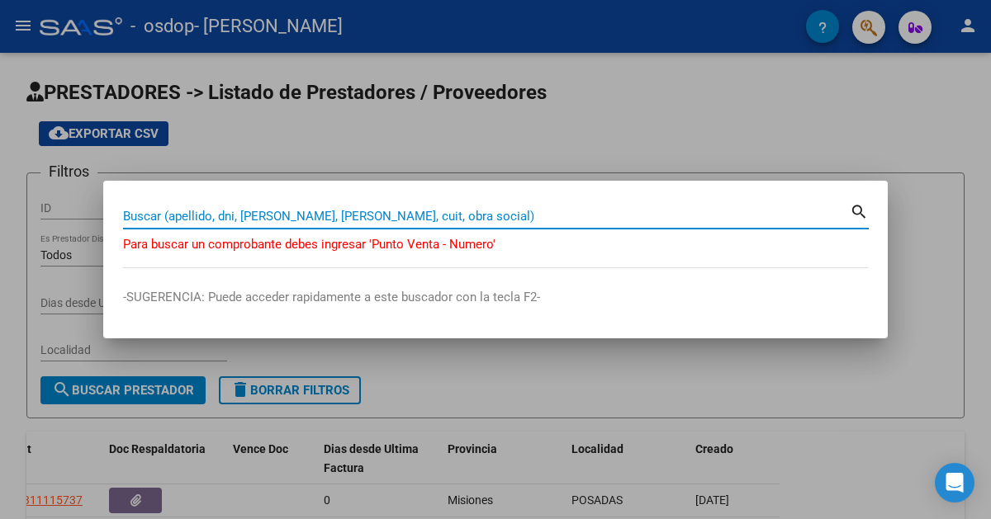
click at [833, 86] on div at bounding box center [495, 259] width 991 height 519
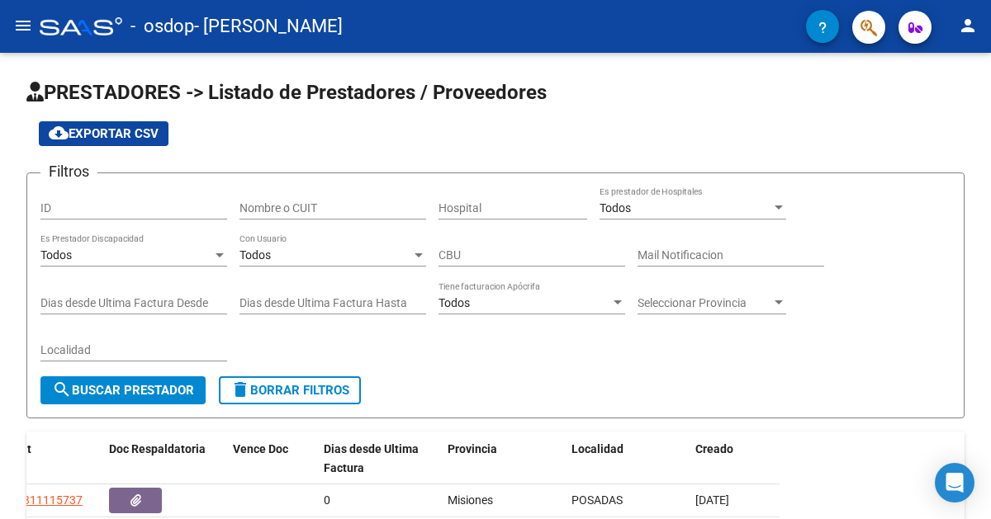
click at [914, 26] on icon "button" at bounding box center [915, 27] width 14 height 12
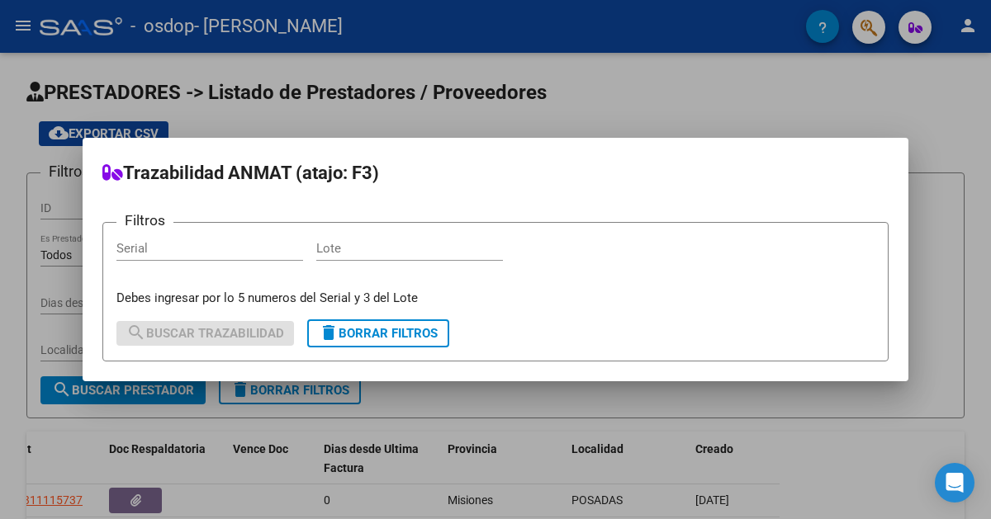
click at [689, 109] on div at bounding box center [495, 259] width 991 height 519
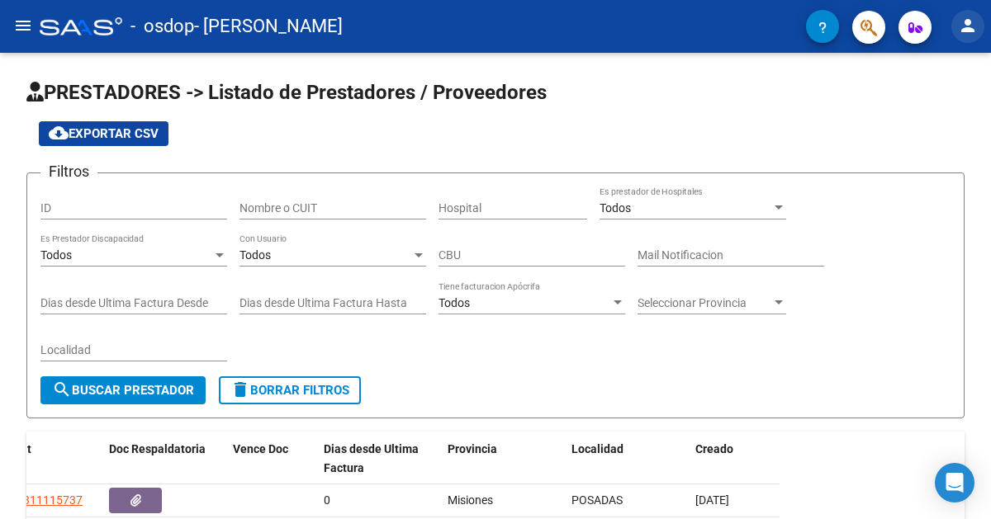
click at [956, 28] on button "person" at bounding box center [967, 26] width 33 height 33
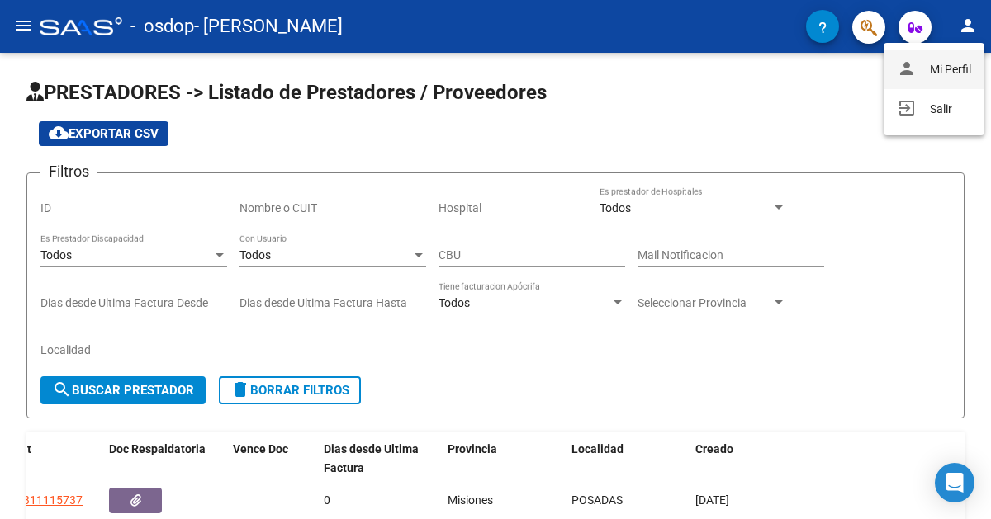
click at [935, 77] on button "person Mi Perfil" at bounding box center [933, 70] width 101 height 40
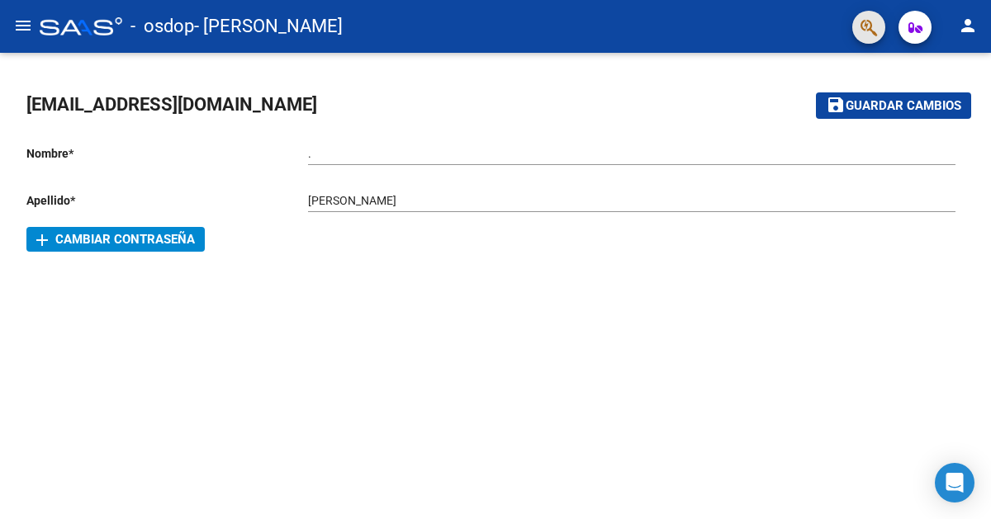
click at [859, 27] on button "button" at bounding box center [868, 27] width 33 height 33
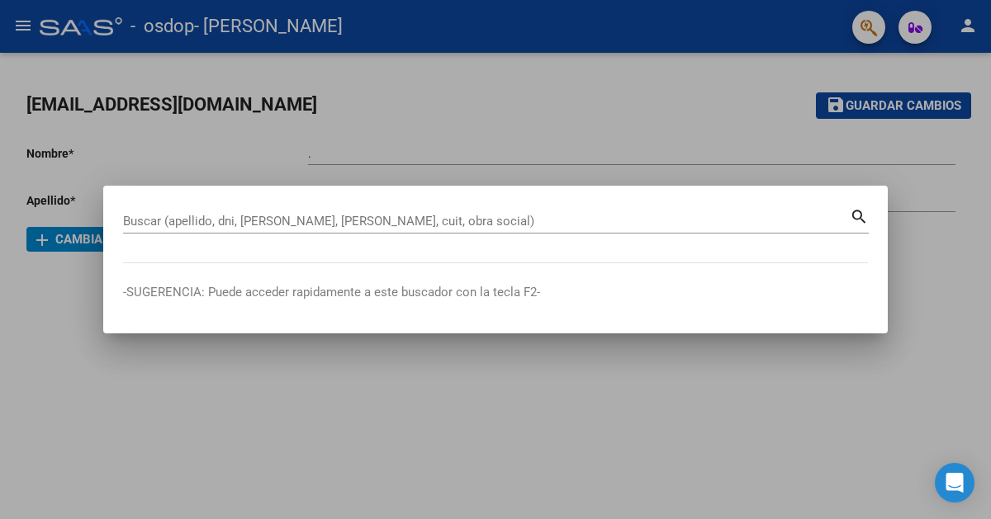
click at [503, 62] on div at bounding box center [495, 259] width 991 height 519
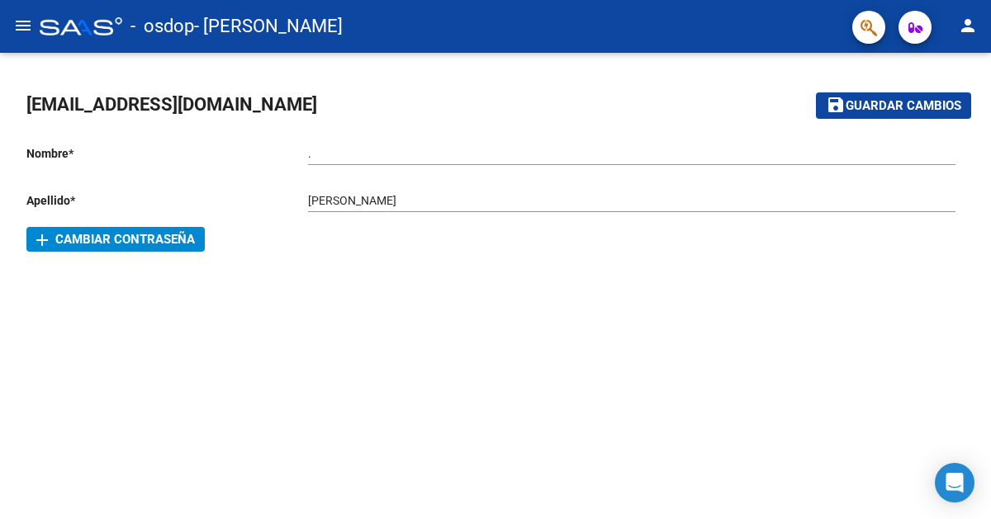
click at [59, 26] on div at bounding box center [81, 26] width 83 height 18
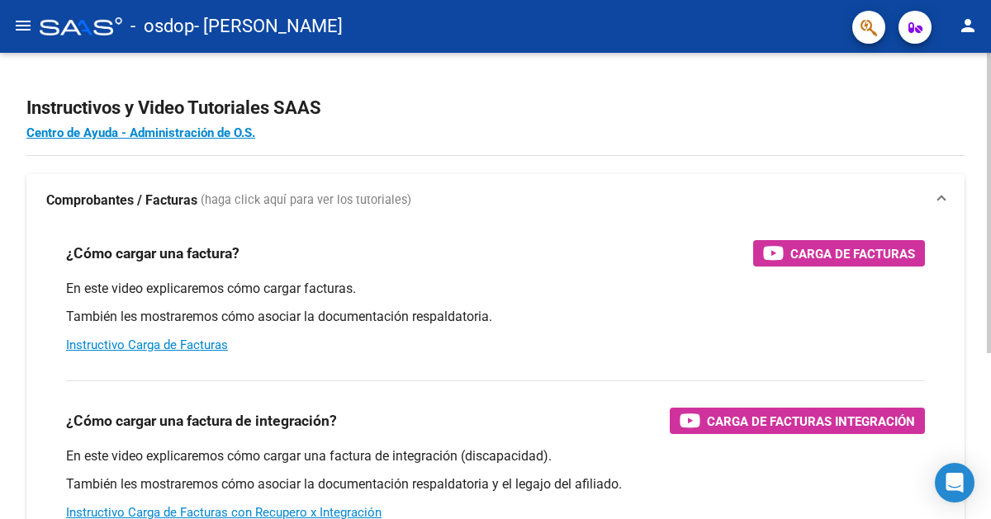
scroll to position [258, 0]
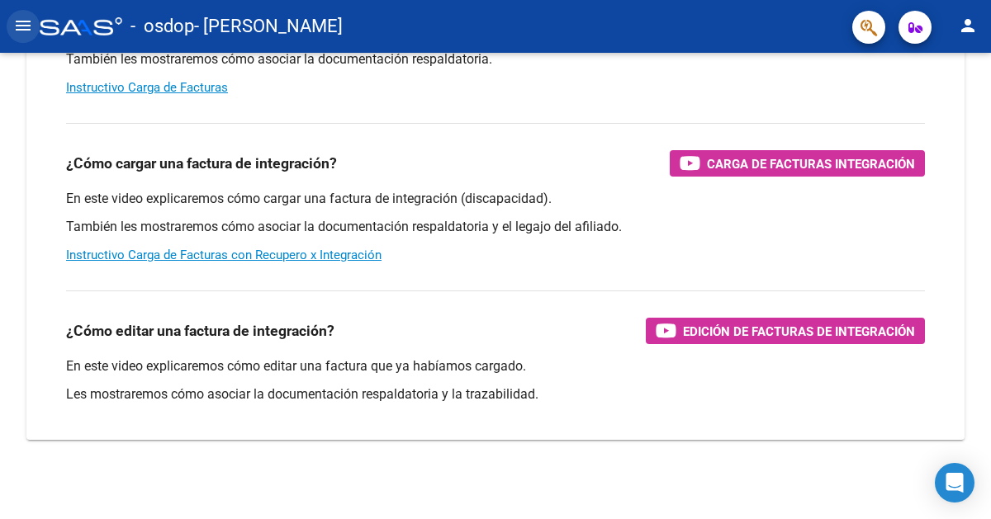
click at [24, 29] on mat-icon "menu" at bounding box center [23, 26] width 20 height 20
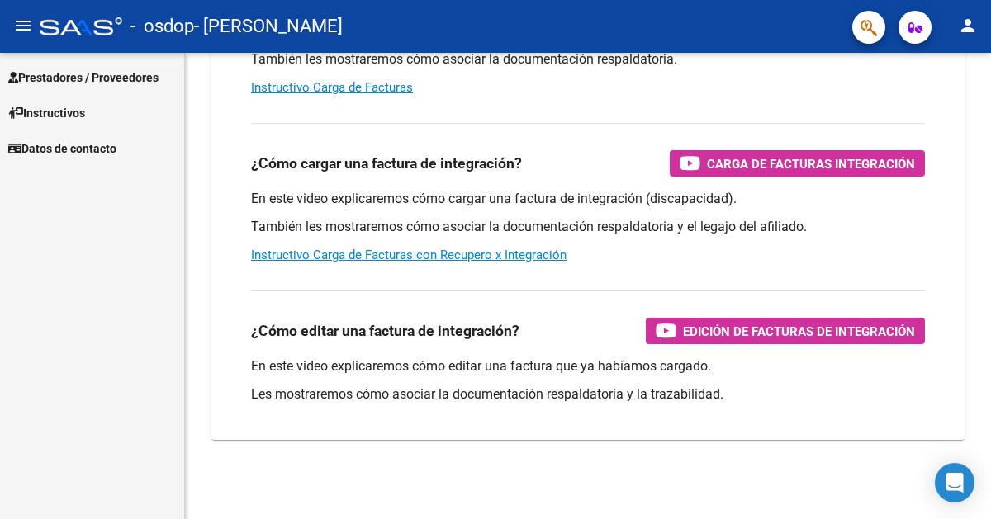
click at [117, 73] on span "Prestadores / Proveedores" at bounding box center [83, 78] width 150 height 18
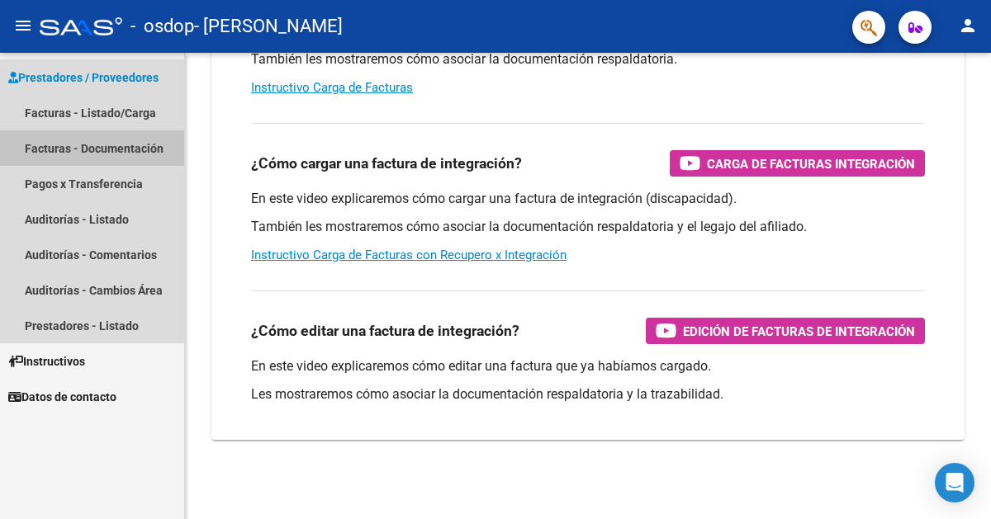
click at [122, 147] on link "Facturas - Documentación" at bounding box center [92, 147] width 184 height 35
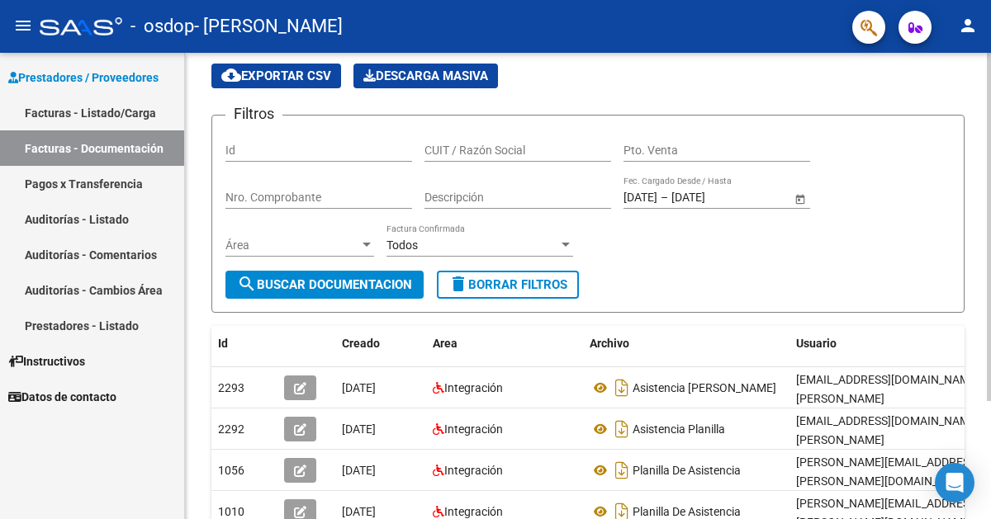
scroll to position [55, 0]
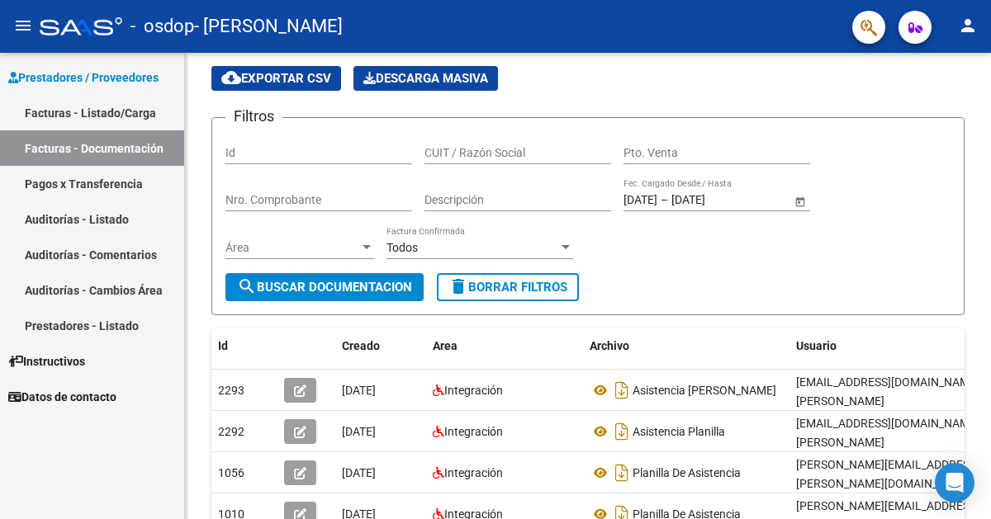
click at [130, 187] on link "Pagos x Transferencia" at bounding box center [92, 183] width 184 height 35
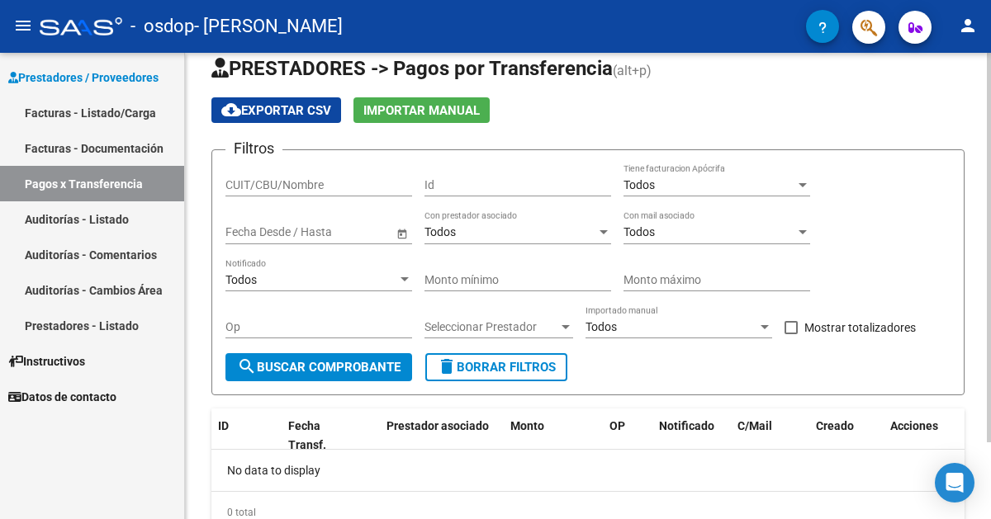
scroll to position [92, 0]
